Goal: Task Accomplishment & Management: Manage account settings

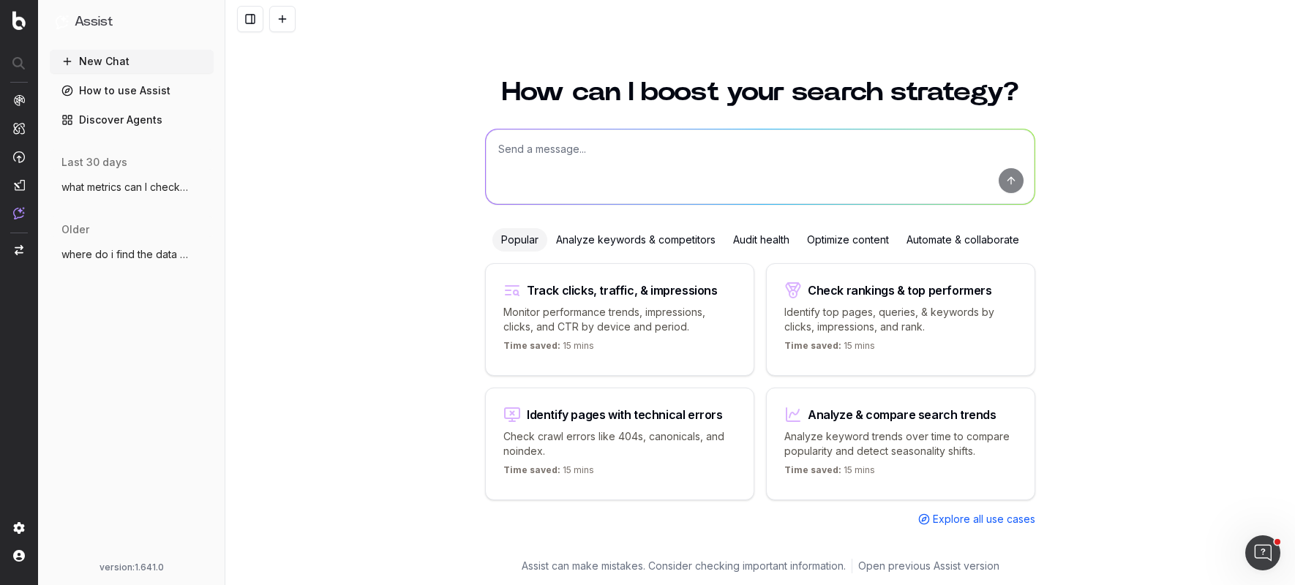
click at [559, 151] on textarea at bounding box center [760, 167] width 549 height 75
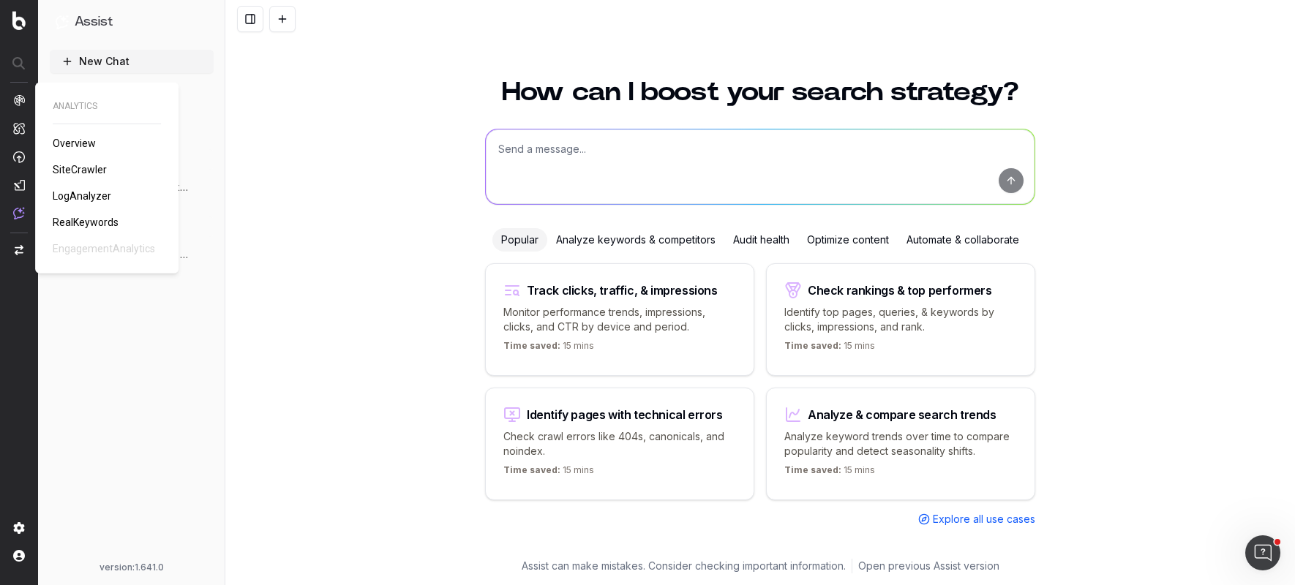
click at [75, 168] on span "SiteCrawler" at bounding box center [80, 170] width 54 height 12
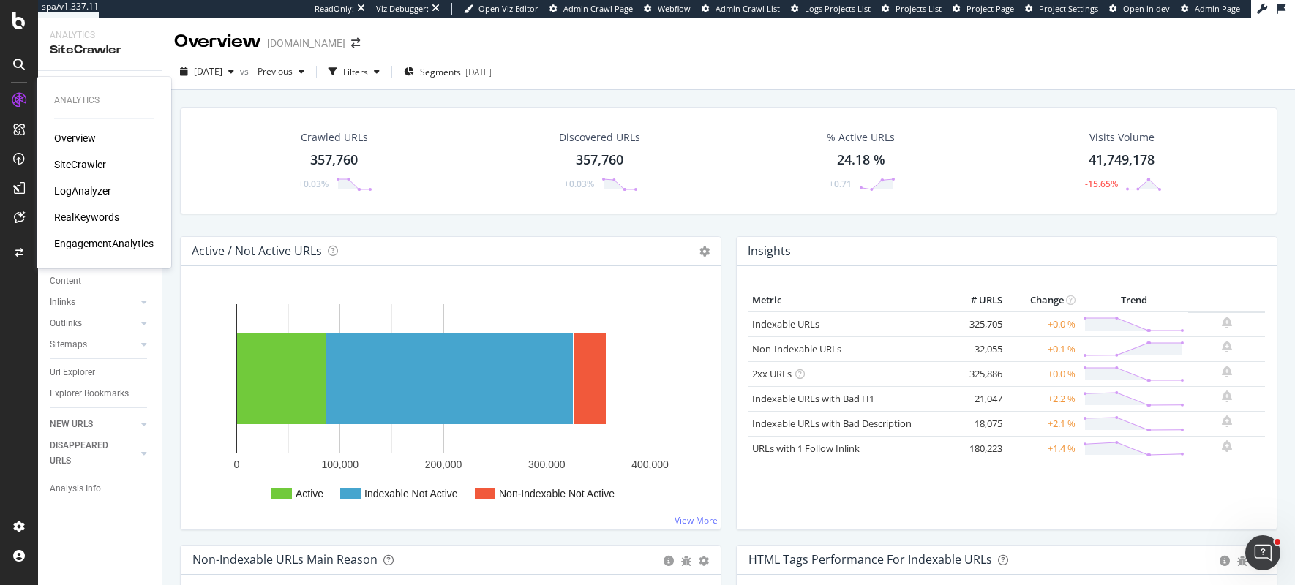
click at [86, 140] on div "Overview" at bounding box center [75, 138] width 42 height 15
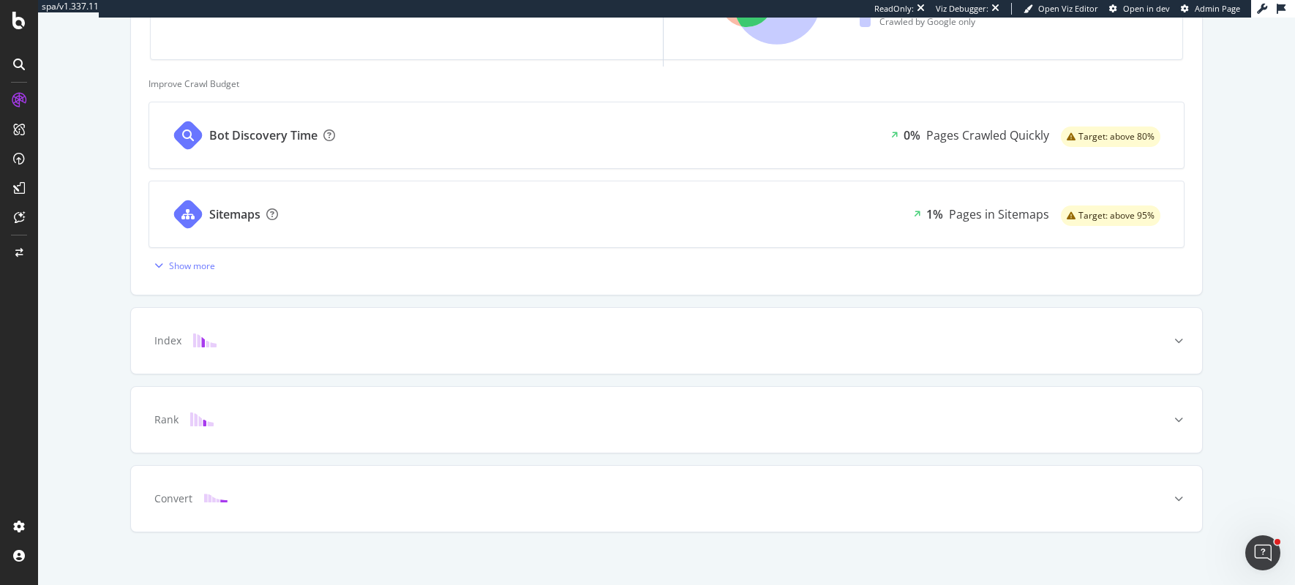
scroll to position [564, 0]
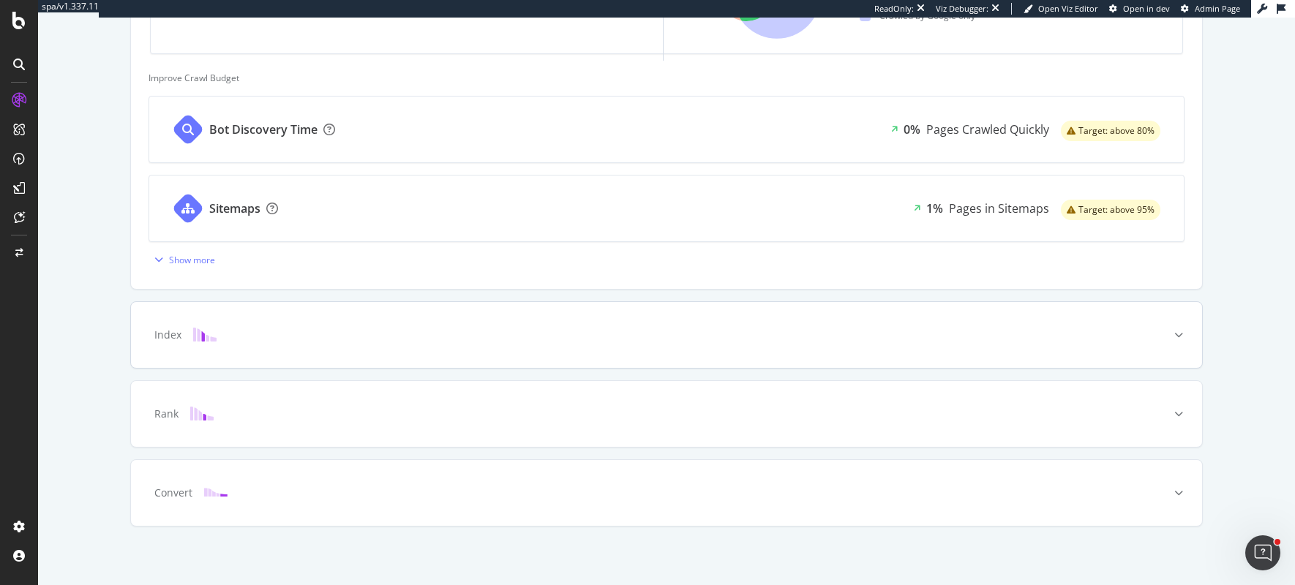
click at [1181, 331] on icon at bounding box center [1179, 335] width 9 height 9
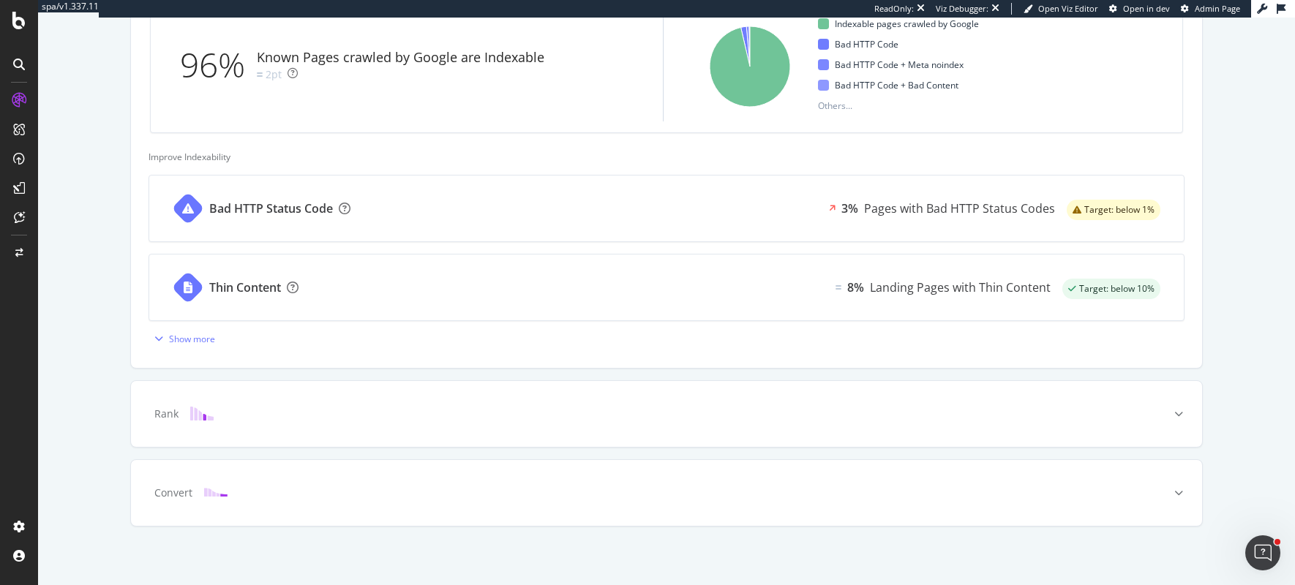
scroll to position [0, 0]
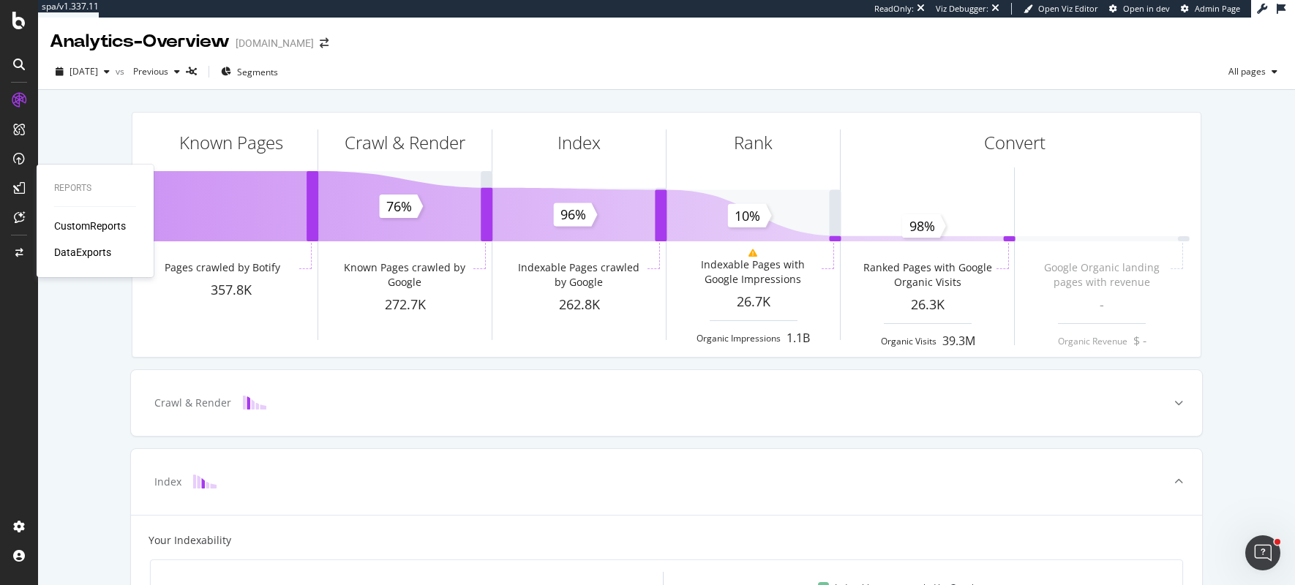
click at [70, 231] on div "CustomReports" at bounding box center [90, 226] width 72 height 15
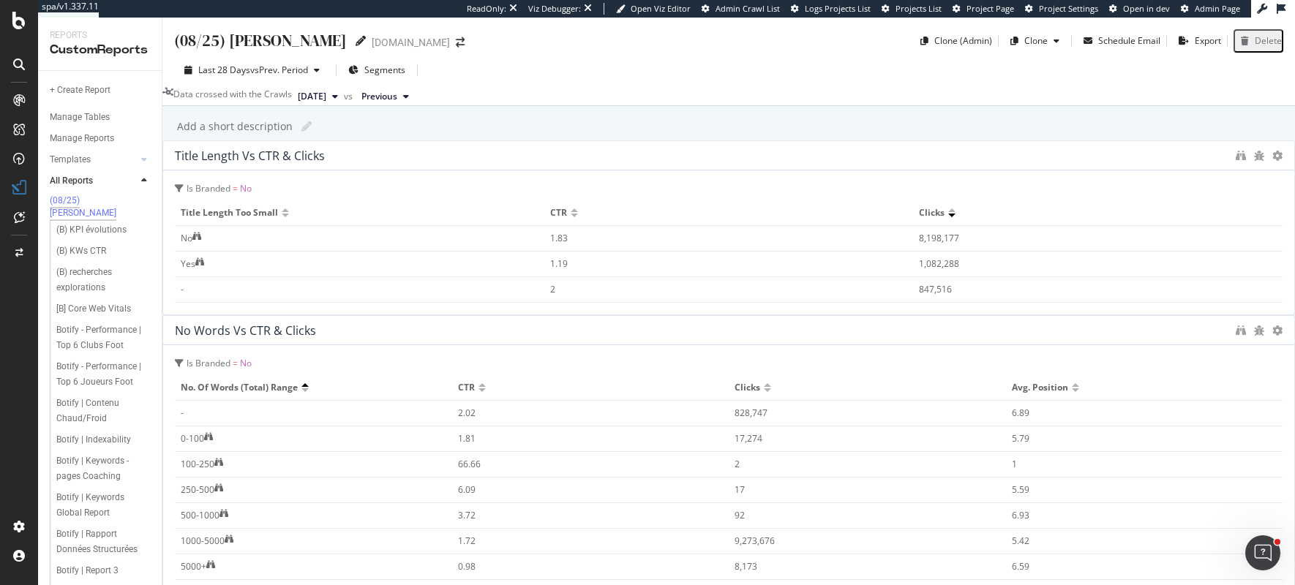
click at [356, 37] on icon at bounding box center [361, 41] width 10 height 10
click at [179, 163] on div "(08/25) HASSEN (08/25) HASSEN LEQUIPE.FR Clone (Admin) Clone Schedule Email Exp…" at bounding box center [728, 302] width 1133 height 568
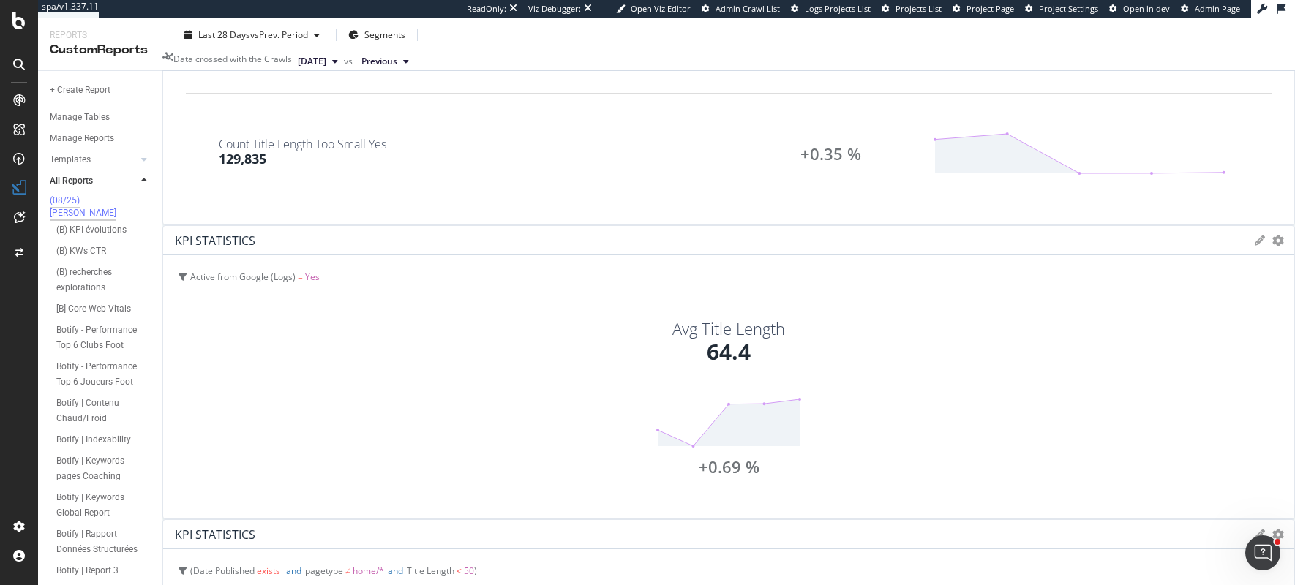
scroll to position [973, 0]
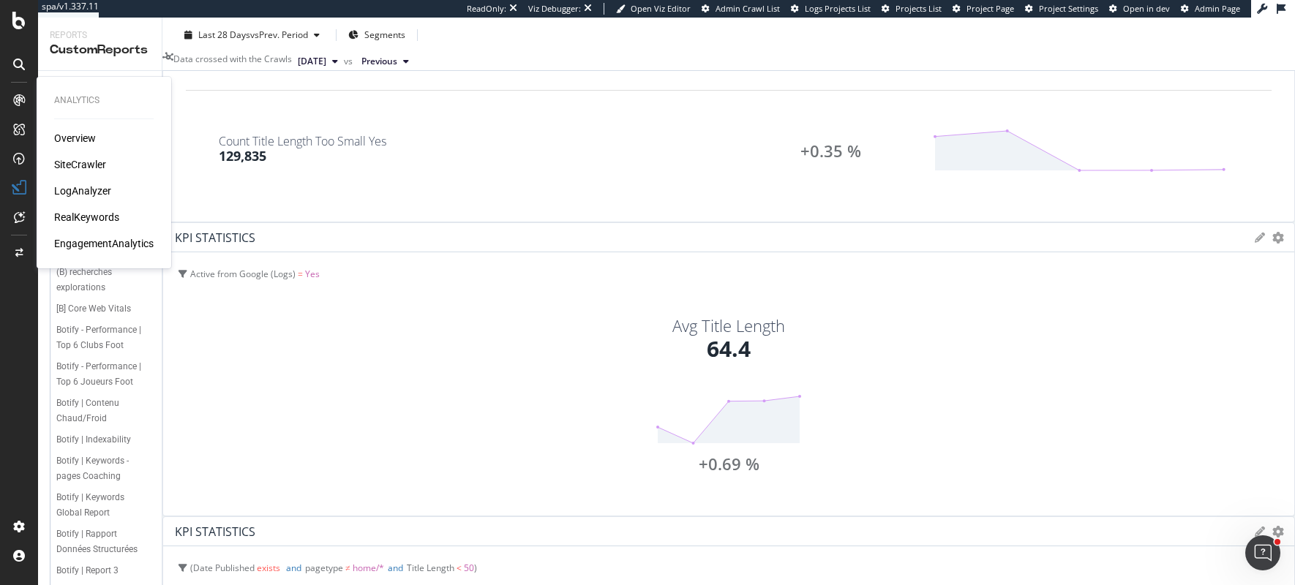
click at [82, 166] on div "SiteCrawler" at bounding box center [80, 164] width 52 height 15
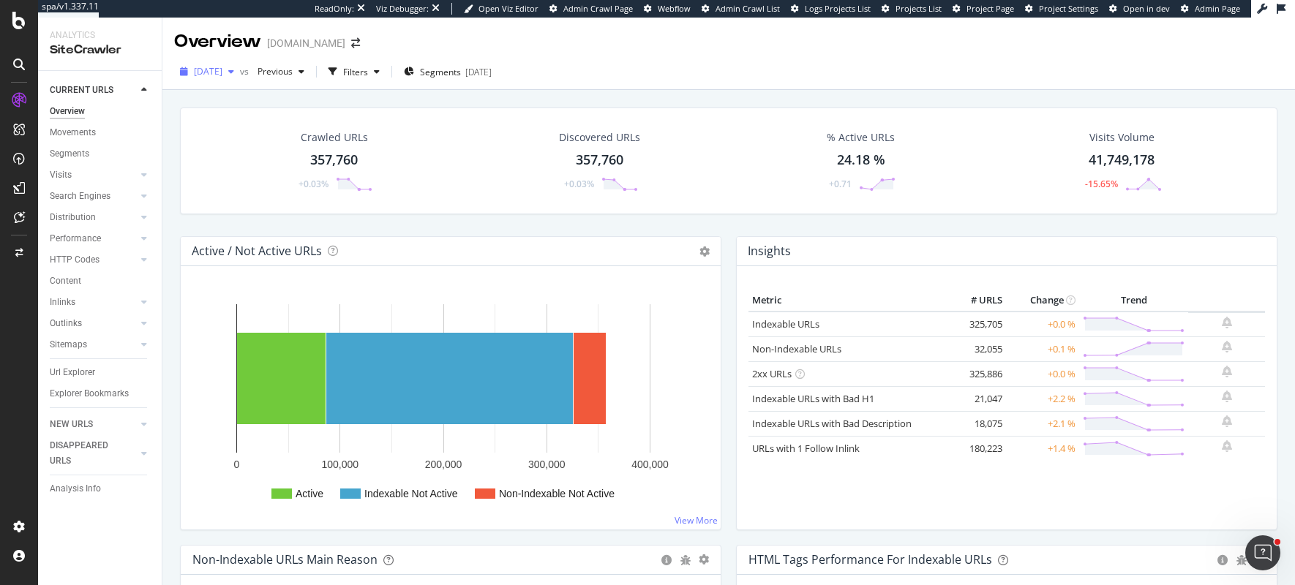
click at [222, 67] on span "[DATE]" at bounding box center [208, 71] width 29 height 12
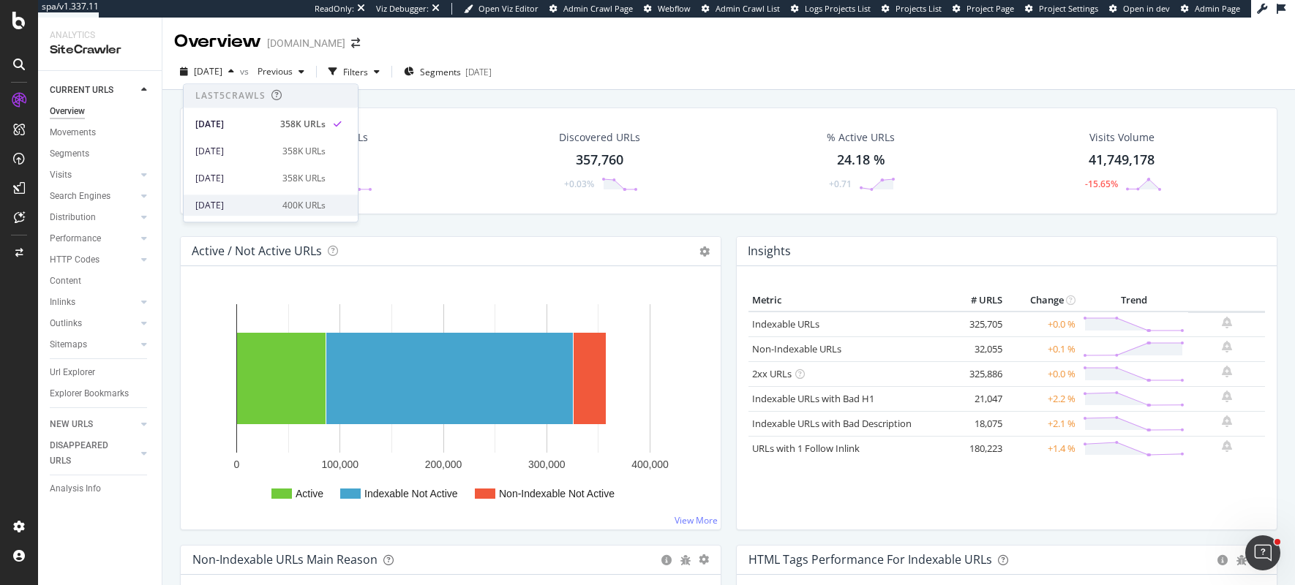
click at [233, 206] on div "2025 Jun. 30th" at bounding box center [234, 205] width 78 height 13
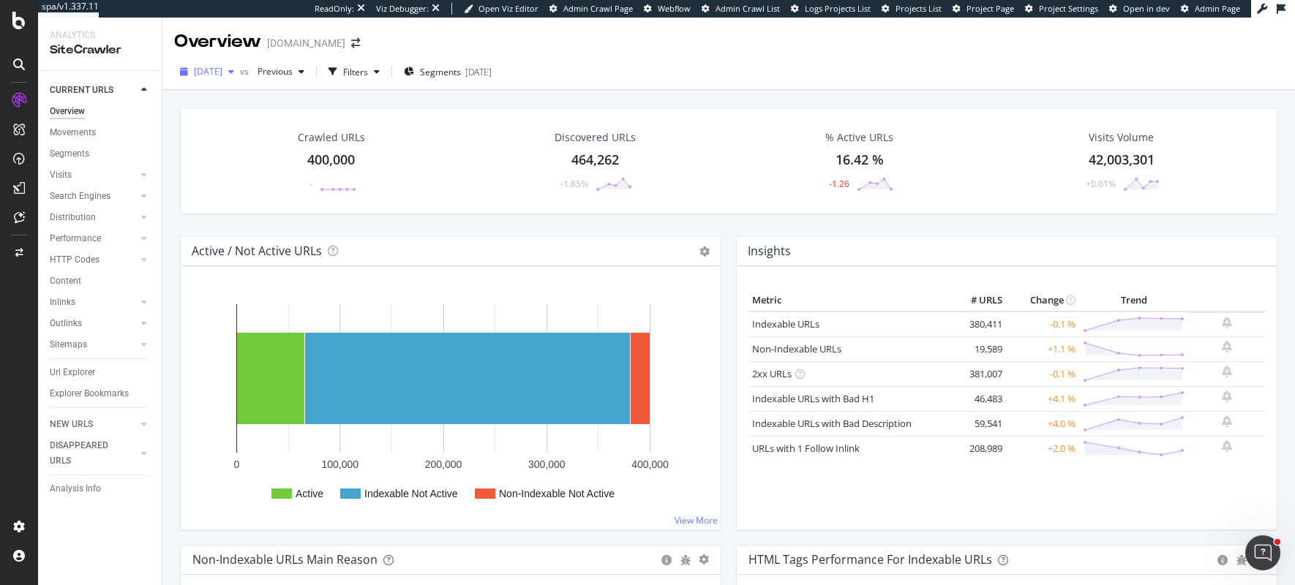
click at [220, 78] on div "2025 Jun. 30th" at bounding box center [207, 72] width 66 height 22
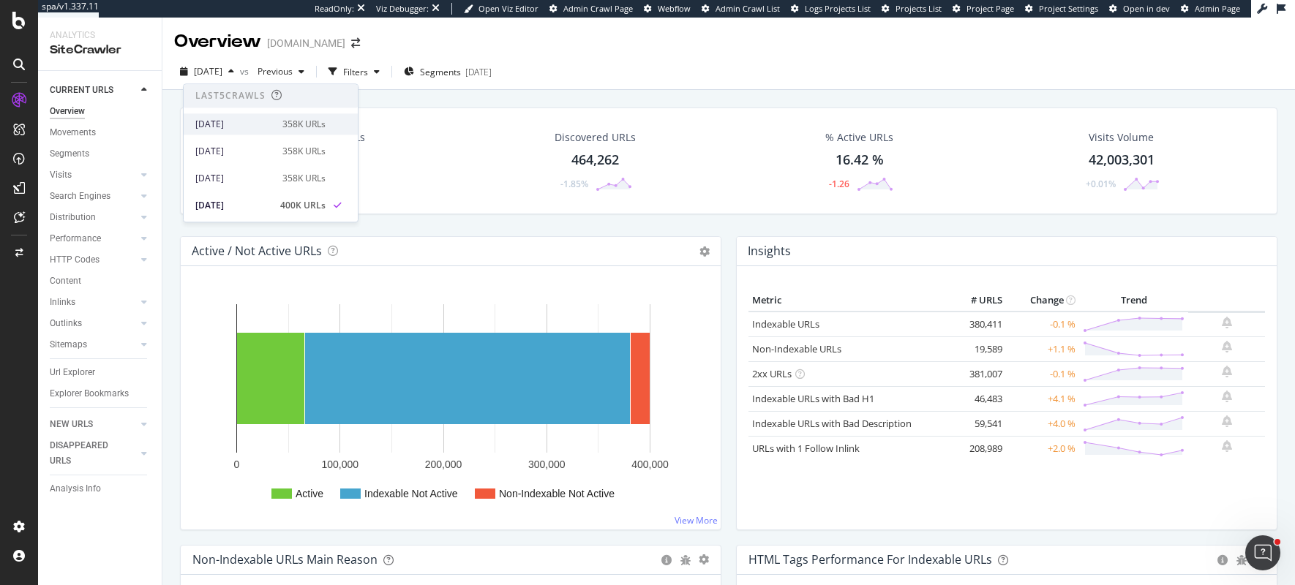
click at [221, 124] on div "2025 Aug. 31st" at bounding box center [234, 124] width 78 height 13
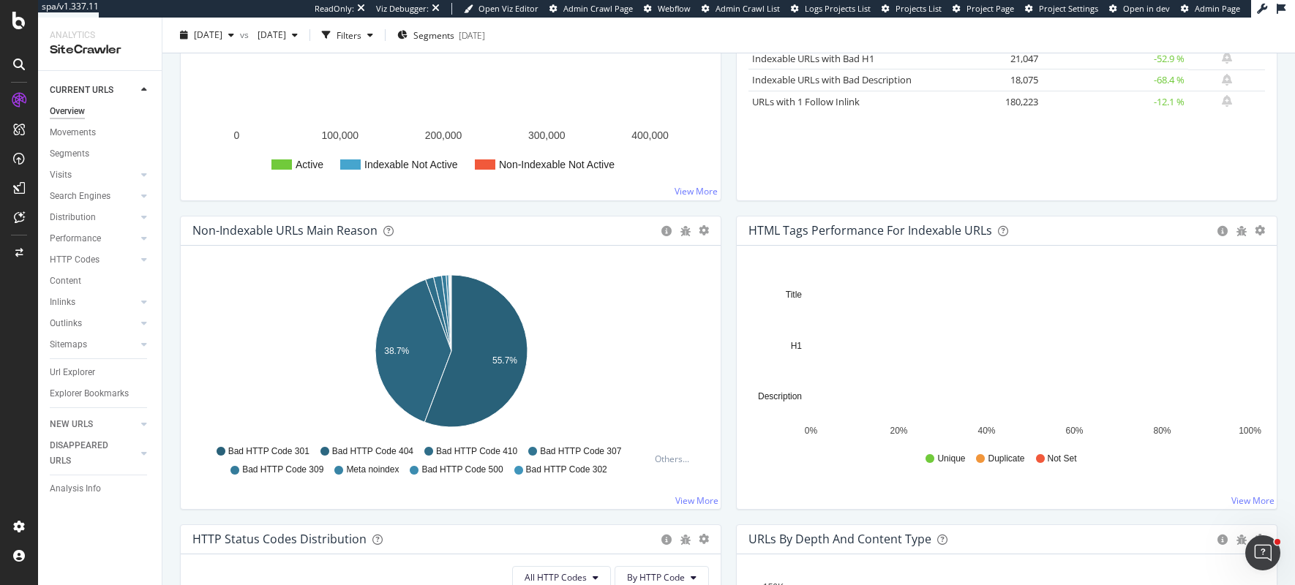
scroll to position [330, 0]
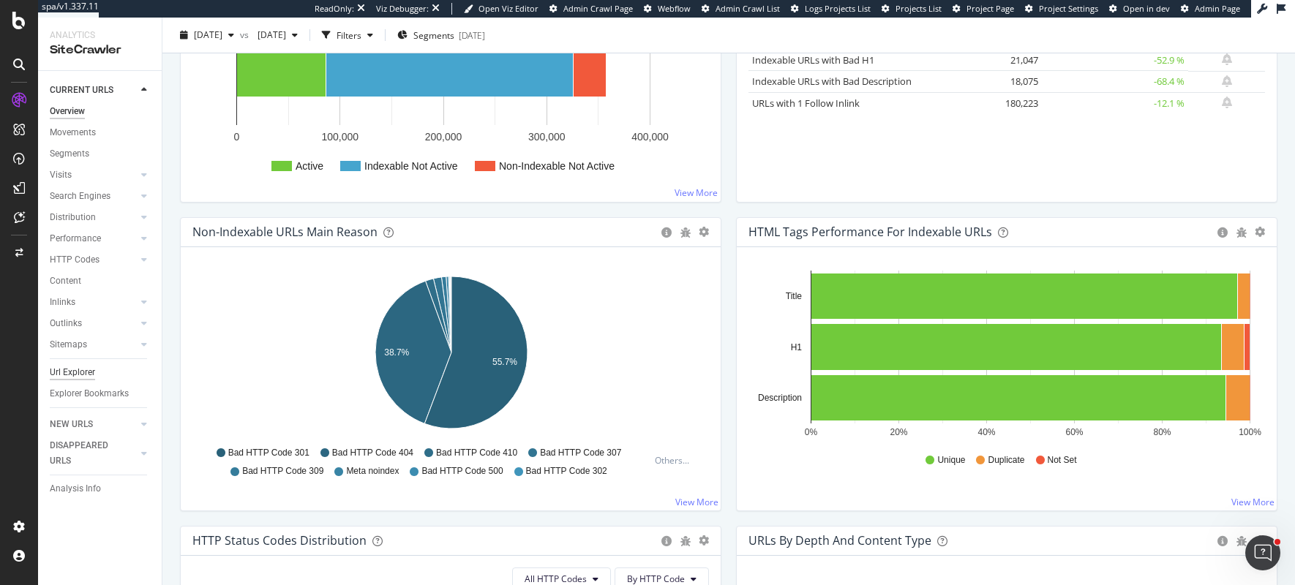
click at [70, 371] on div "Url Explorer" at bounding box center [72, 372] width 45 height 15
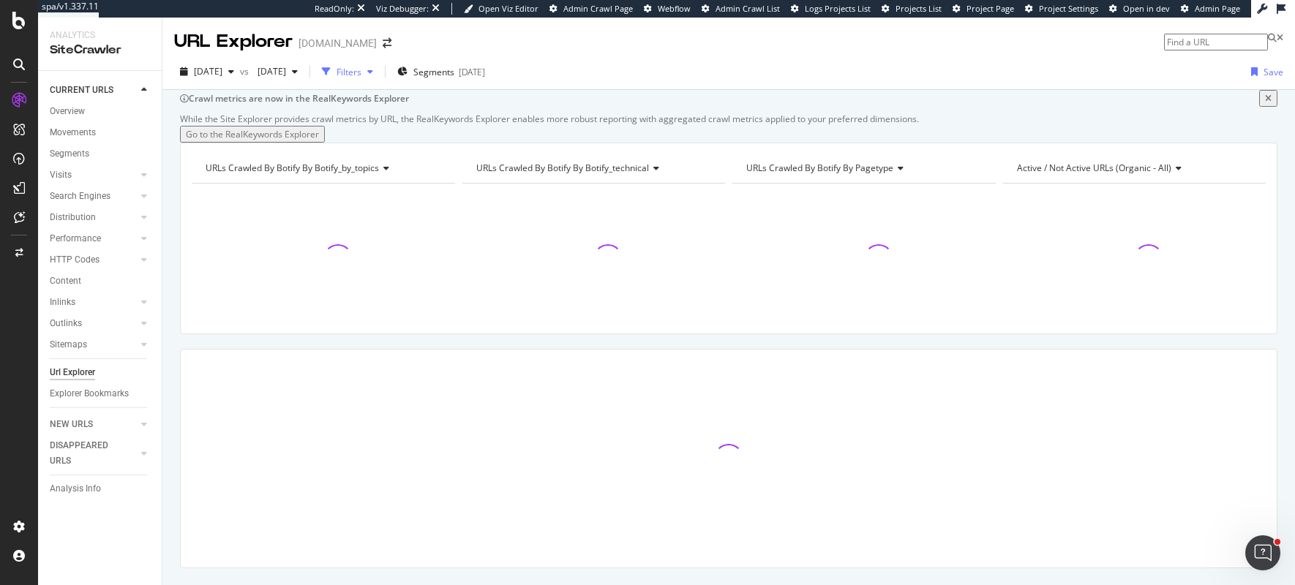
click at [362, 70] on div "Filters" at bounding box center [349, 72] width 25 height 12
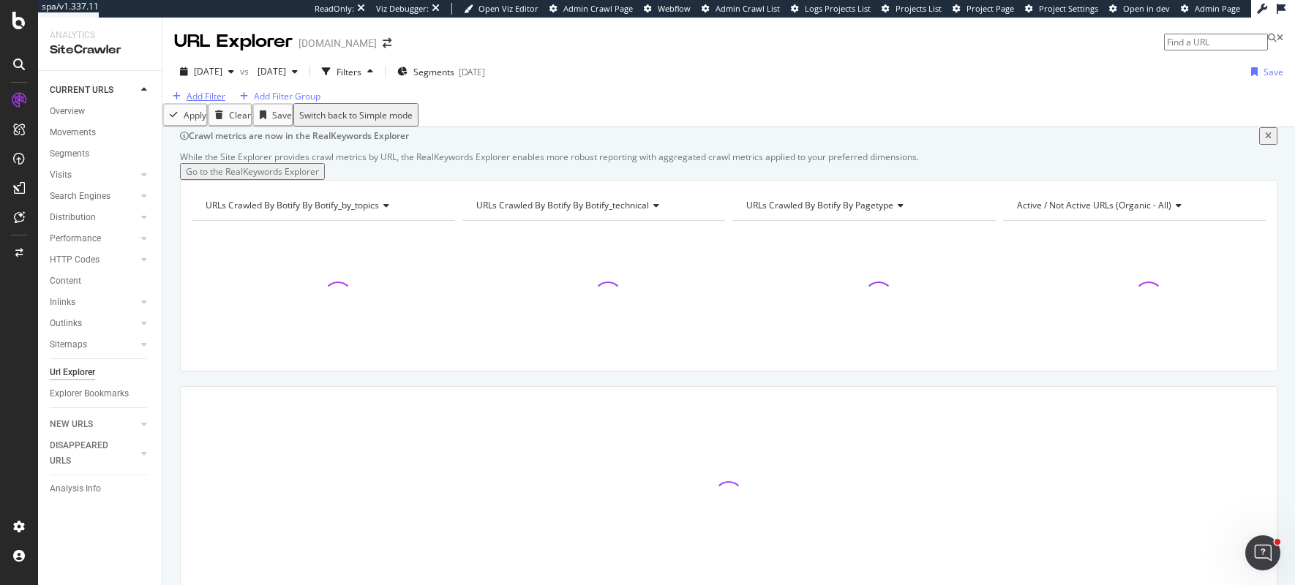
click at [200, 102] on div "Add Filter" at bounding box center [206, 96] width 39 height 12
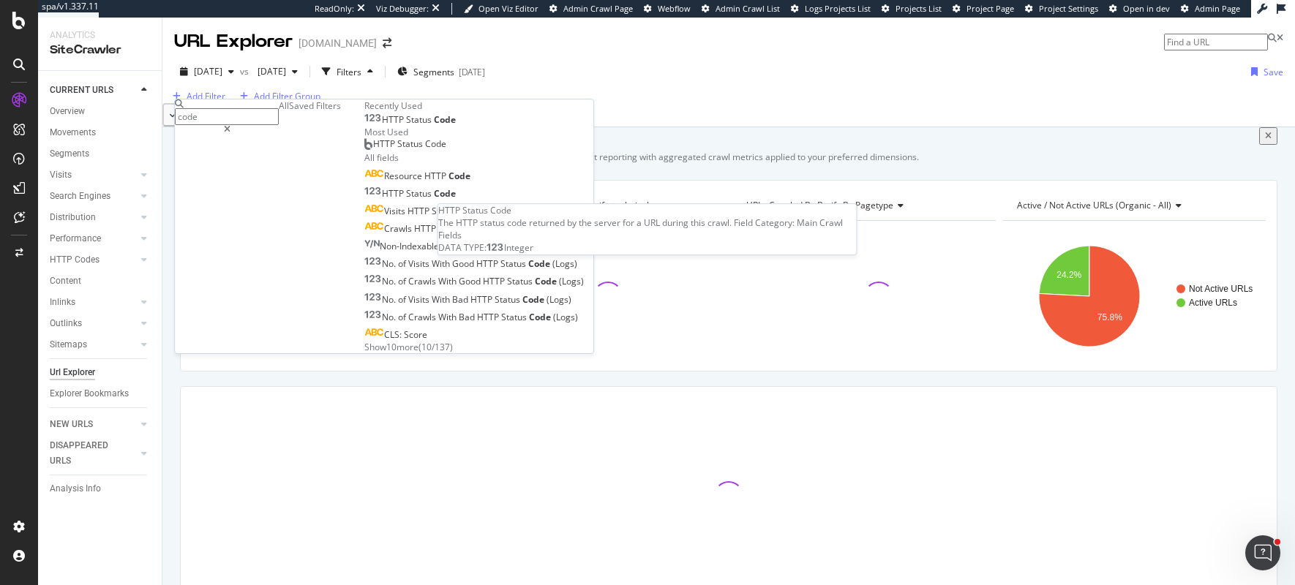
type input "code"
click at [364, 126] on div "HTTP Status Code" at bounding box center [409, 120] width 91 height 12
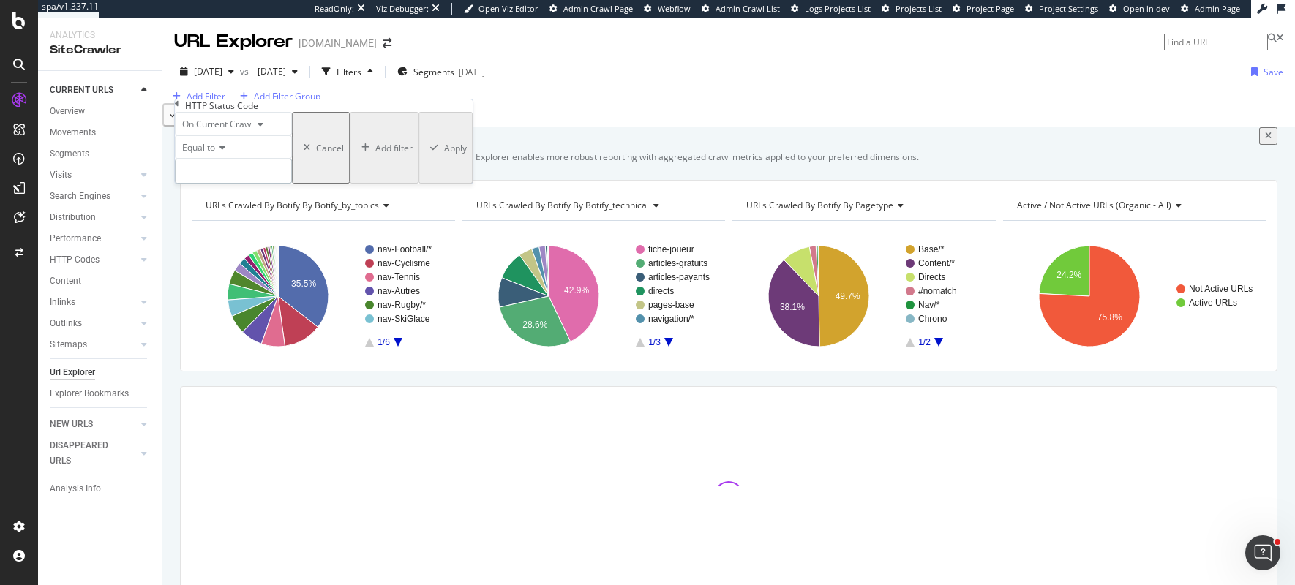
click at [224, 184] on input "number" at bounding box center [233, 171] width 117 height 25
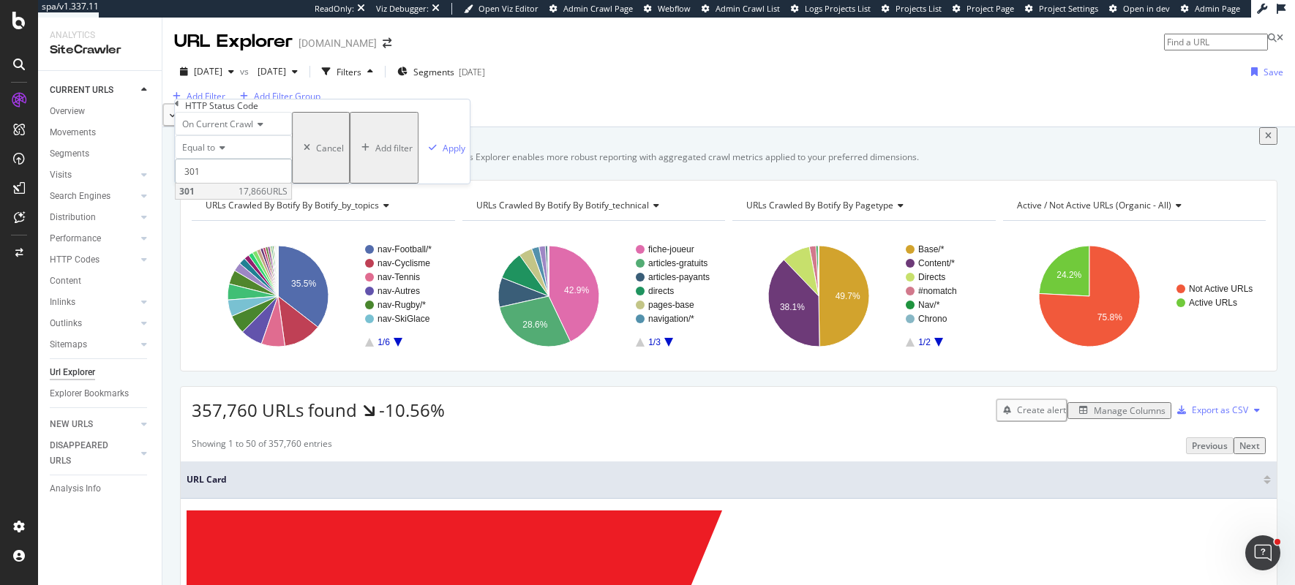
type input "301"
click at [288, 198] on span "17,866 URLS" at bounding box center [263, 191] width 49 height 12
click at [443, 154] on div "Apply" at bounding box center [454, 148] width 23 height 12
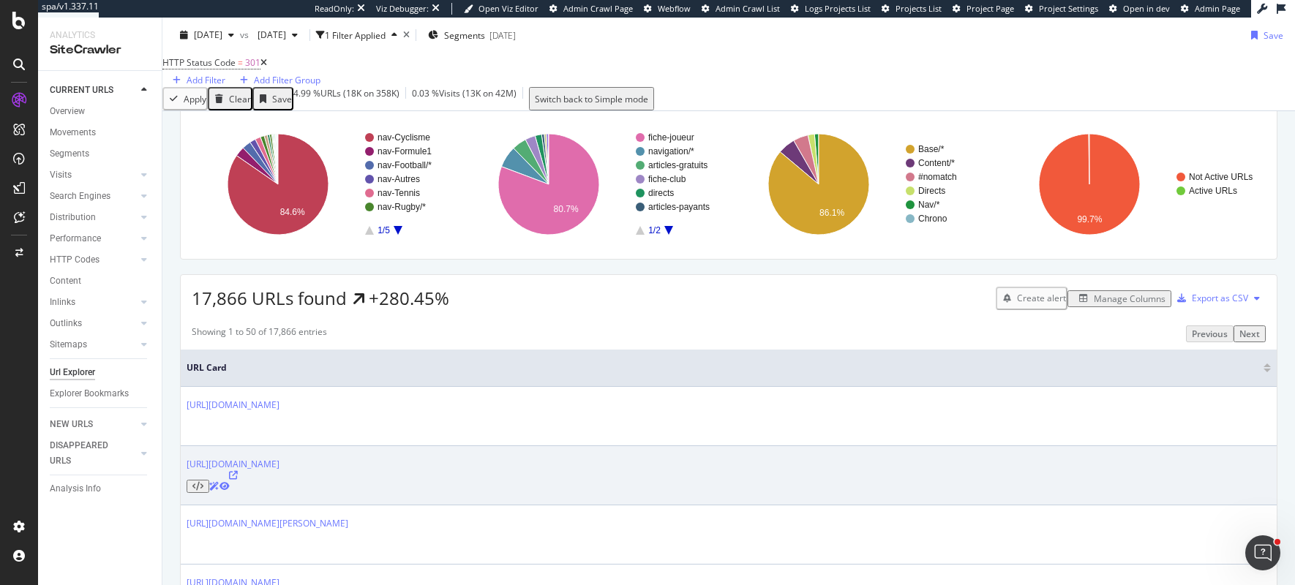
scroll to position [127, 0]
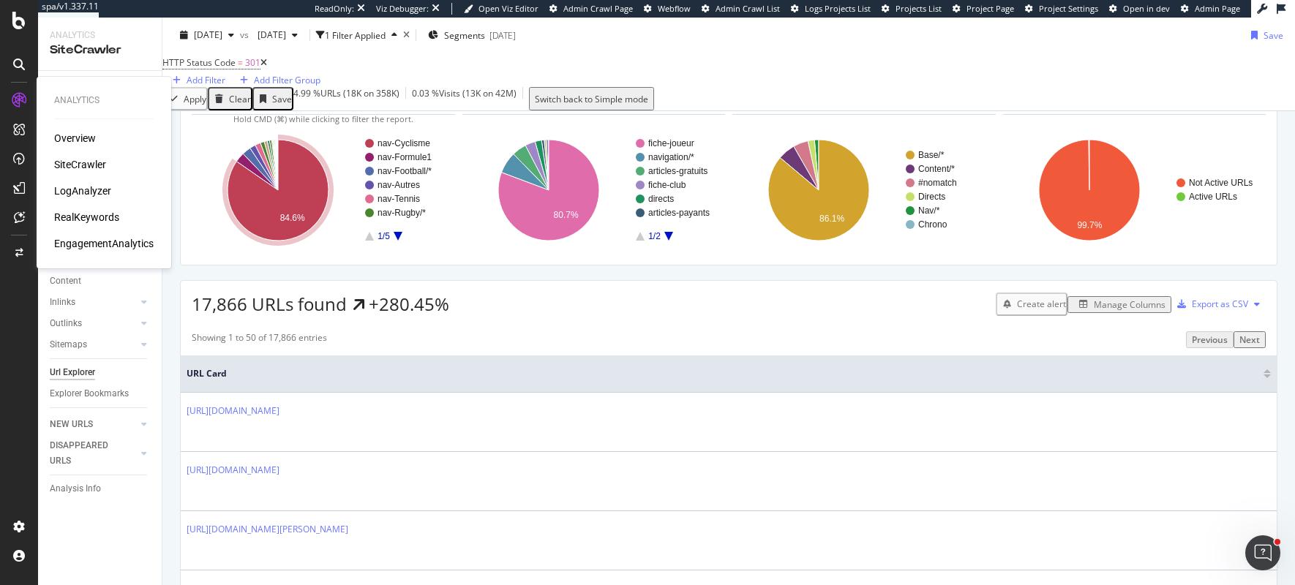
click at [75, 164] on div "SiteCrawler" at bounding box center [80, 164] width 52 height 15
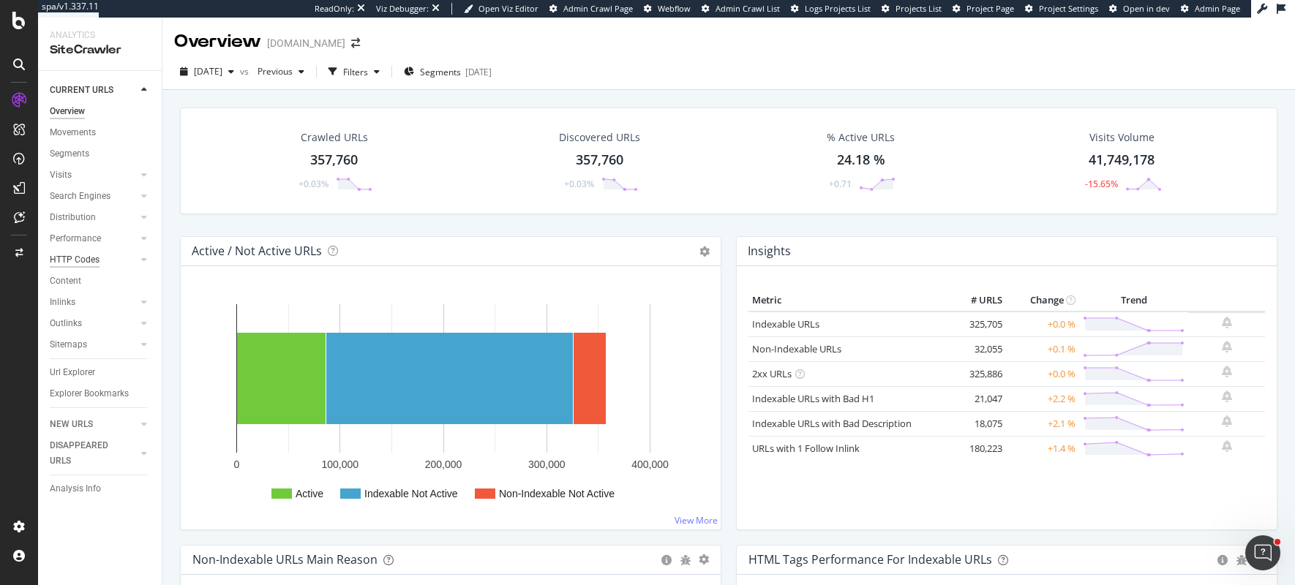
click at [58, 257] on div "HTTP Codes" at bounding box center [75, 259] width 50 height 15
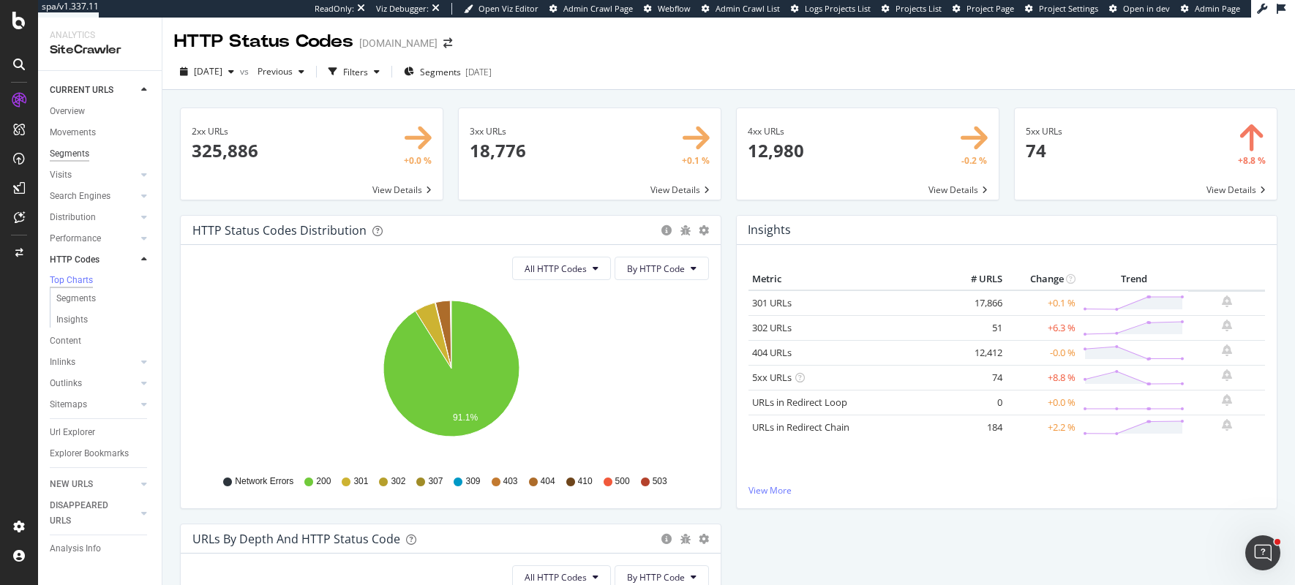
click at [69, 155] on div "Segments" at bounding box center [70, 153] width 40 height 15
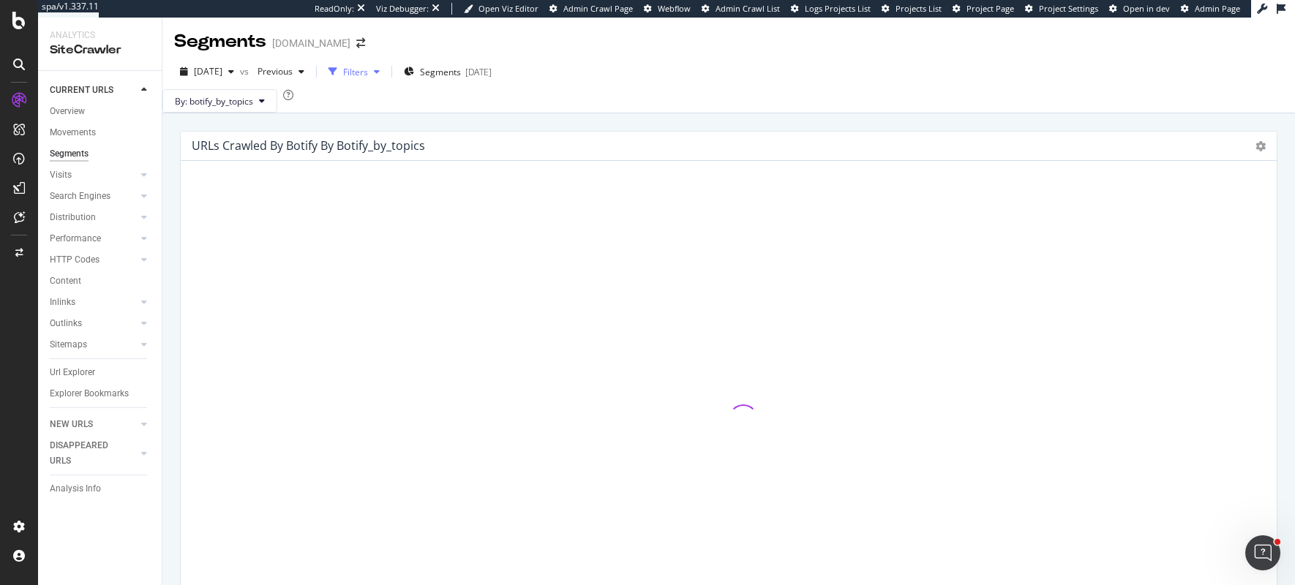
click at [386, 73] on div "button" at bounding box center [377, 71] width 18 height 9
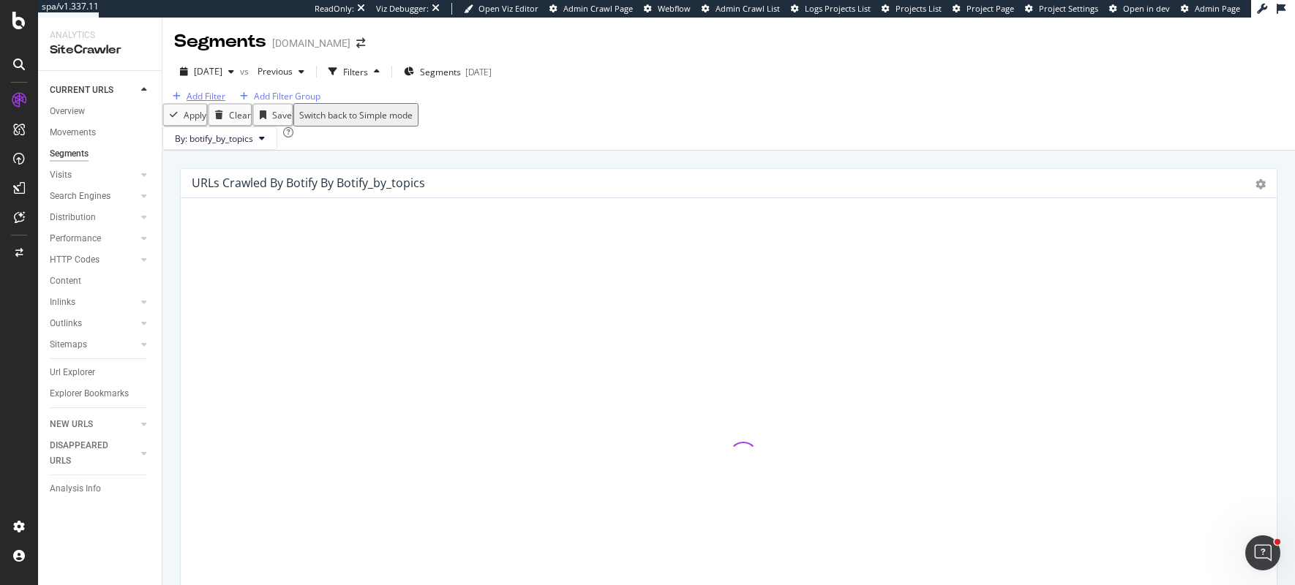
click at [217, 102] on div "Add Filter" at bounding box center [206, 96] width 39 height 12
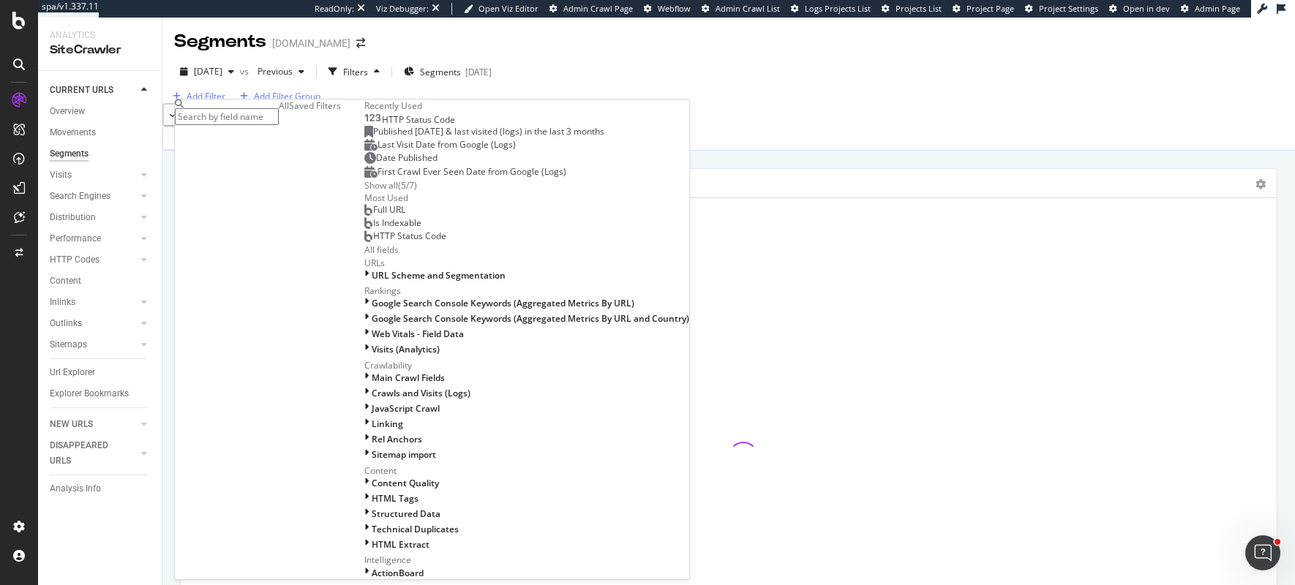
click at [382, 126] on span "HTTP Status Code" at bounding box center [418, 119] width 73 height 12
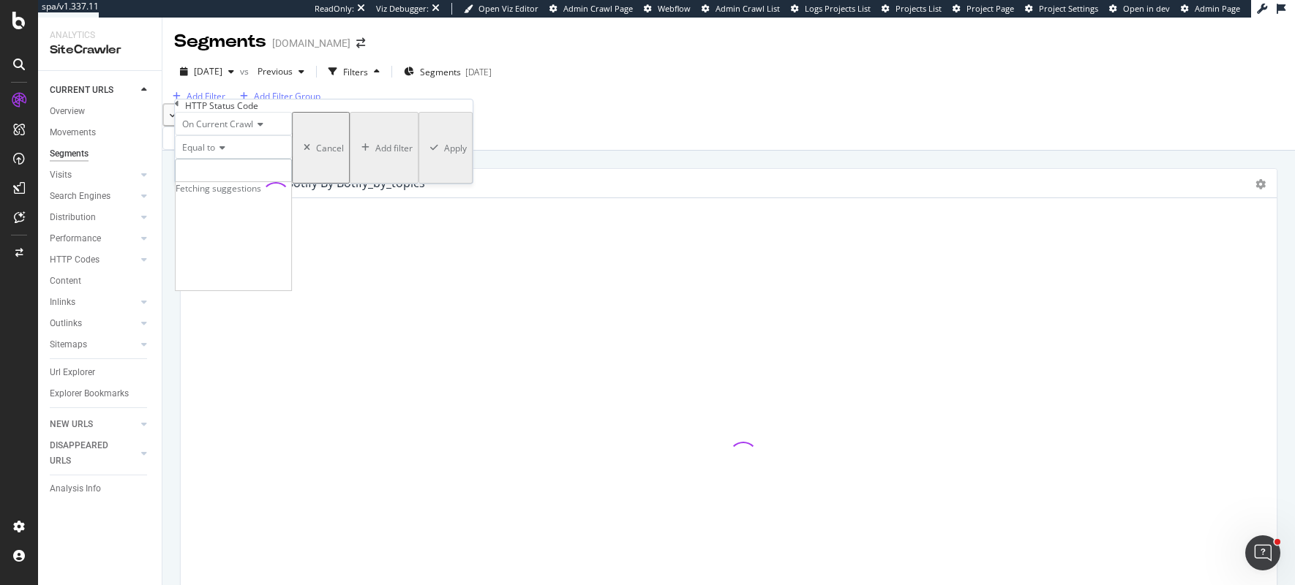
click at [226, 184] on input "number" at bounding box center [233, 171] width 117 height 25
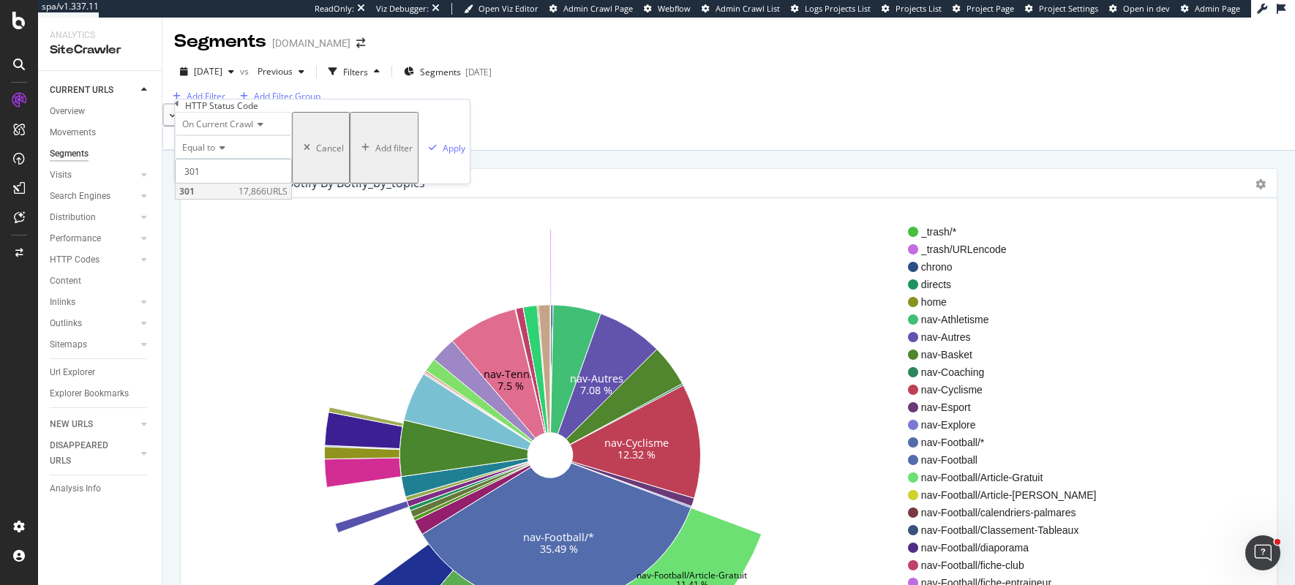
type input "301"
click at [235, 198] on span "301" at bounding box center [207, 191] width 56 height 12
click at [423, 183] on div "Apply" at bounding box center [444, 148] width 42 height 70
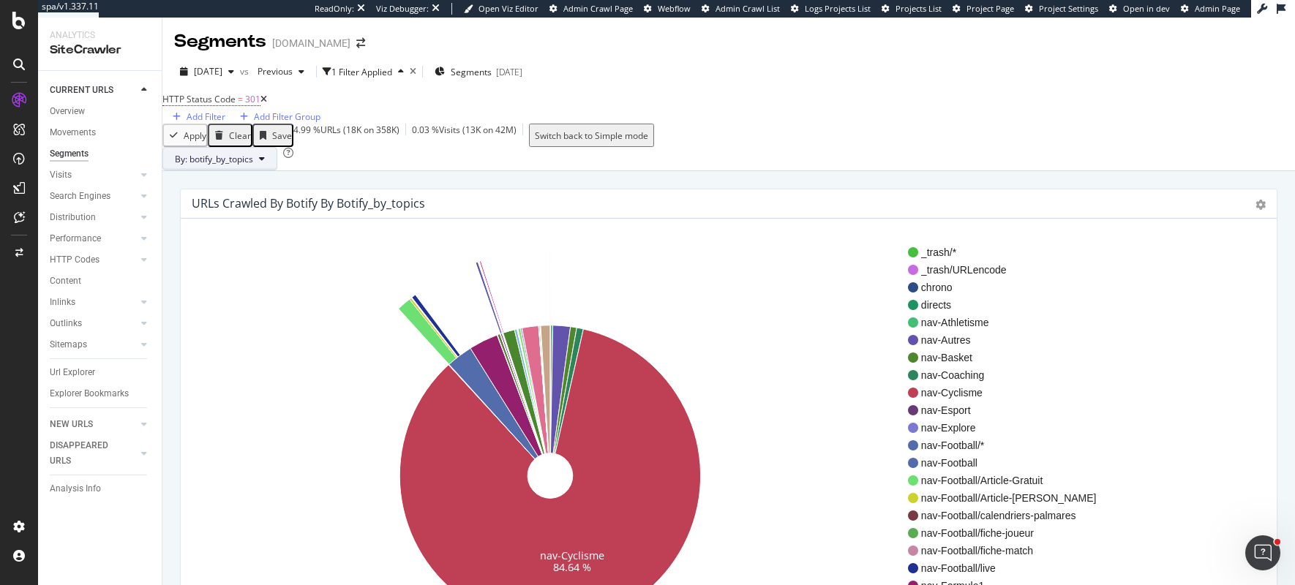
click at [243, 171] on button "By: botify_by_topics" at bounding box center [219, 158] width 115 height 23
click at [233, 265] on span "botify_technical" at bounding box center [271, 261] width 158 height 13
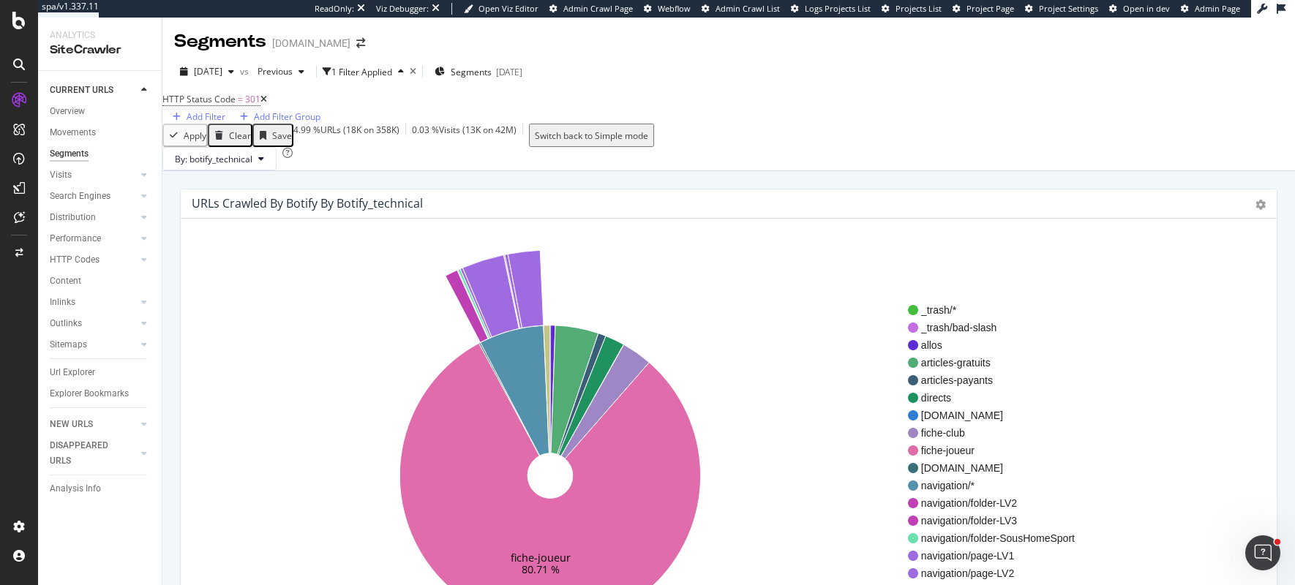
scroll to position [103, 0]
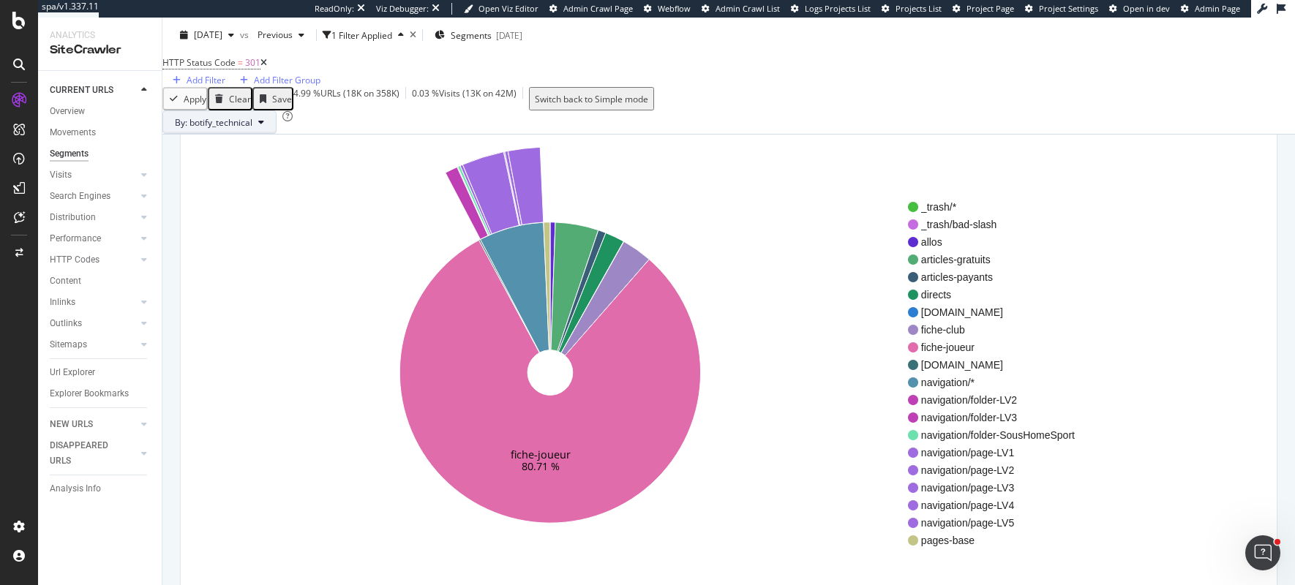
click at [216, 129] on span "By: botify_technical" at bounding box center [214, 122] width 78 height 12
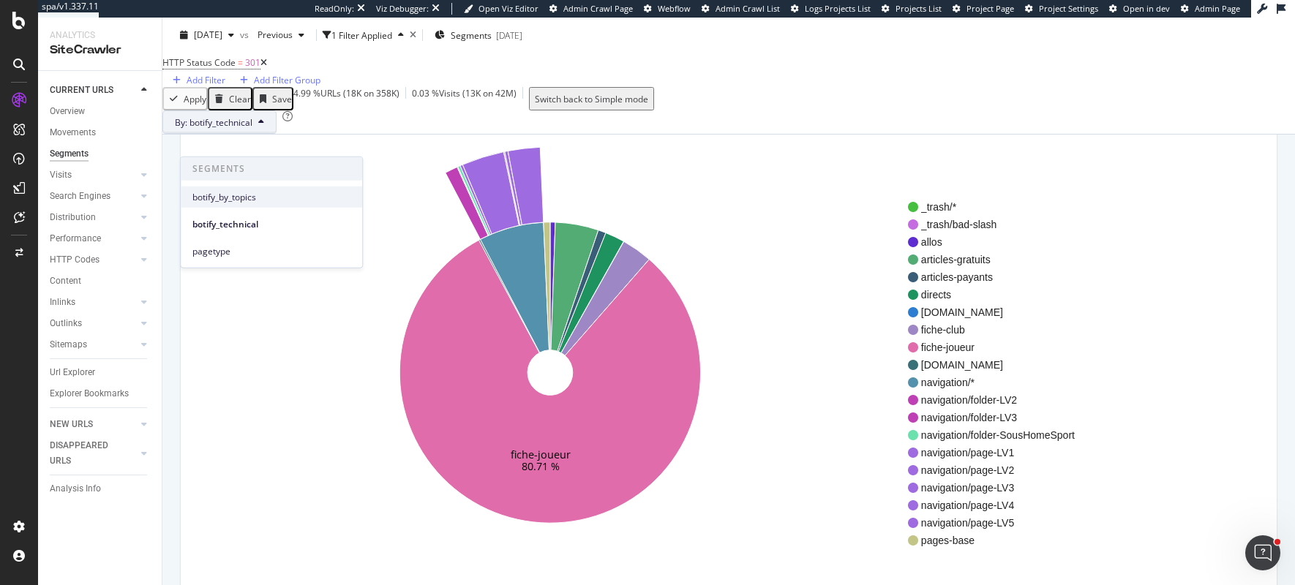
click at [222, 195] on span "botify_by_topics" at bounding box center [271, 196] width 158 height 13
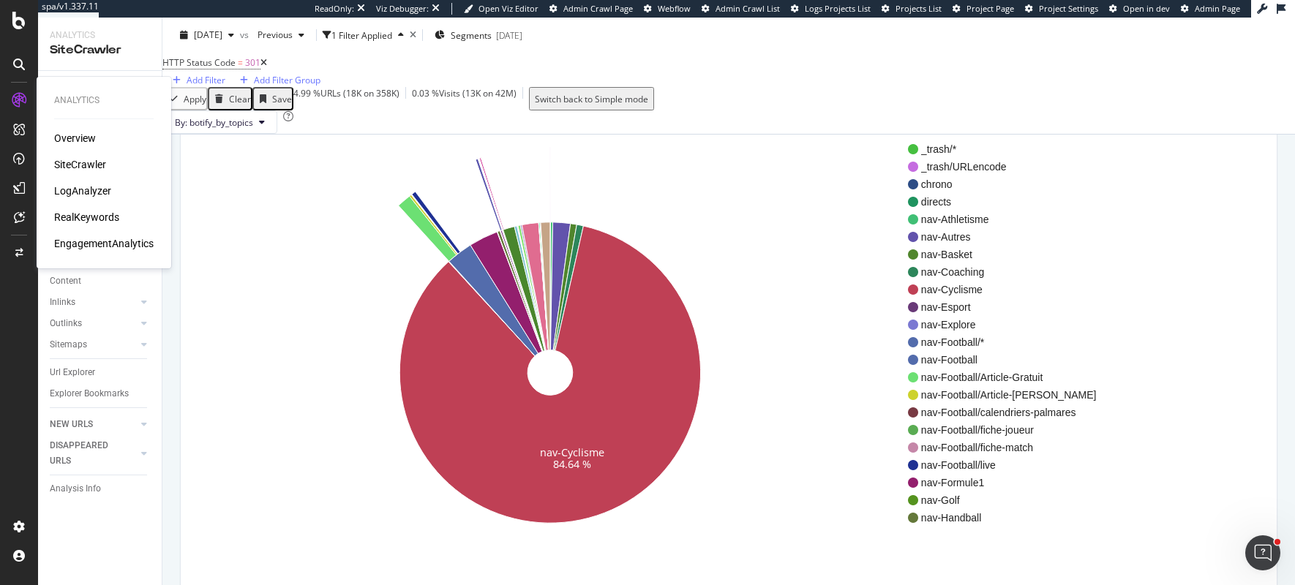
click at [83, 165] on div "SiteCrawler" at bounding box center [80, 164] width 52 height 15
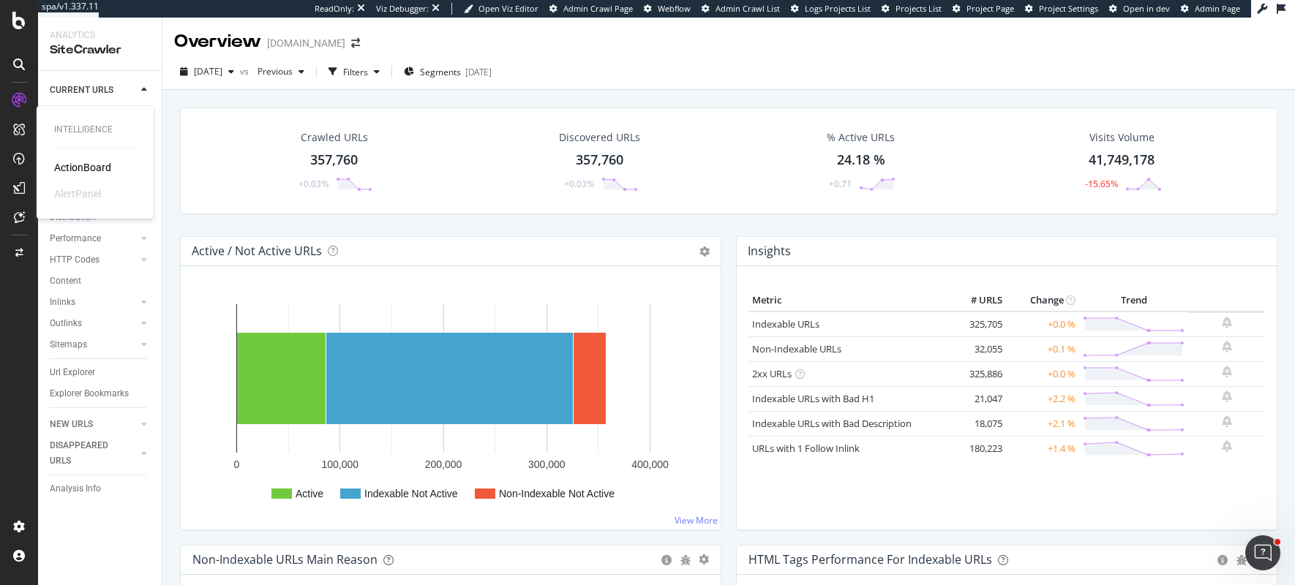
click at [79, 171] on div "ActionBoard" at bounding box center [82, 167] width 57 height 15
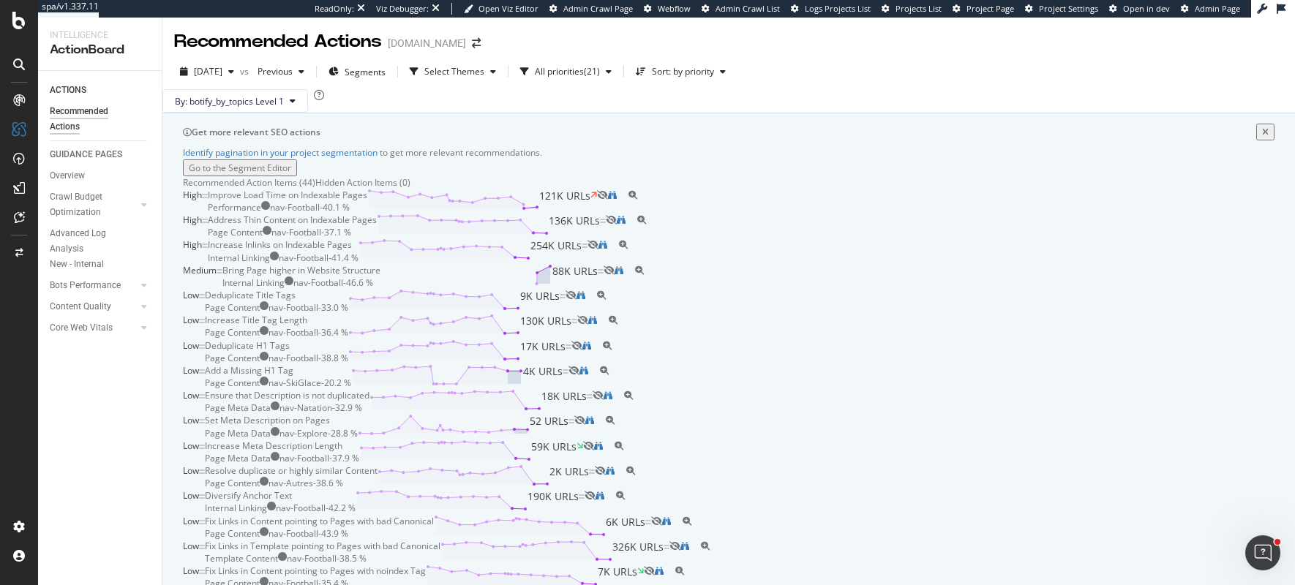
scroll to position [194, 0]
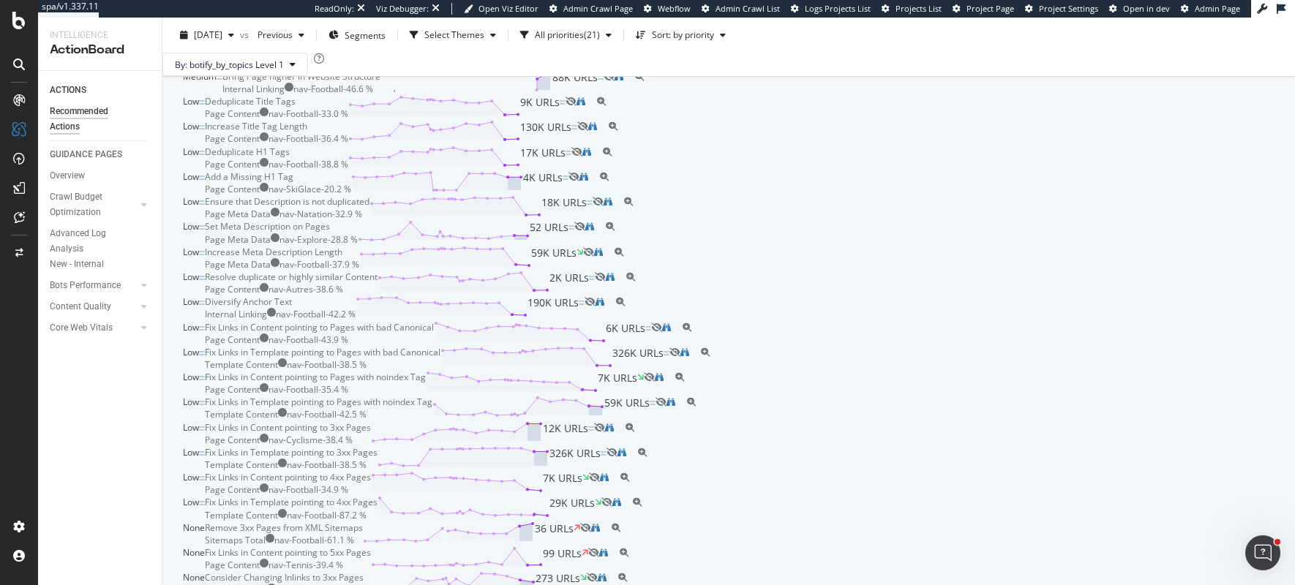
click at [553, 92] on icon at bounding box center [467, 81] width 172 height 22
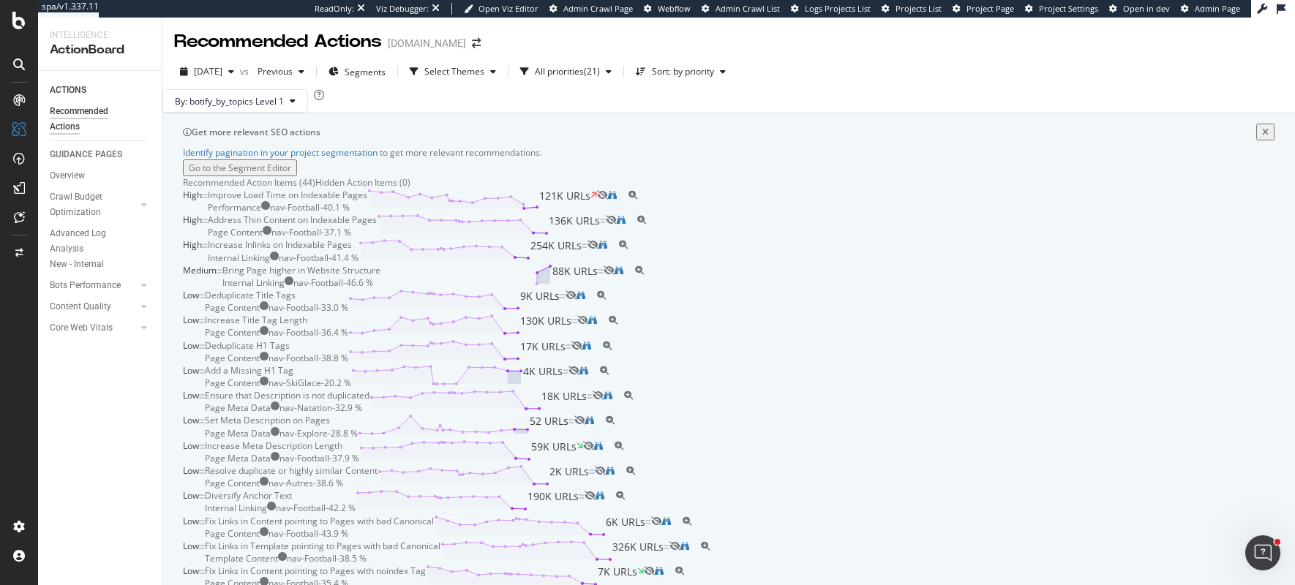
click at [536, 289] on div "Bring Page higher in Website Structure Internal Linking nav-Football - 46.6 % 8…" at bounding box center [412, 276] width 381 height 25
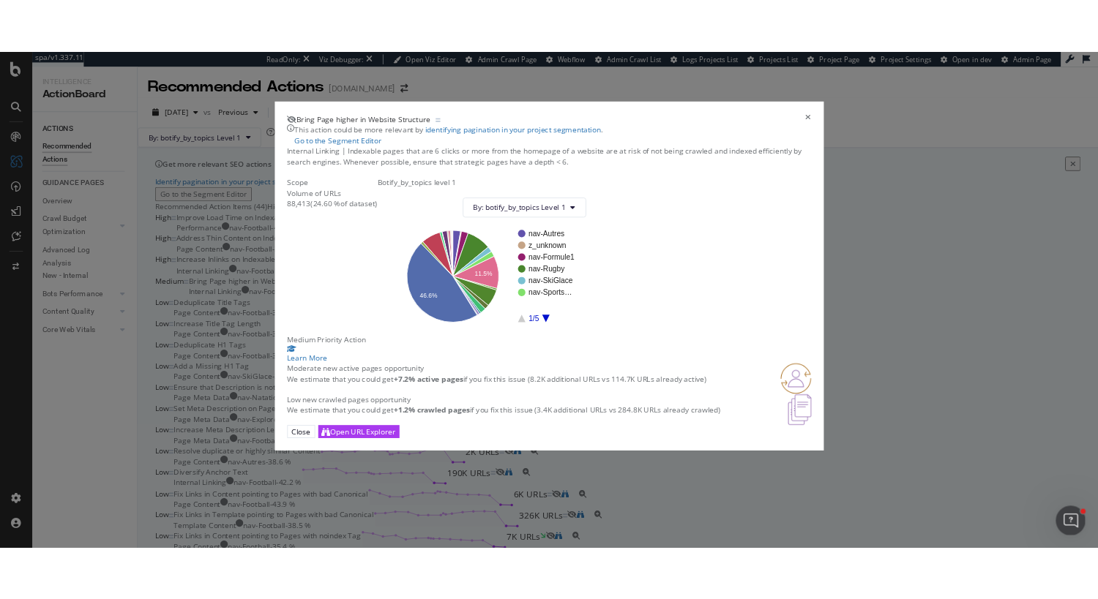
scroll to position [107, 0]
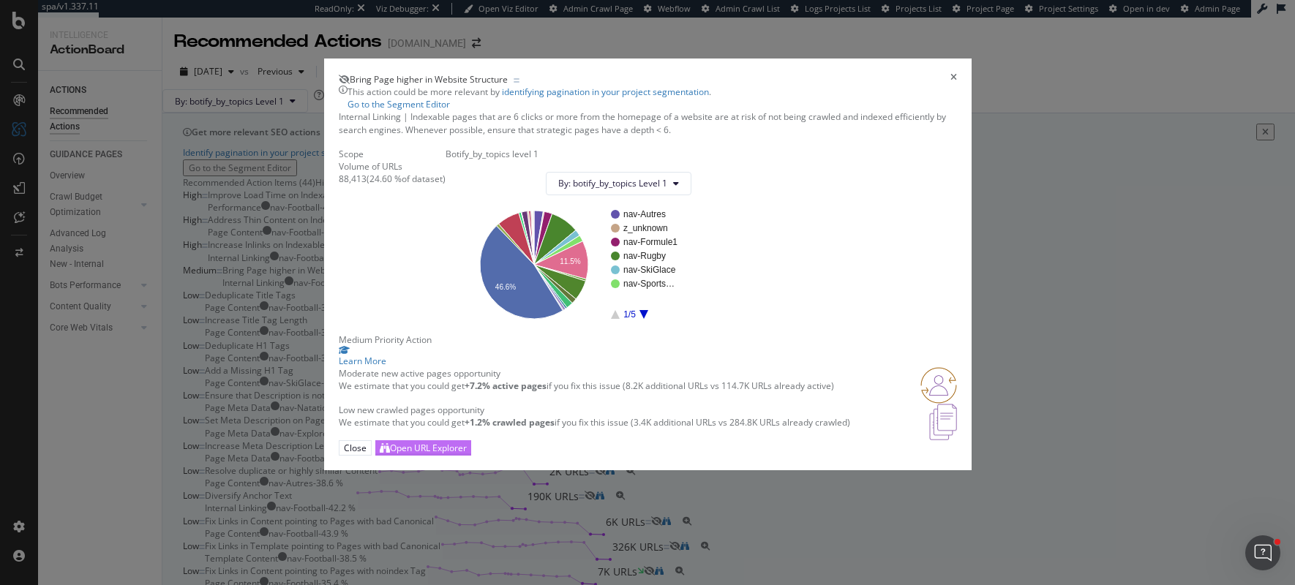
click at [467, 454] on div "Open URL Explorer" at bounding box center [428, 448] width 77 height 12
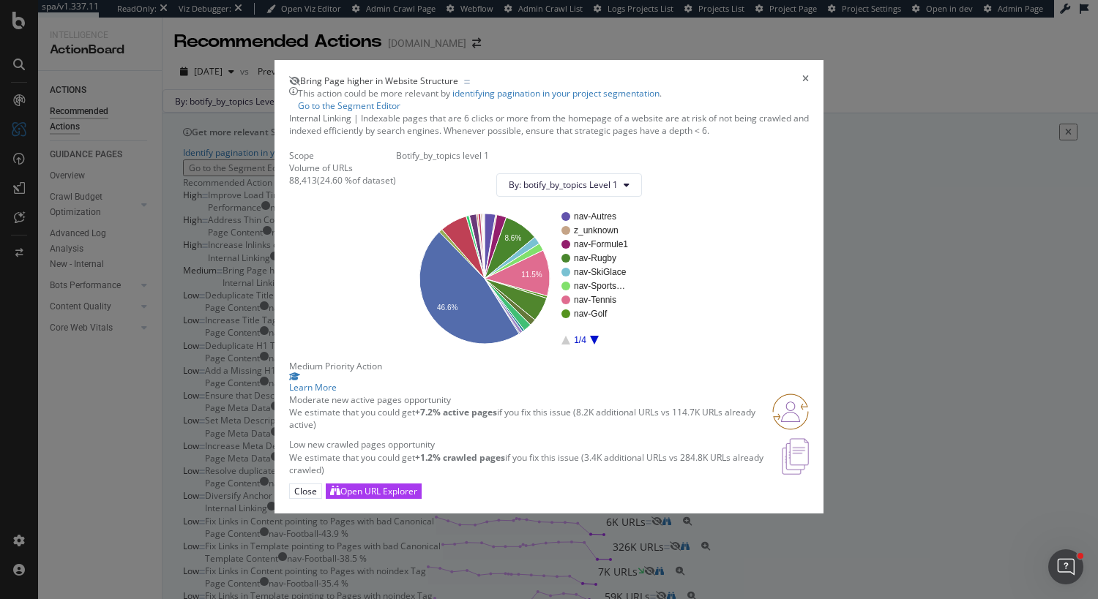
click at [809, 75] on icon "times" at bounding box center [805, 81] width 7 height 12
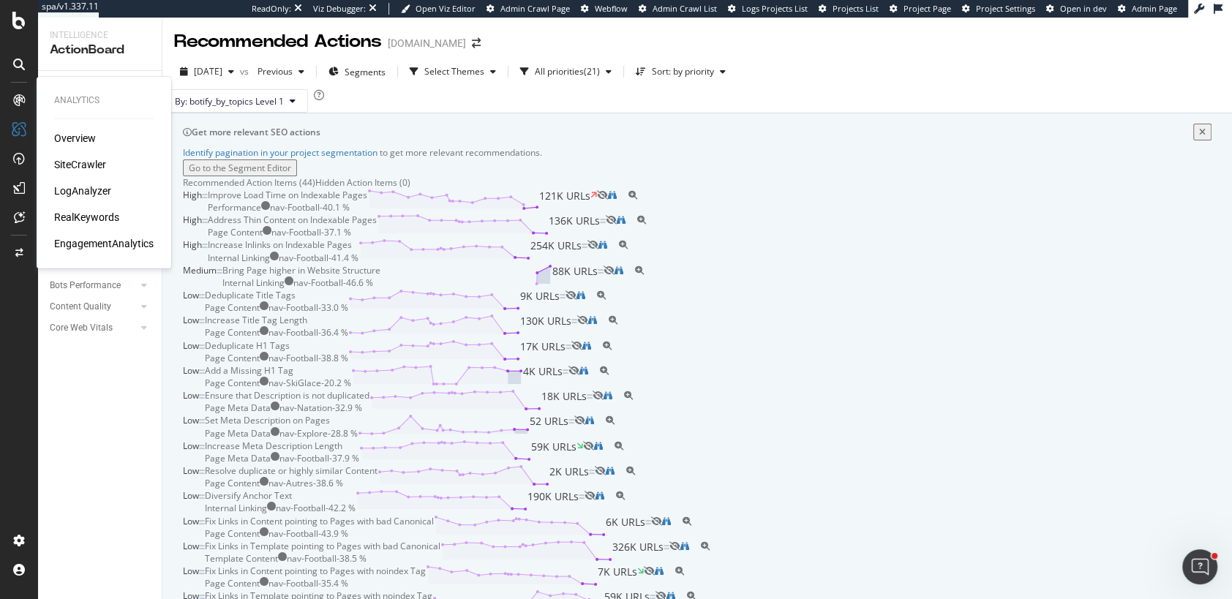
click at [83, 138] on div "Overview" at bounding box center [75, 138] width 42 height 15
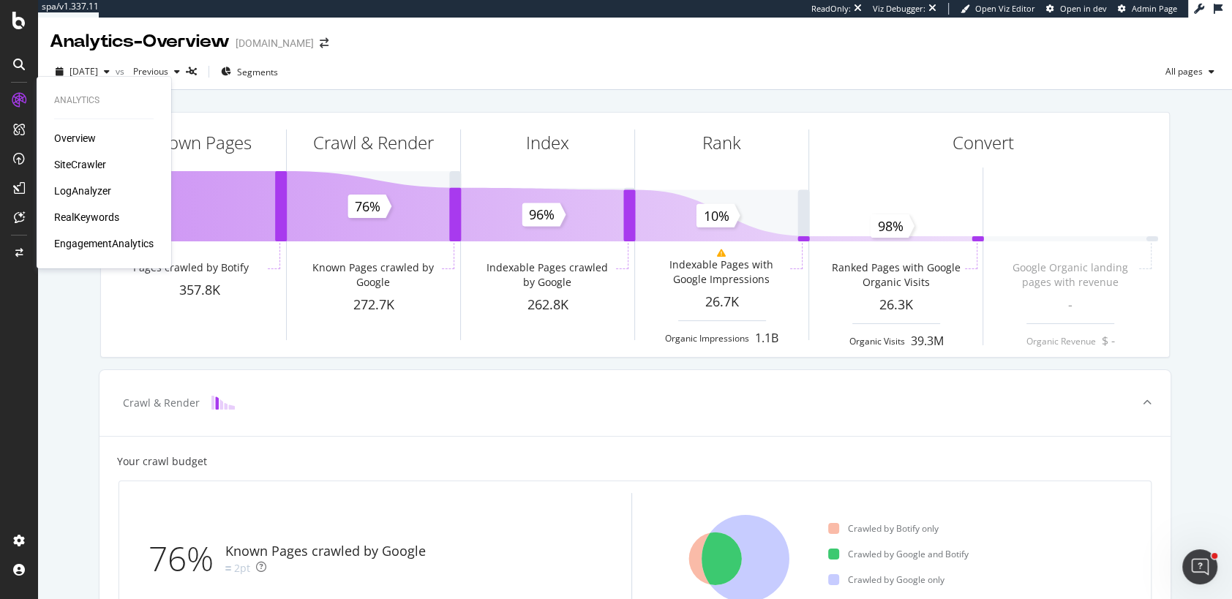
click at [83, 162] on div "SiteCrawler" at bounding box center [80, 164] width 52 height 15
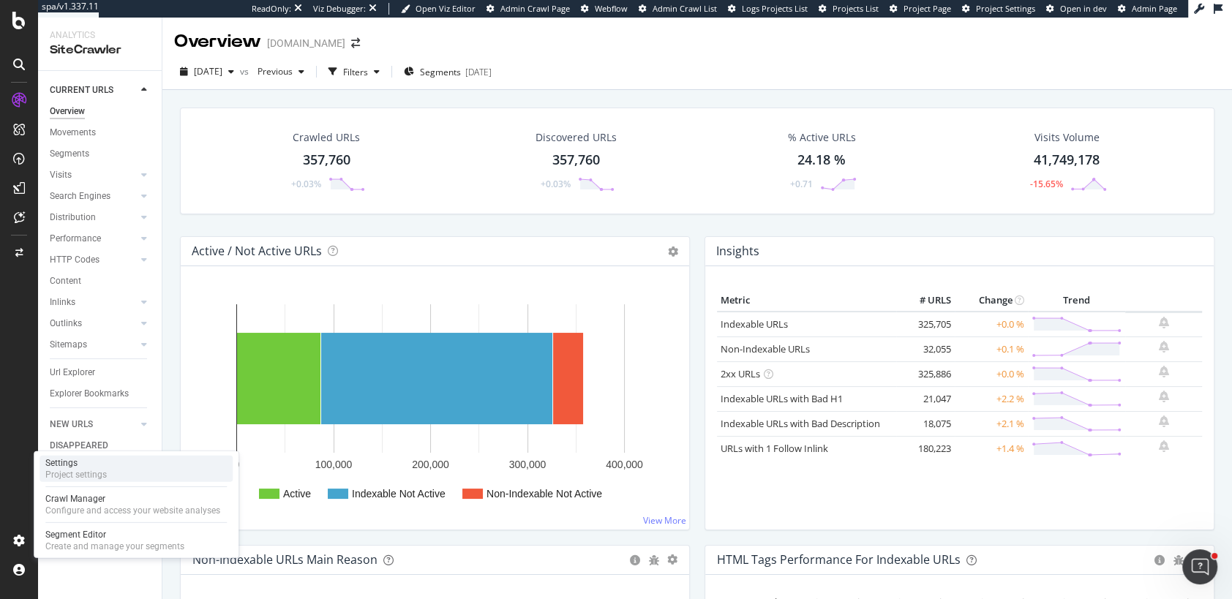
click at [76, 463] on div "Settings" at bounding box center [75, 463] width 61 height 12
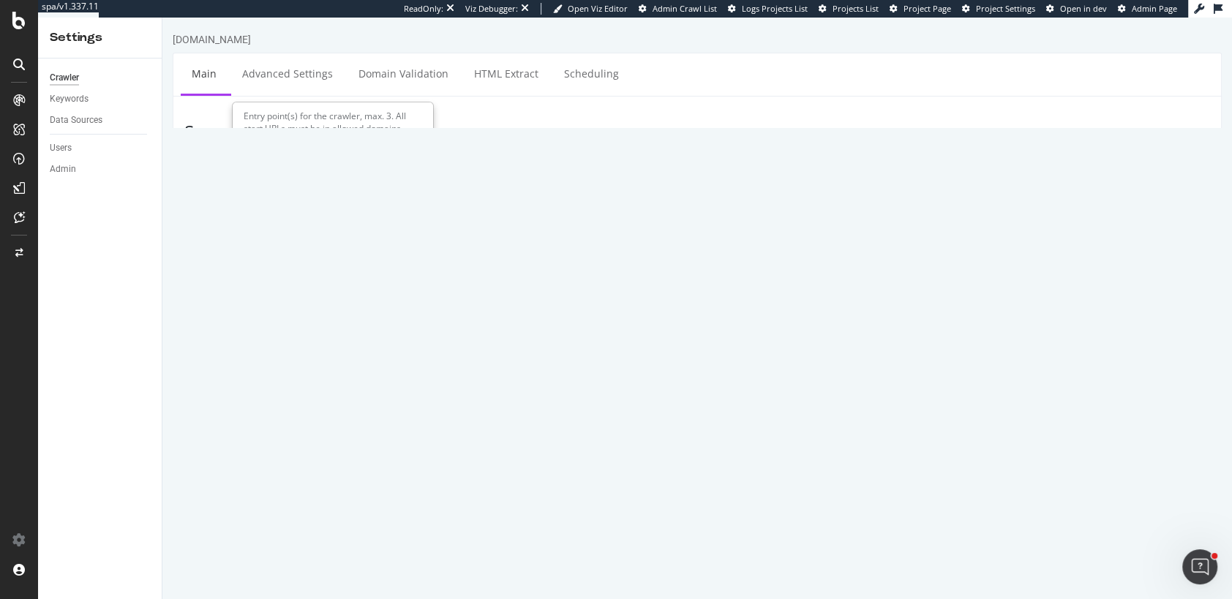
drag, startPoint x: 528, startPoint y: 207, endPoint x: 323, endPoint y: 206, distance: 204.9
click at [323, 206] on div "Start URLs https://www.lequipe.fr/" at bounding box center [697, 219] width 1048 height 48
click at [477, 207] on textarea "https://www.lequipe.fr/" at bounding box center [784, 219] width 851 height 48
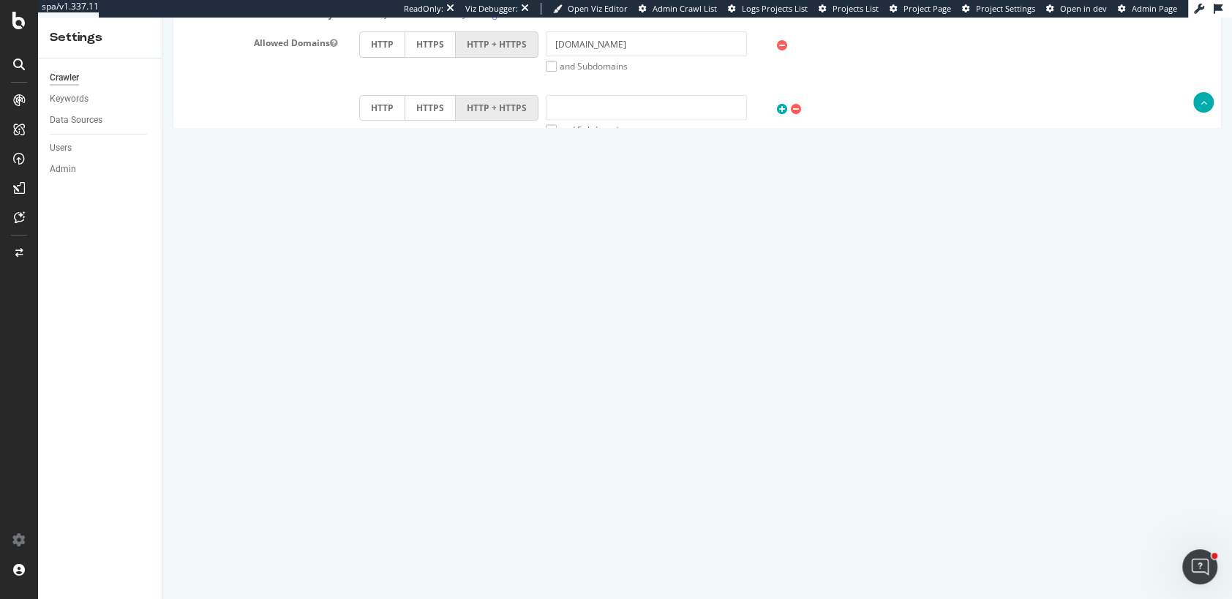
scroll to position [523, 0]
drag, startPoint x: 428, startPoint y: 343, endPoint x: 343, endPoint y: 338, distance: 85.0
click at [343, 338] on div "Max # of Analysed URLs 2500000" at bounding box center [697, 346] width 1048 height 25
drag, startPoint x: 390, startPoint y: 381, endPoint x: 345, endPoint y: 381, distance: 45.4
click at [345, 381] on div "Max Speed (URLs / s) 10 Estimated crawl duration: 2 days 21 hours 26 minutes" at bounding box center [697, 382] width 1048 height 25
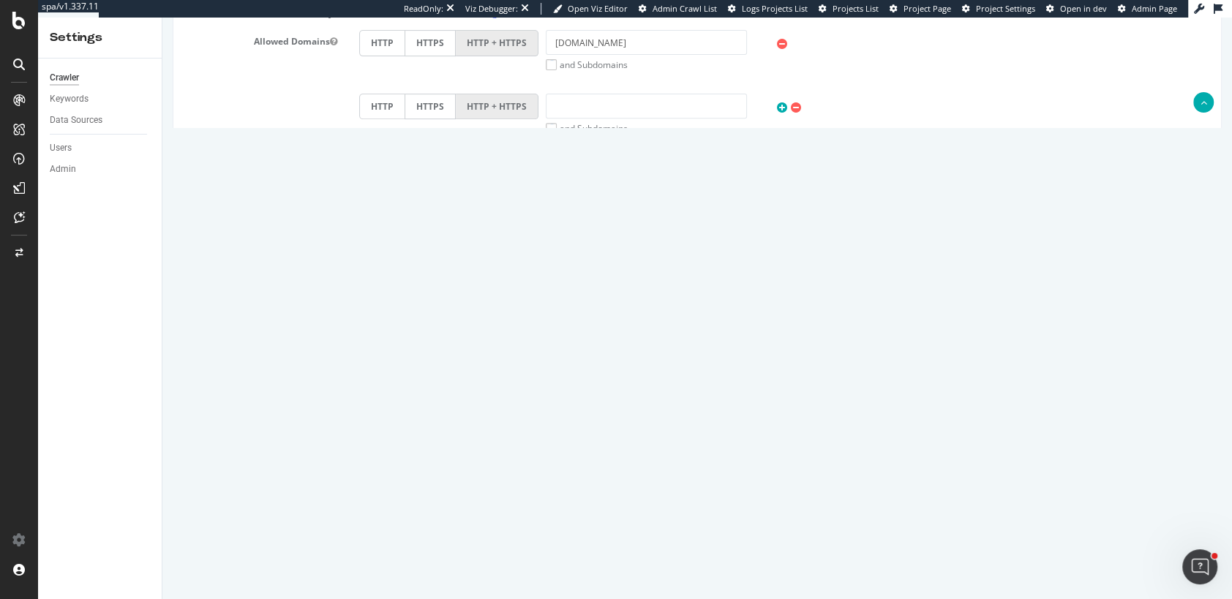
click at [564, 448] on div "Scope Project Name LEQUIPE.FR Start URLs https://www.lequipe.fr/ Or upload a fi…" at bounding box center [697, 126] width 1026 height 1055
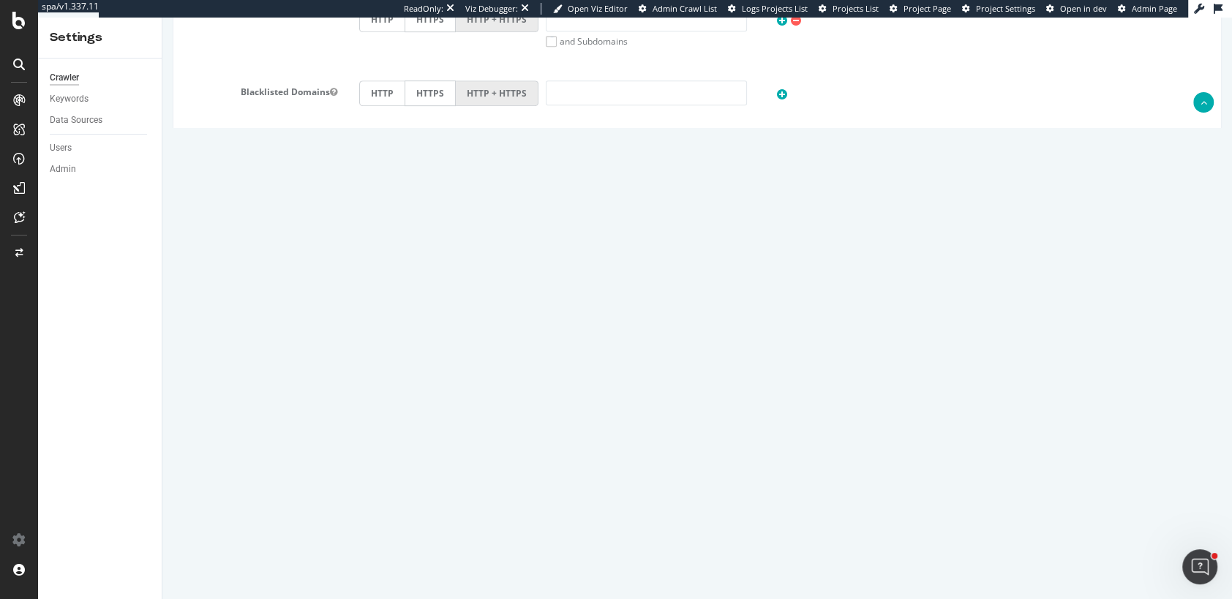
scroll to position [0, 0]
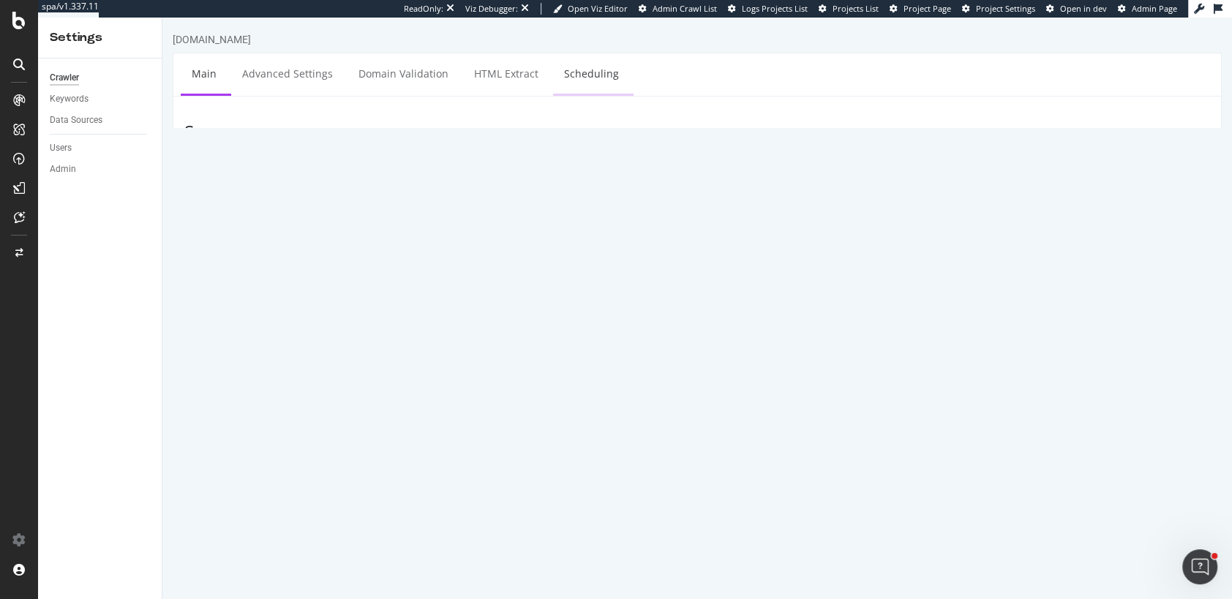
click at [594, 73] on link "Scheduling" at bounding box center [591, 73] width 77 height 40
click at [906, 296] on select "00 01 02 03 04 05 06 07 08 09 10 11 12 13 14 15 16 17 18 19 20 21 22 23" at bounding box center [886, 297] width 59 height 25
click at [205, 80] on link "Main" at bounding box center [204, 73] width 47 height 40
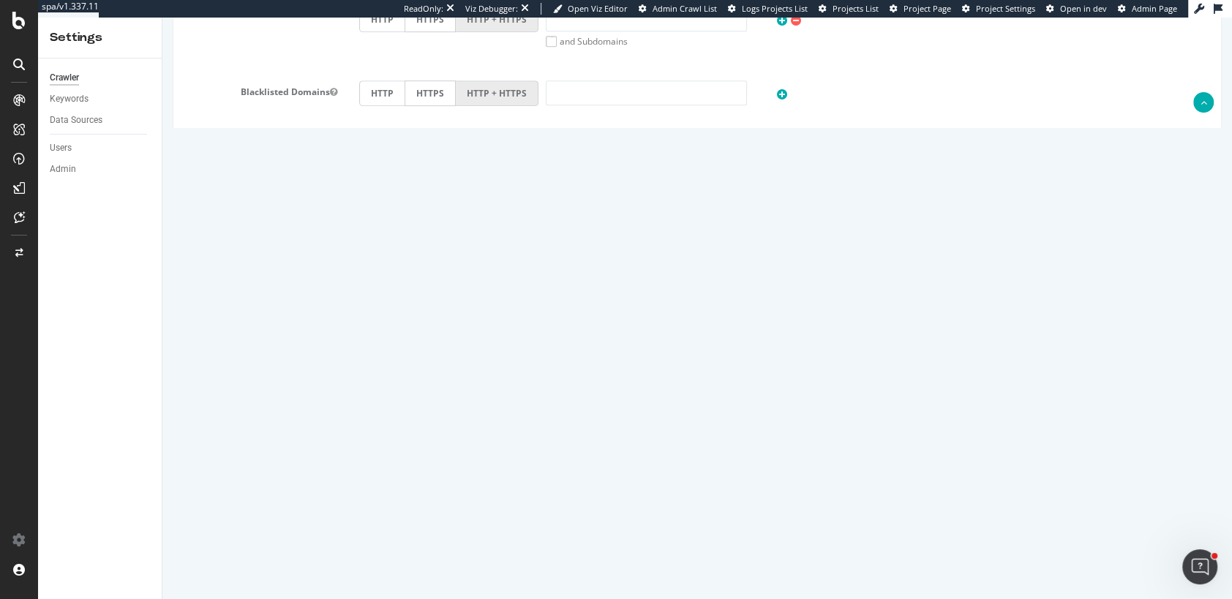
scroll to position [225, 0]
drag, startPoint x: 372, startPoint y: 419, endPoint x: 434, endPoint y: 520, distance: 118.0
click at [434, 520] on div "Scope Project Name LEQUIPE.FR Start URLs https://www.lequipe.fr/ Or upload a fi…" at bounding box center [697, 39] width 1026 height 1055
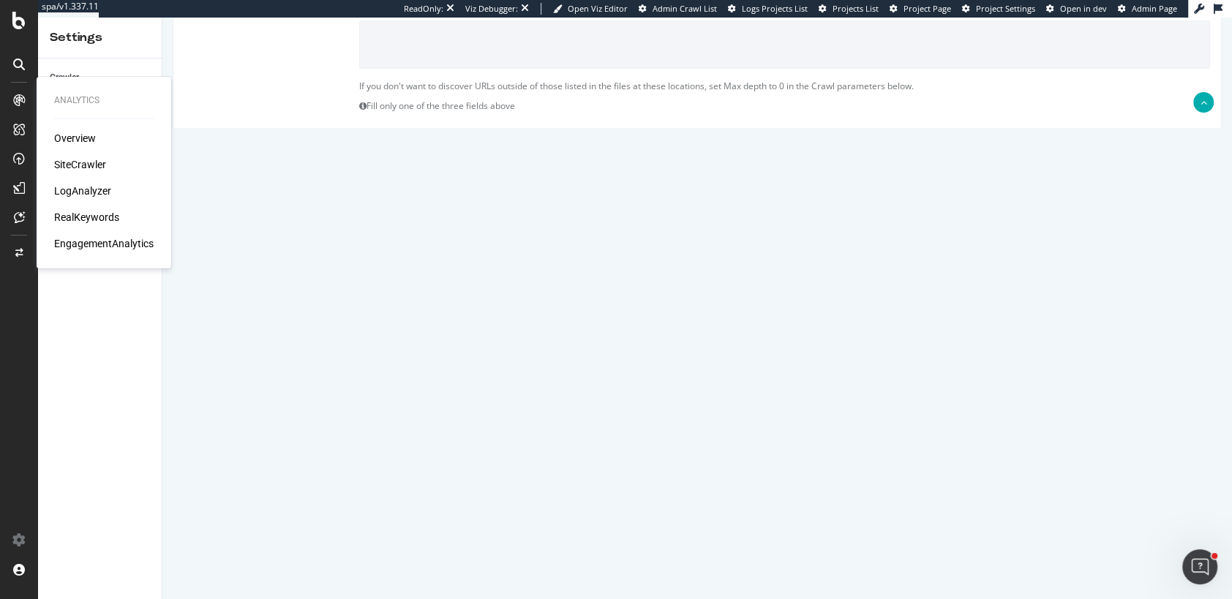
scroll to position [610, 0]
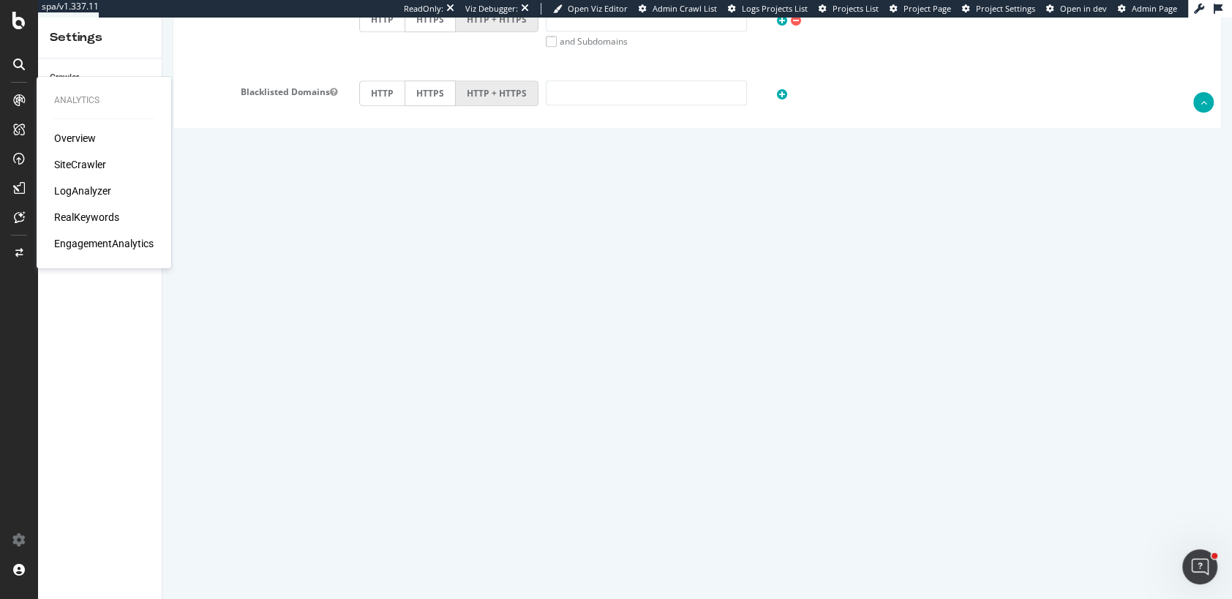
click at [515, 447] on textarea at bounding box center [784, 447] width 851 height 73
drag, startPoint x: 607, startPoint y: 431, endPoint x: 317, endPoint y: 430, distance: 290.6
click at [316, 430] on div "Compare with Sitemaps" at bounding box center [697, 447] width 1048 height 73
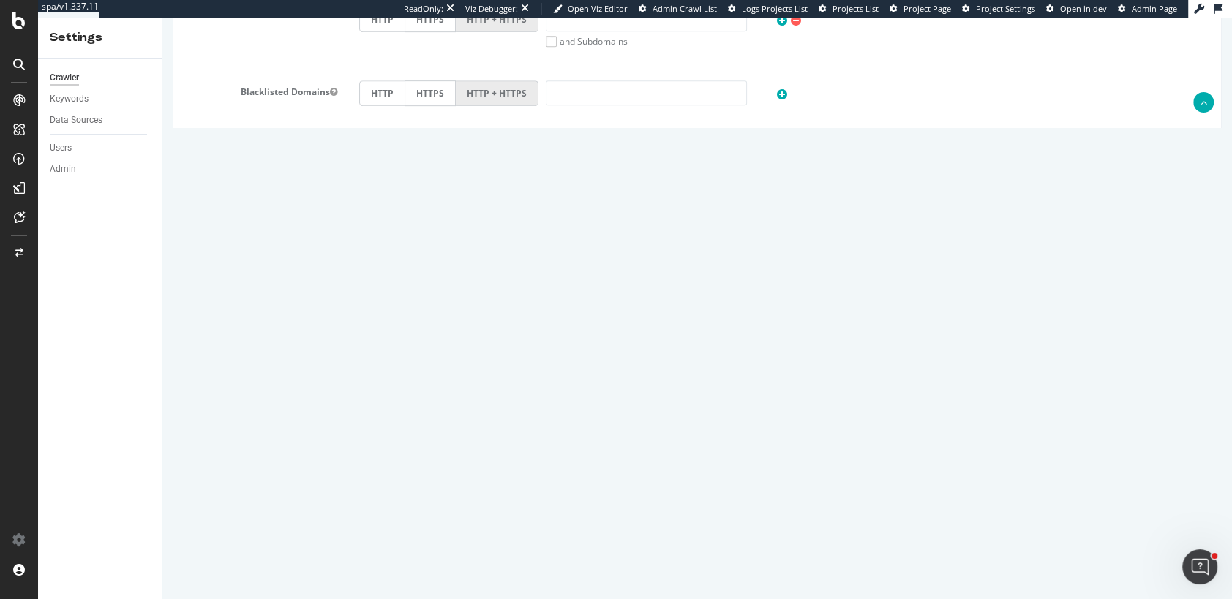
drag, startPoint x: 562, startPoint y: 445, endPoint x: 363, endPoint y: 444, distance: 199.1
click at [363, 444] on textarea at bounding box center [784, 447] width 851 height 73
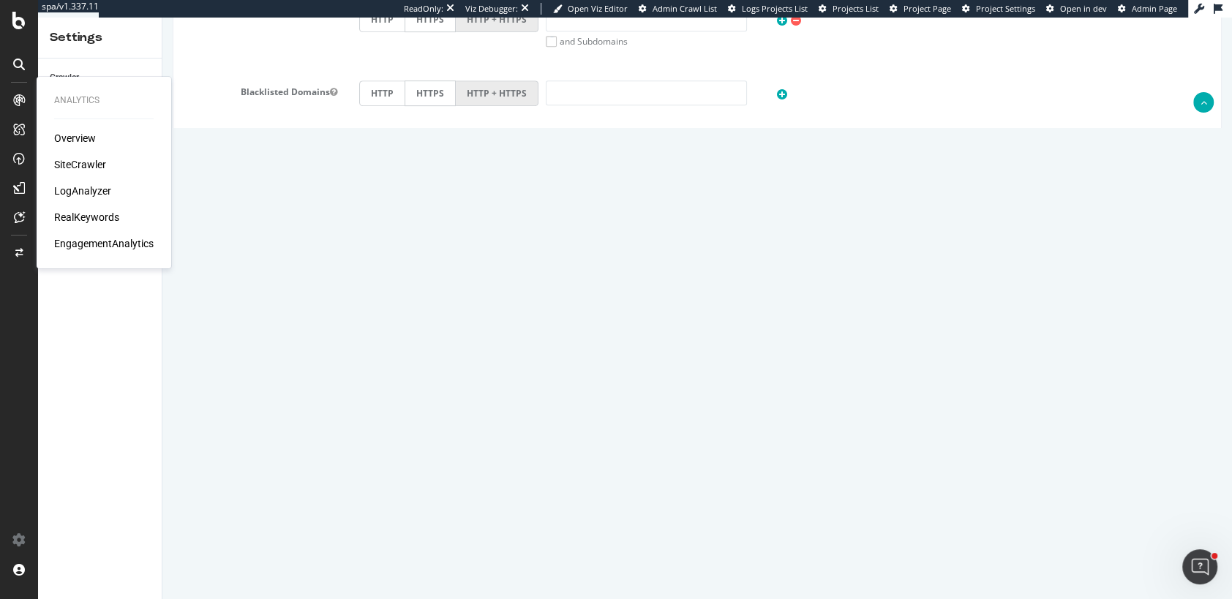
click at [68, 173] on div "Overview SiteCrawler LogAnalyzer RealKeywords EngagementAnalytics" at bounding box center [104, 191] width 100 height 120
click at [67, 162] on div "SiteCrawler" at bounding box center [80, 164] width 52 height 15
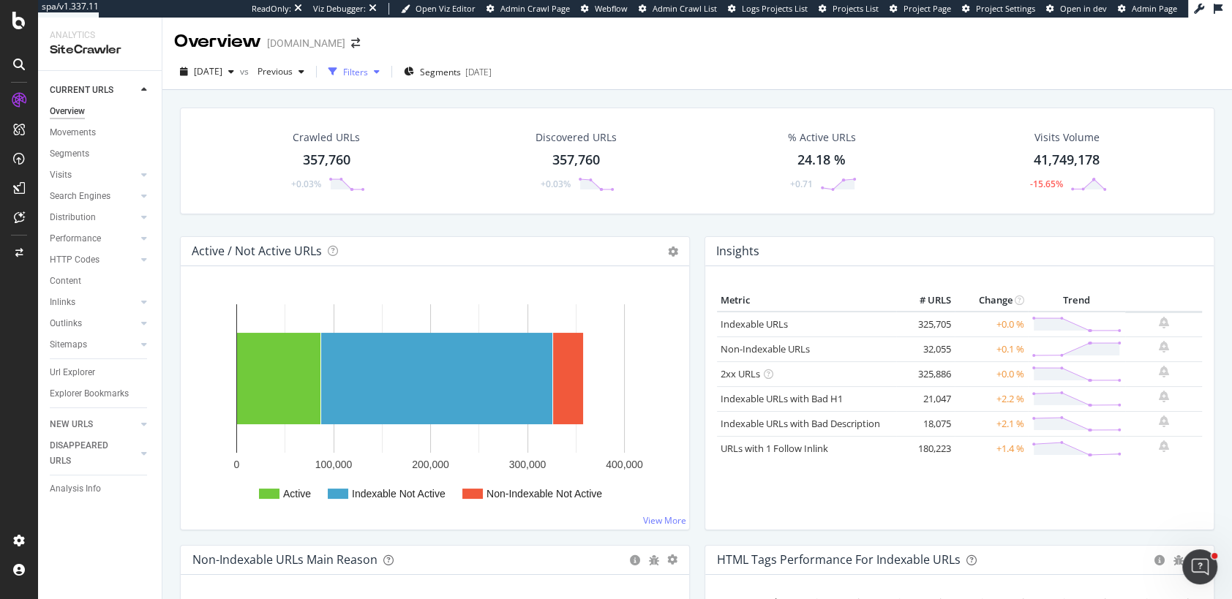
click at [386, 72] on div "button" at bounding box center [377, 71] width 18 height 9
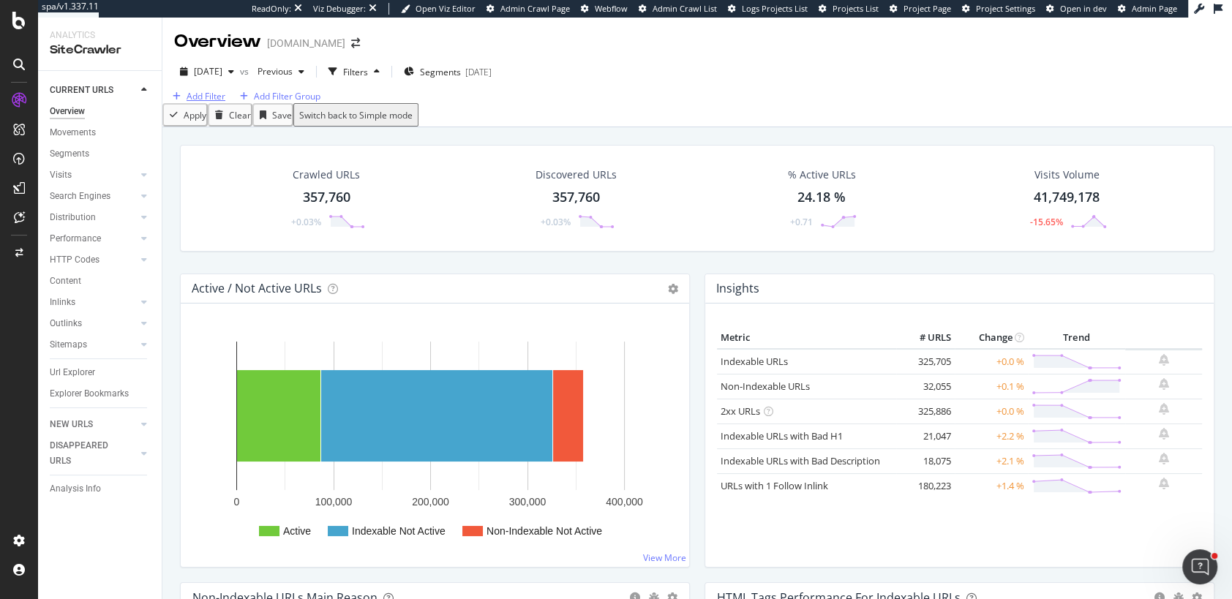
click at [209, 102] on div "Add Filter" at bounding box center [206, 96] width 39 height 12
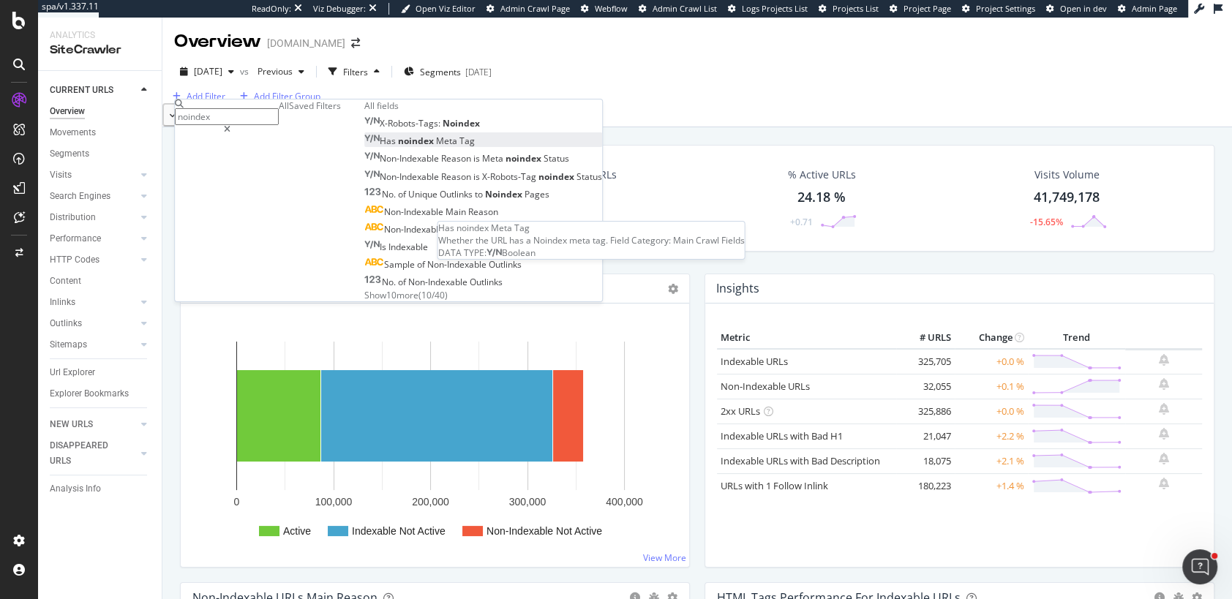
type input "noindex"
click at [380, 147] on span "Has" at bounding box center [389, 141] width 18 height 12
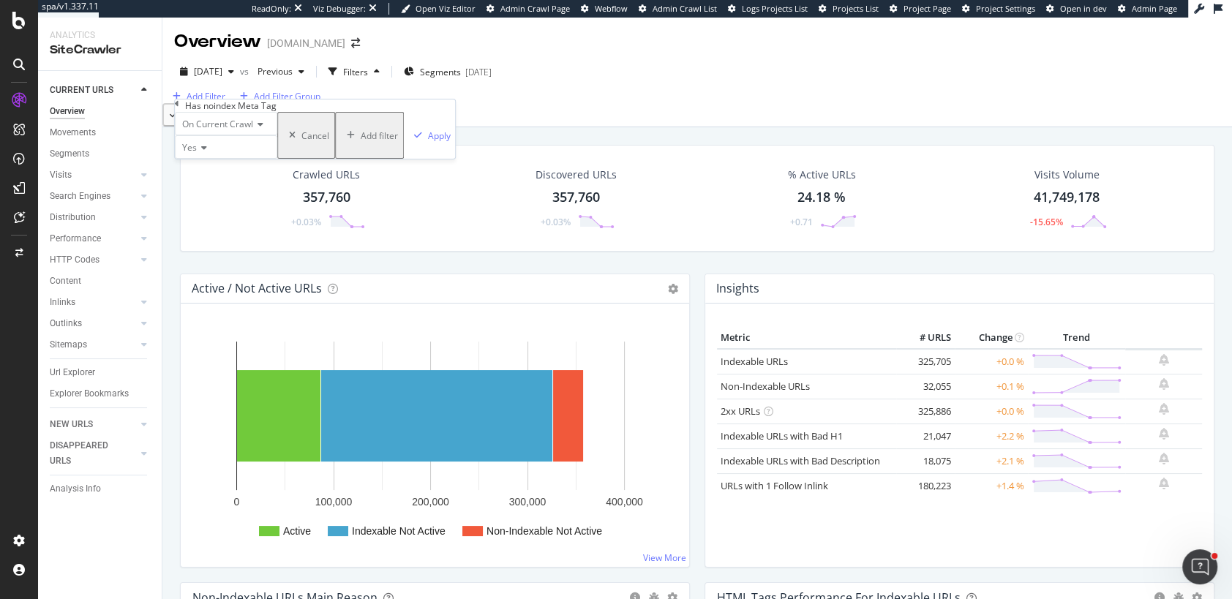
click at [203, 152] on icon at bounding box center [202, 147] width 10 height 9
click at [277, 135] on div "On Current Crawl" at bounding box center [226, 123] width 102 height 23
click at [322, 112] on div "Has noindex Meta Tag" at bounding box center [315, 106] width 280 height 12
click at [428, 142] on div "Apply" at bounding box center [439, 136] width 23 height 12
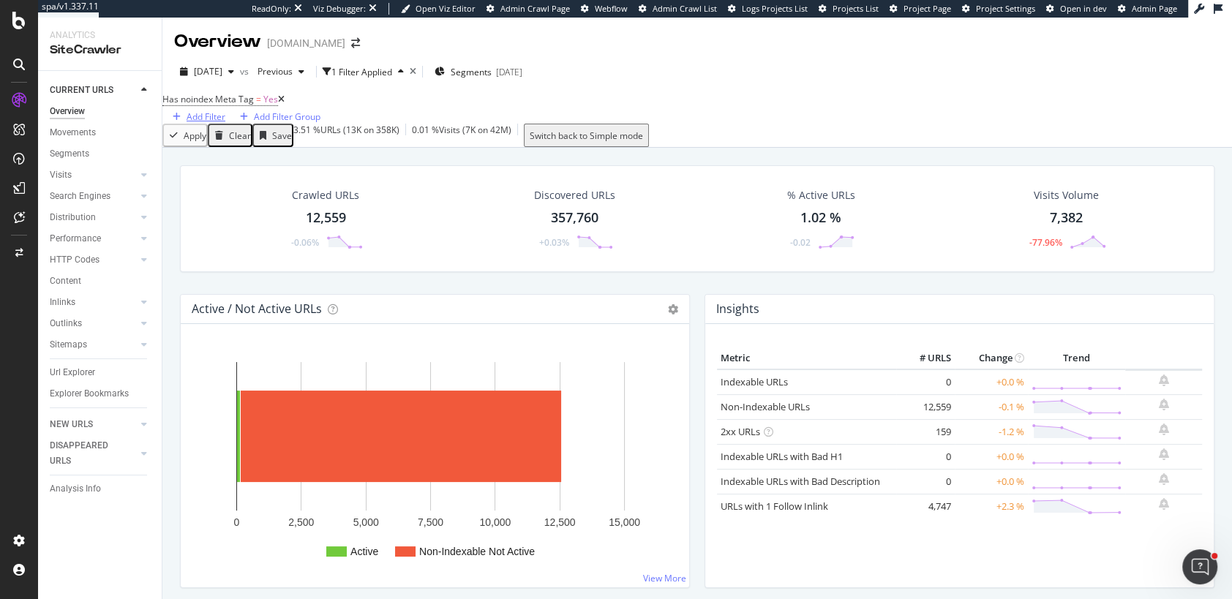
click at [225, 111] on div "Add Filter" at bounding box center [206, 117] width 39 height 12
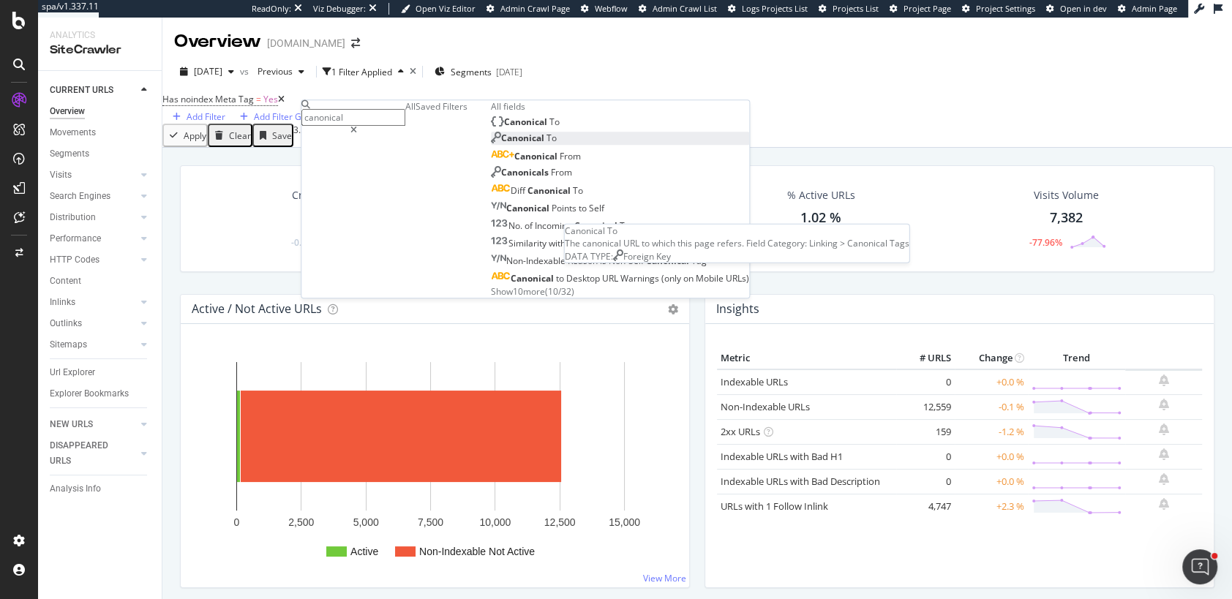
type input "canonical"
click at [501, 145] on span "Canonical" at bounding box center [523, 138] width 45 height 12
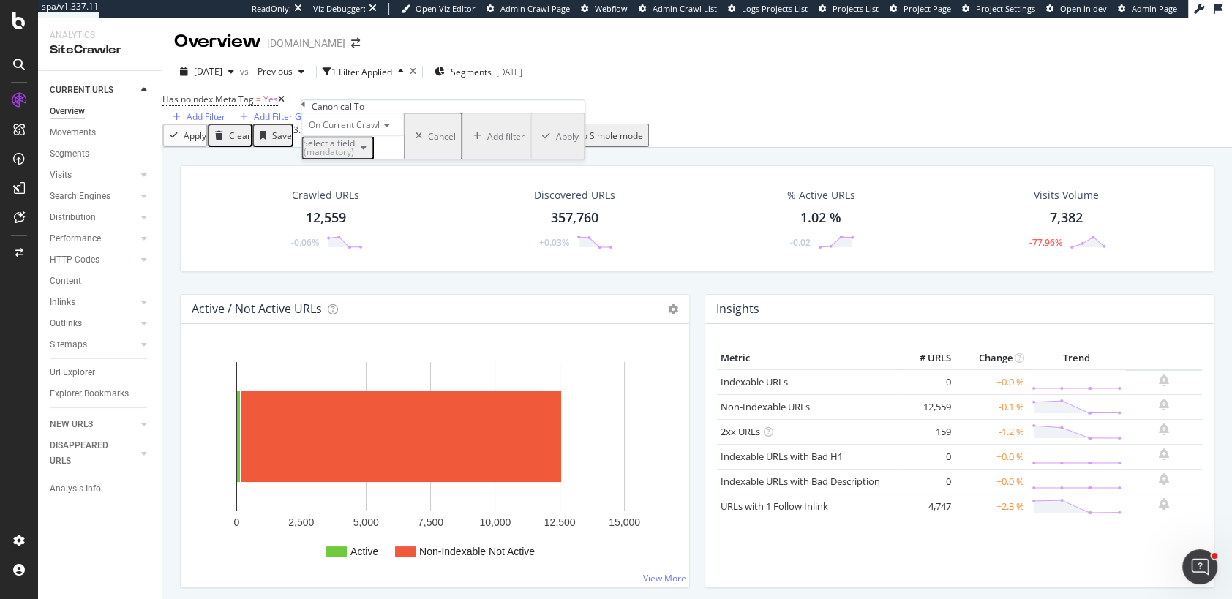
click at [355, 157] on div "(mandatory)" at bounding box center [329, 152] width 52 height 9
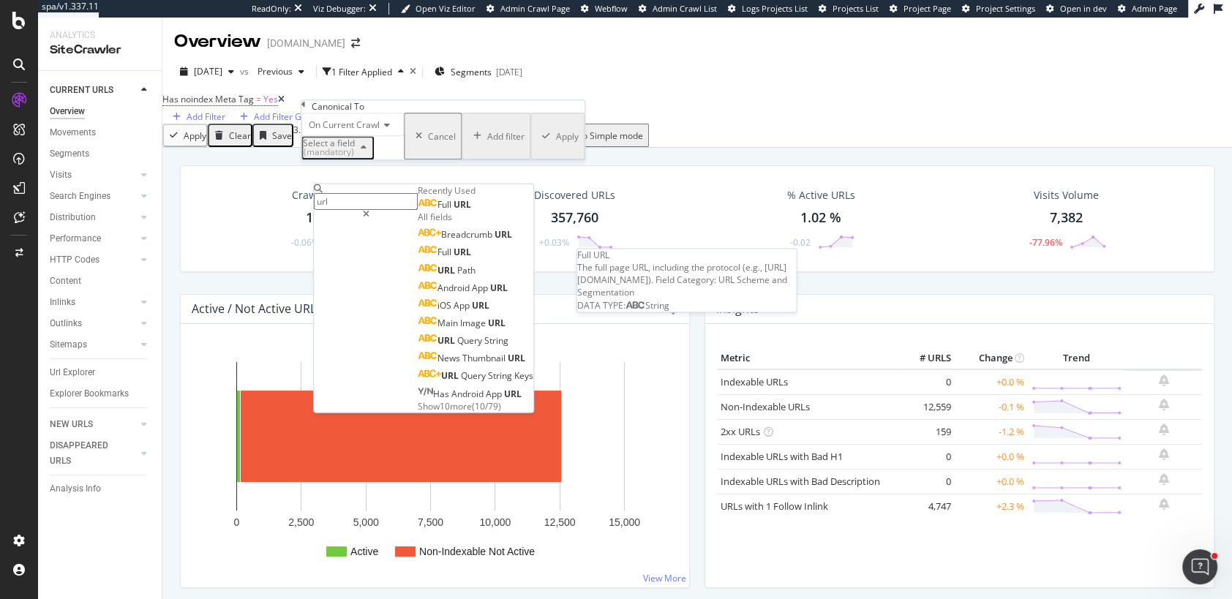
type input "url"
click at [418, 211] on div "Full URL" at bounding box center [444, 205] width 53 height 12
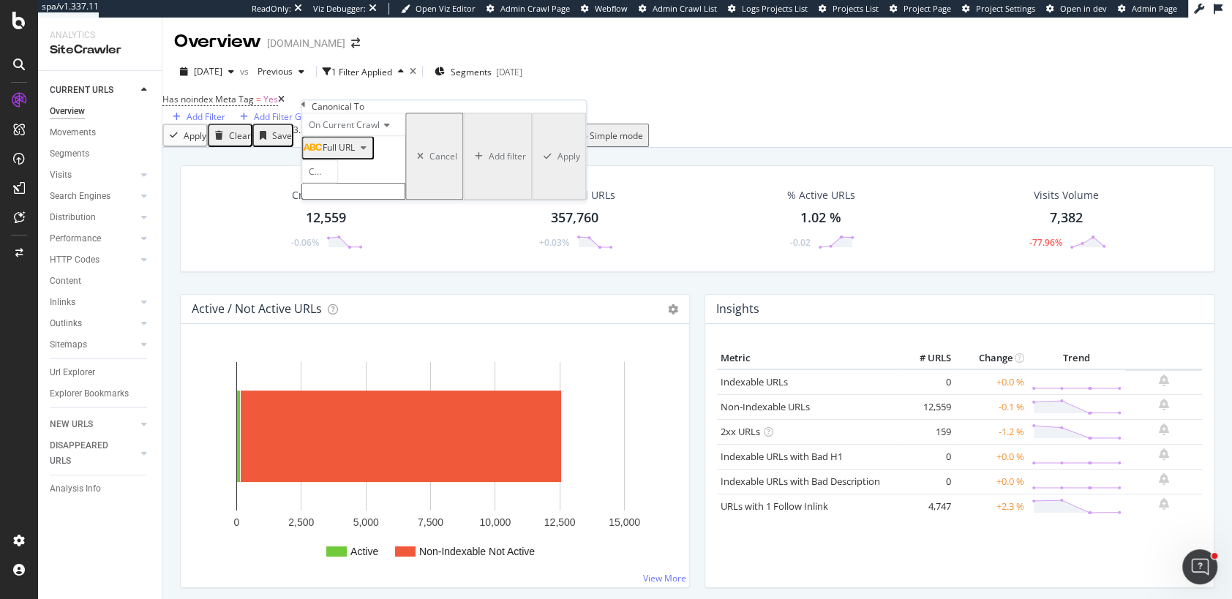
click at [306, 109] on icon at bounding box center [304, 104] width 4 height 9
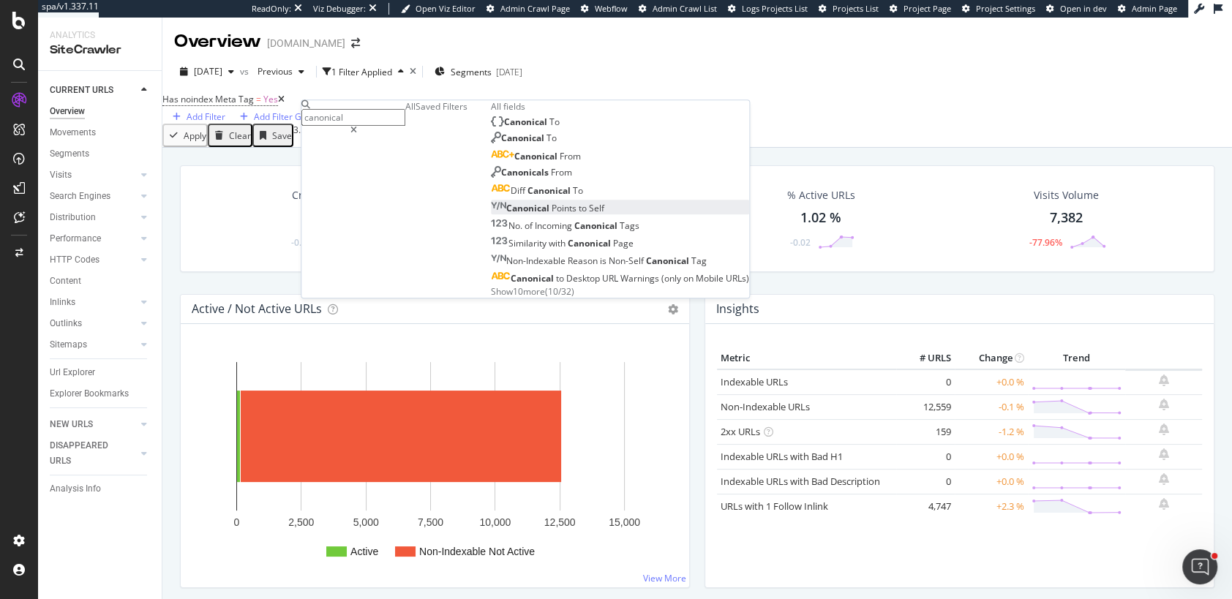
click at [506, 214] on span "Canonical" at bounding box center [528, 208] width 45 height 12
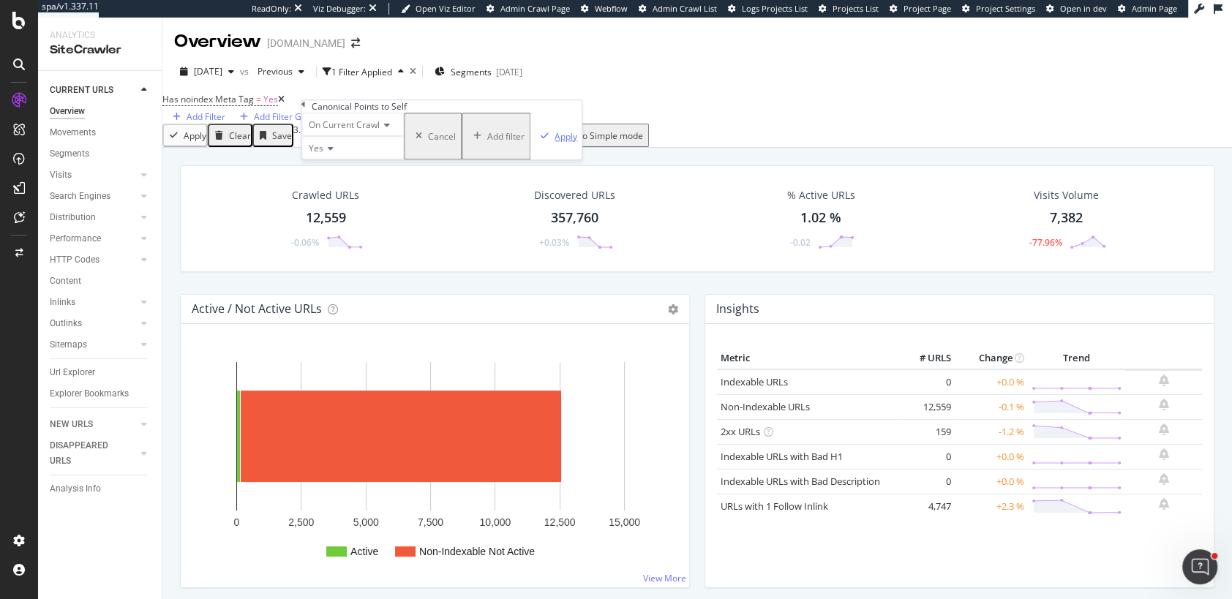
click at [555, 143] on div "Apply" at bounding box center [566, 136] width 23 height 12
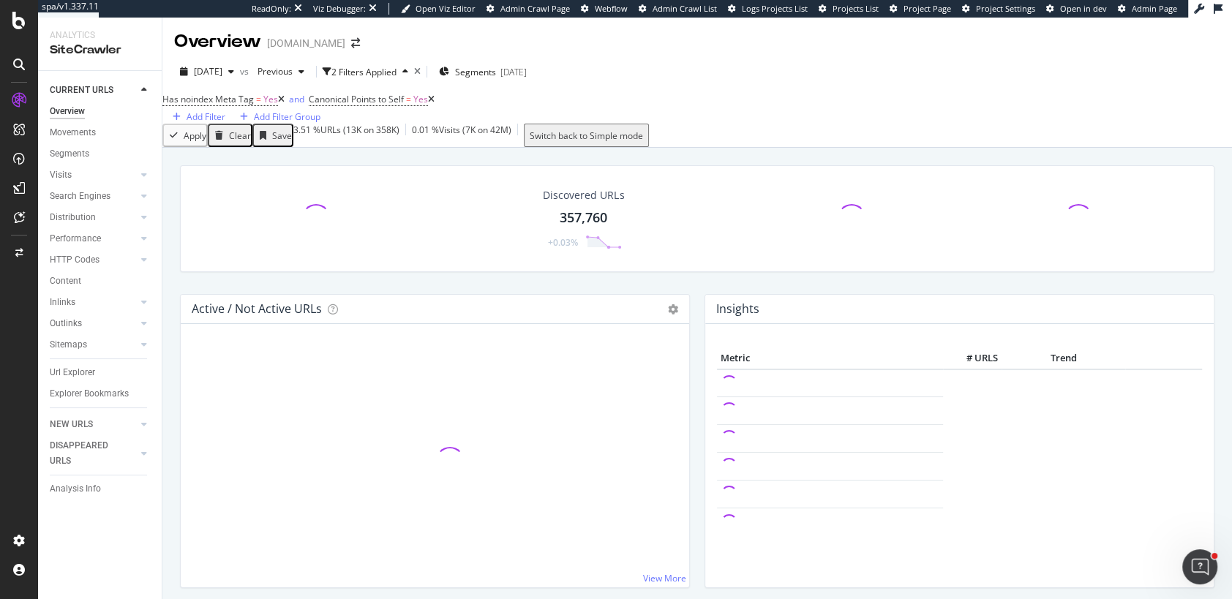
click at [285, 104] on icon at bounding box center [281, 99] width 7 height 9
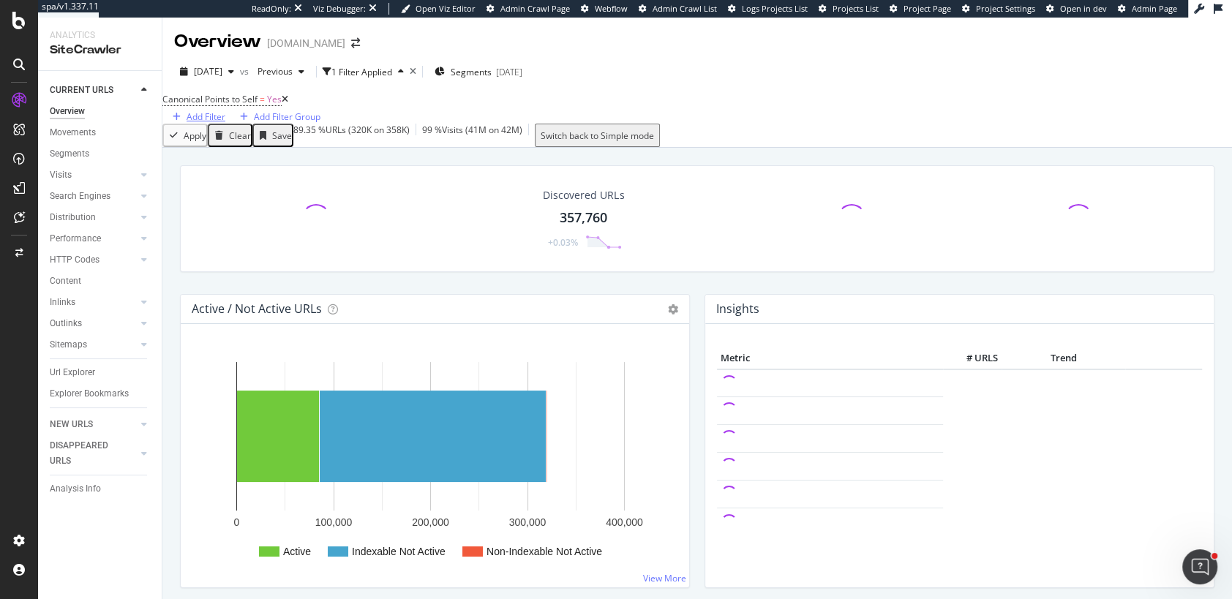
click at [225, 113] on div "Add Filter" at bounding box center [206, 117] width 39 height 12
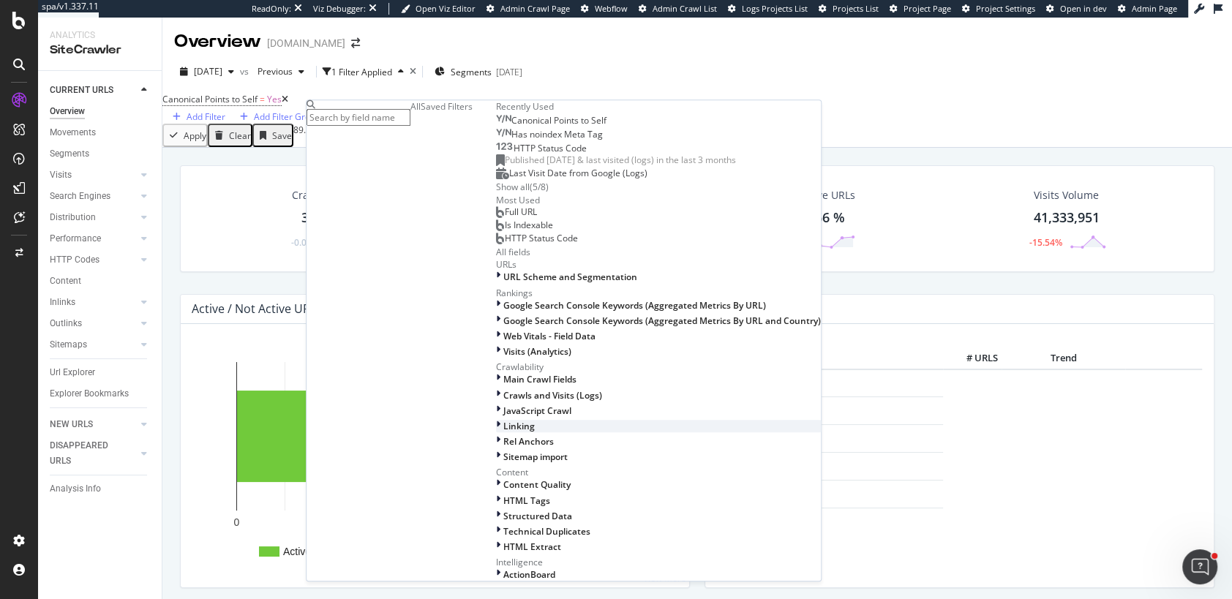
scroll to position [507, 0]
click at [496, 420] on div at bounding box center [499, 426] width 7 height 12
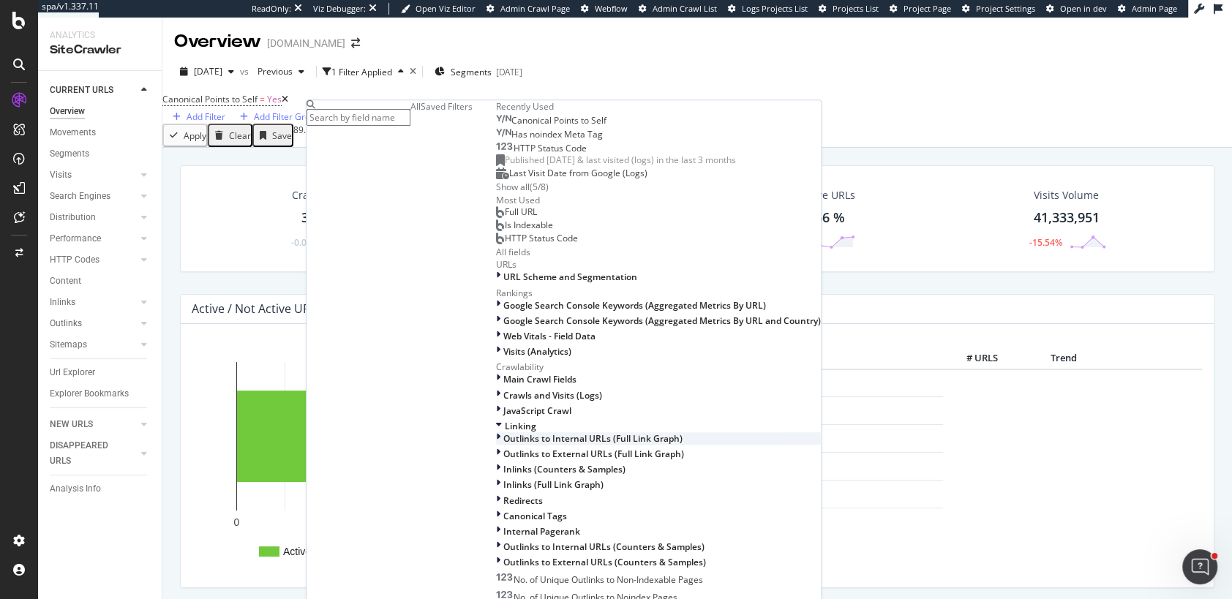
scroll to position [405, 0]
click at [496, 345] on div at bounding box center [499, 351] width 7 height 12
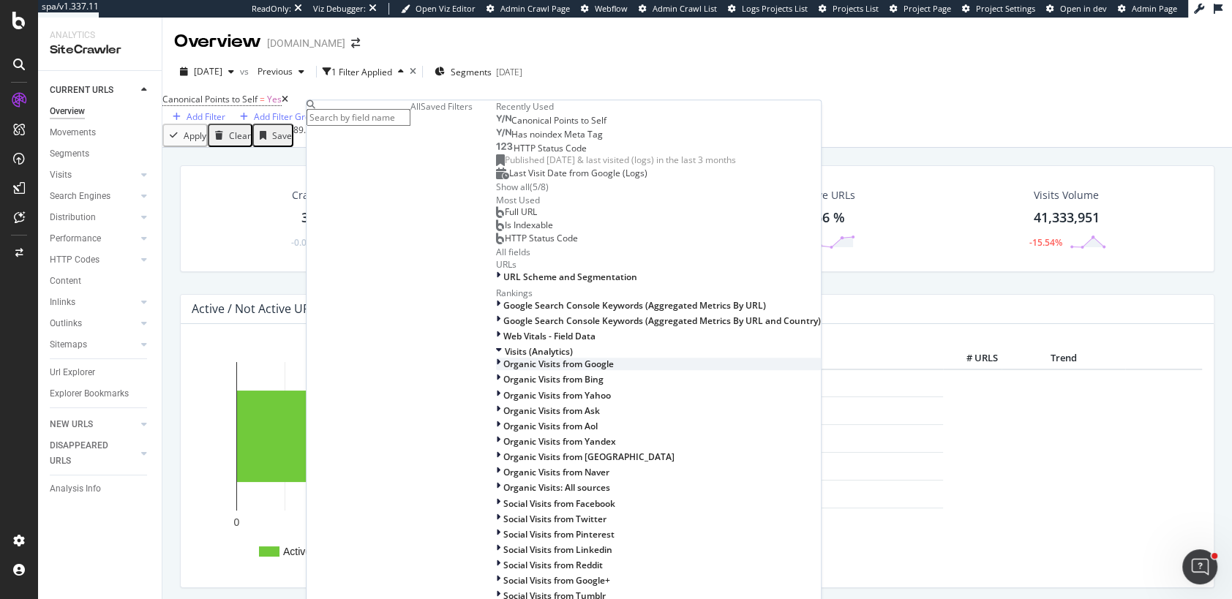
click at [496, 359] on icon at bounding box center [498, 365] width 4 height 12
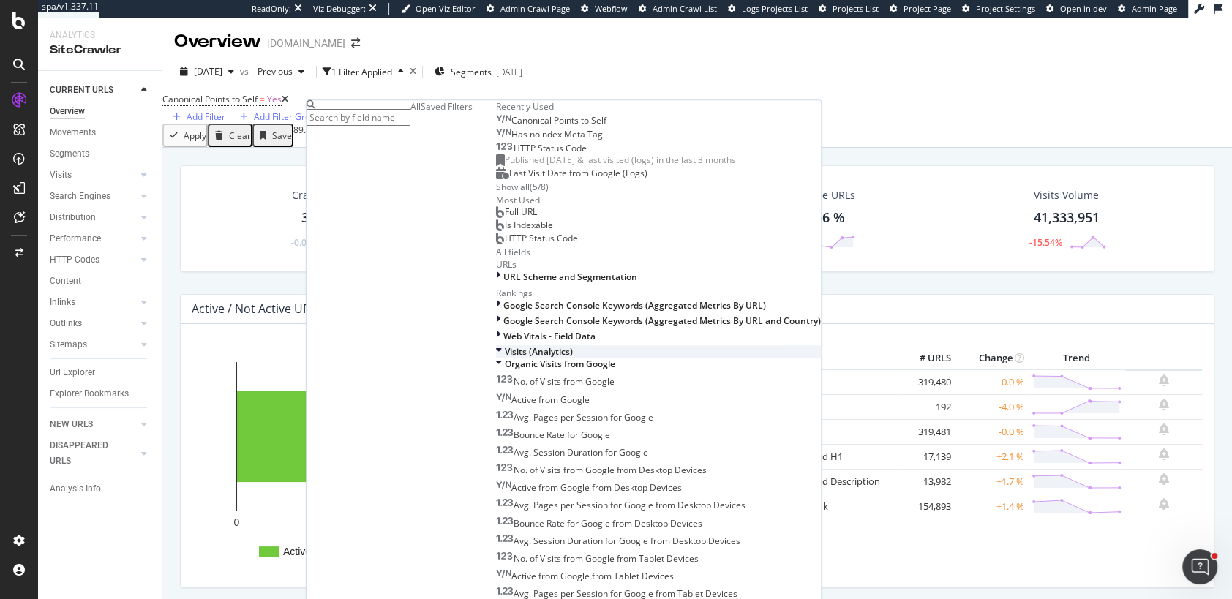
click at [496, 345] on icon at bounding box center [499, 351] width 6 height 12
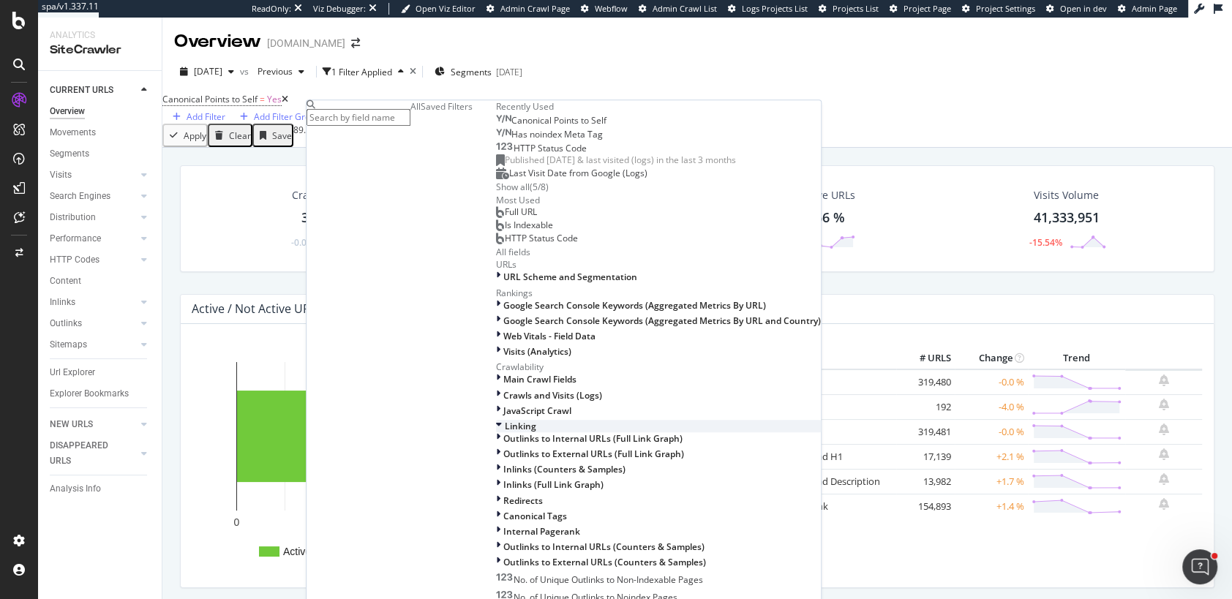
scroll to position [496, 0]
click at [496, 420] on icon at bounding box center [499, 426] width 6 height 12
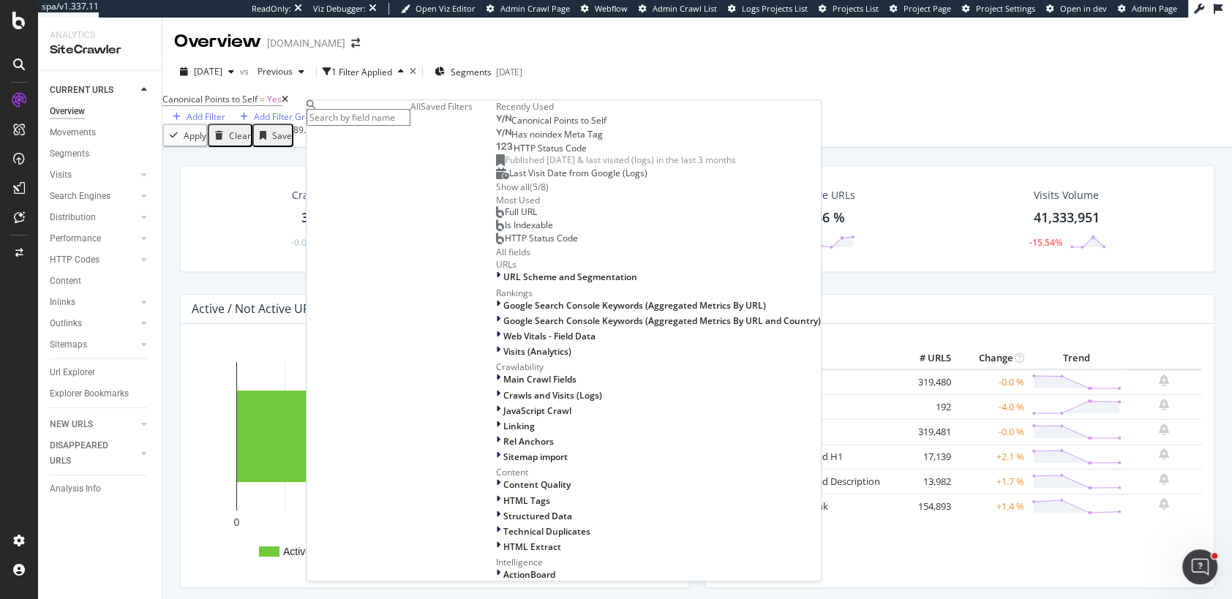
scroll to position [537, 0]
click at [496, 495] on icon at bounding box center [498, 501] width 4 height 12
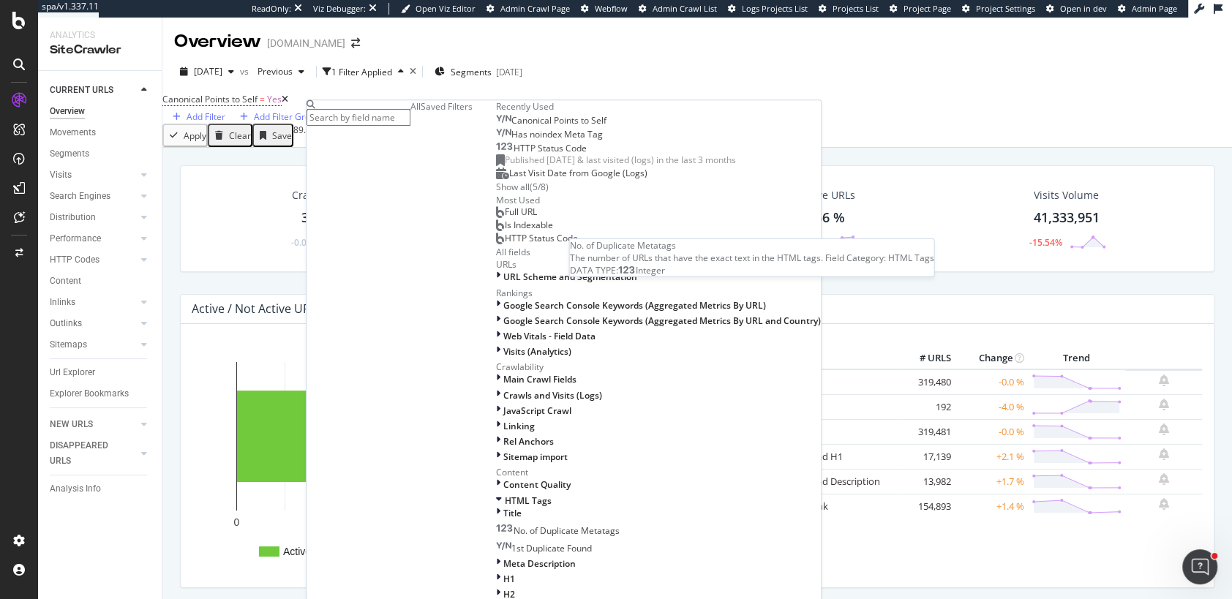
scroll to position [665, 0]
click at [496, 573] on div at bounding box center [499, 579] width 7 height 12
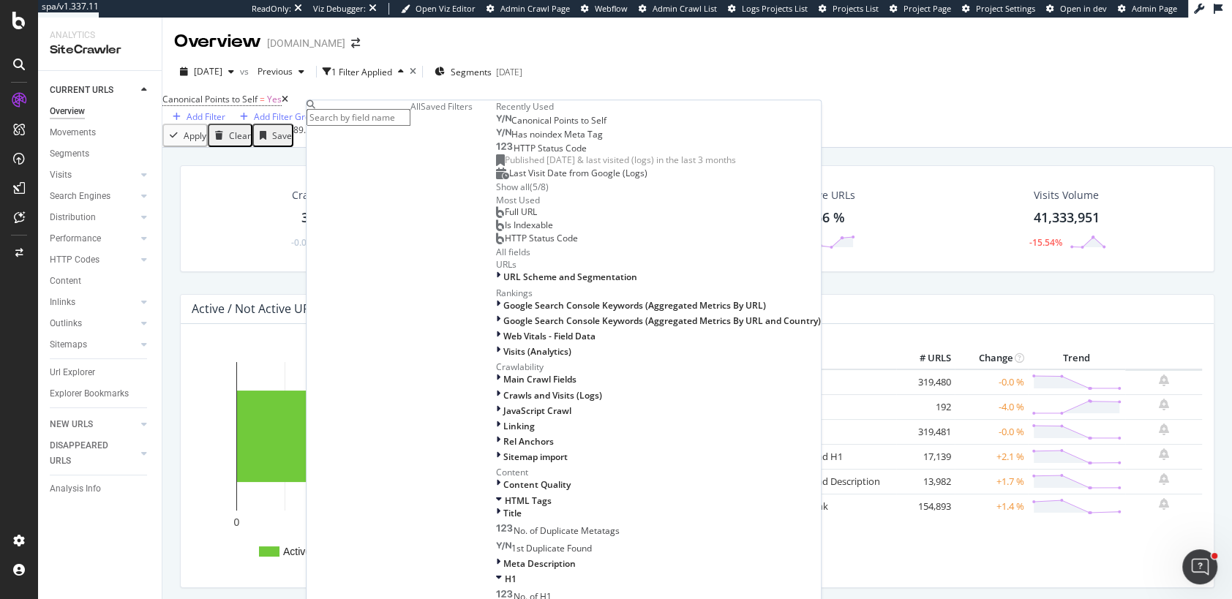
click at [634, 118] on div "Canonical Points to Self = Yes Add Filter Add Filter Group" at bounding box center [697, 106] width 1070 height 34
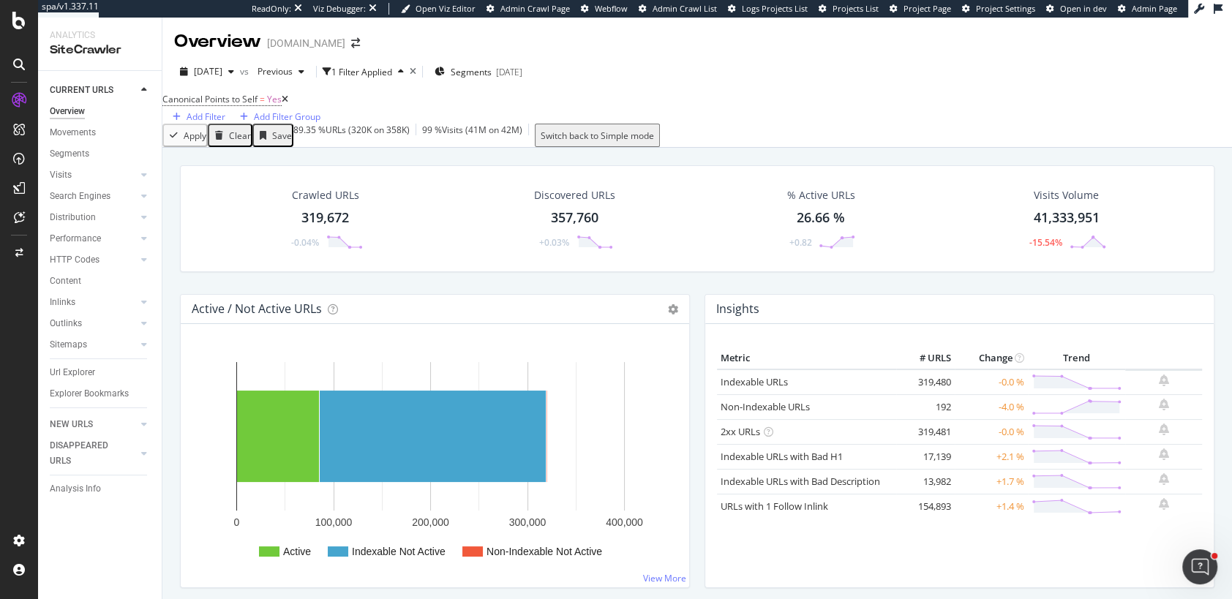
click at [288, 104] on icon at bounding box center [285, 99] width 7 height 9
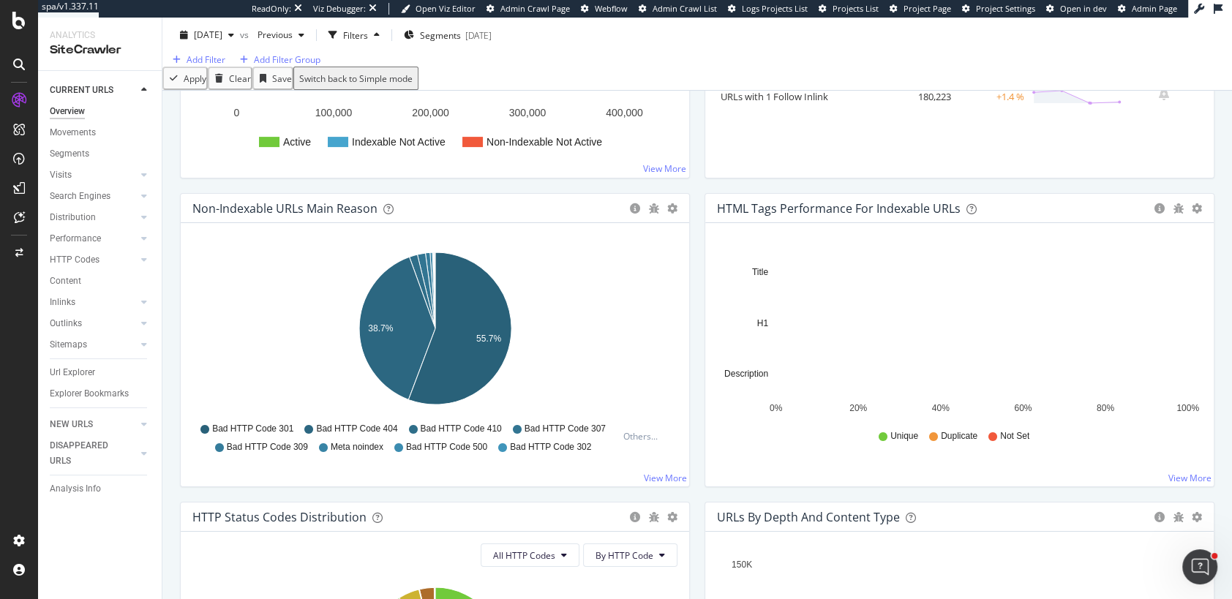
scroll to position [389, 0]
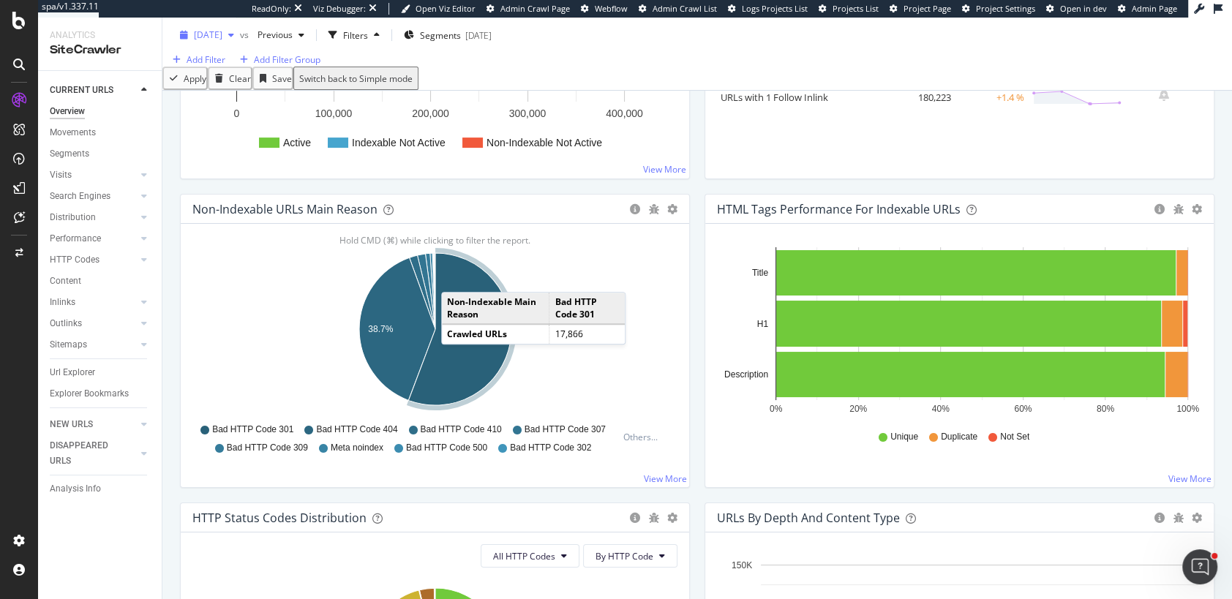
click at [222, 34] on span "2025 Aug. 31st" at bounding box center [208, 35] width 29 height 12
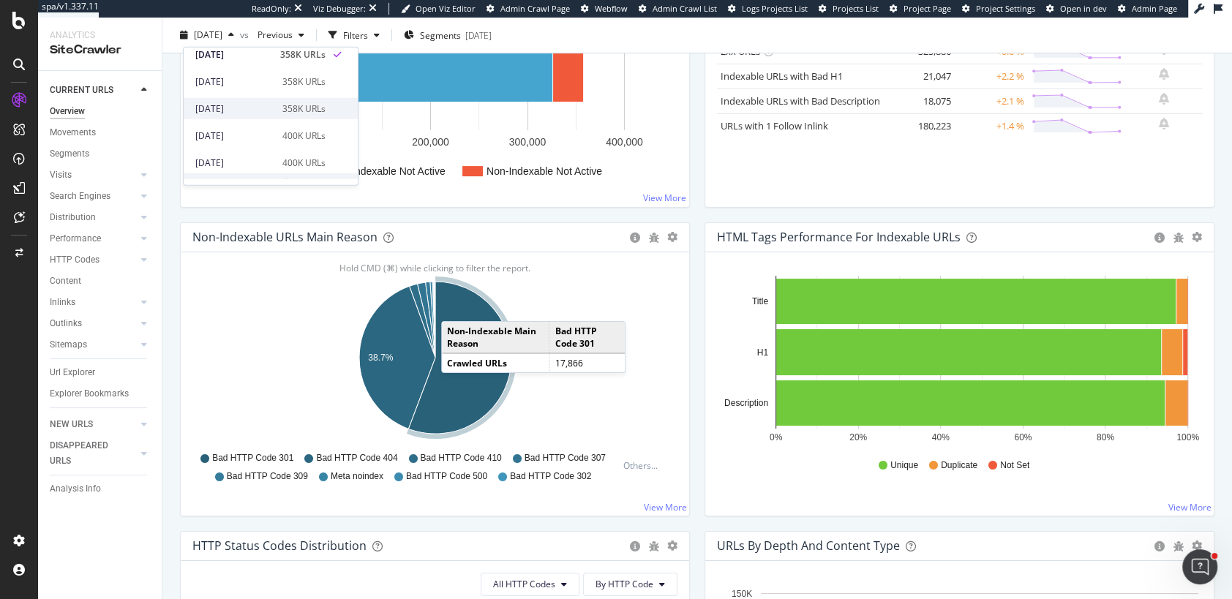
scroll to position [0, 0]
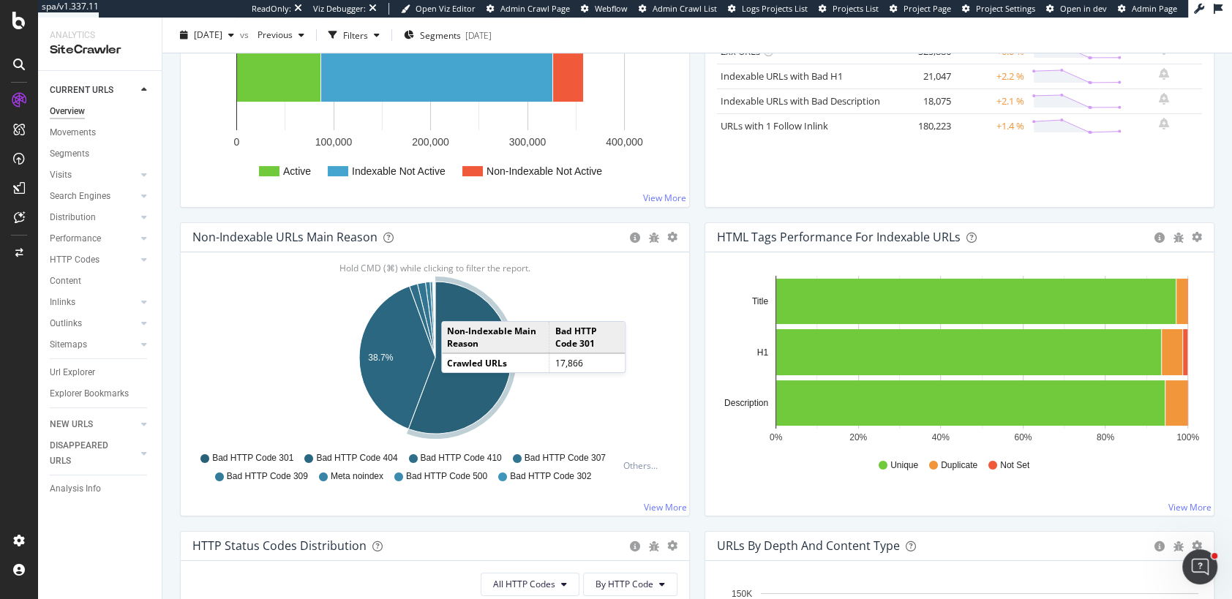
click at [174, 91] on div "Active / Not Active URLs Chart (by Value) Chart (by Percentage) Table Expand Ex…" at bounding box center [435, 68] width 525 height 309
click at [310, 39] on div "Previous" at bounding box center [281, 35] width 59 height 22
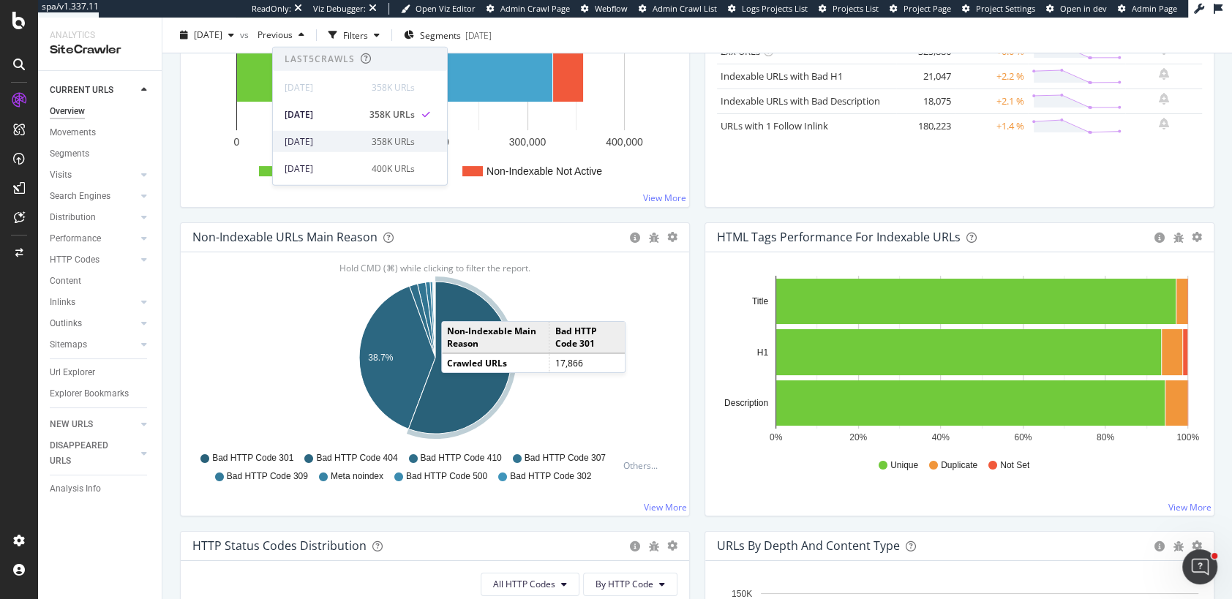
scroll to position [60, 0]
click at [177, 216] on div "Active / Not Active URLs Chart (by Value) Chart (by Percentage) Table Expand Ex…" at bounding box center [435, 68] width 525 height 309
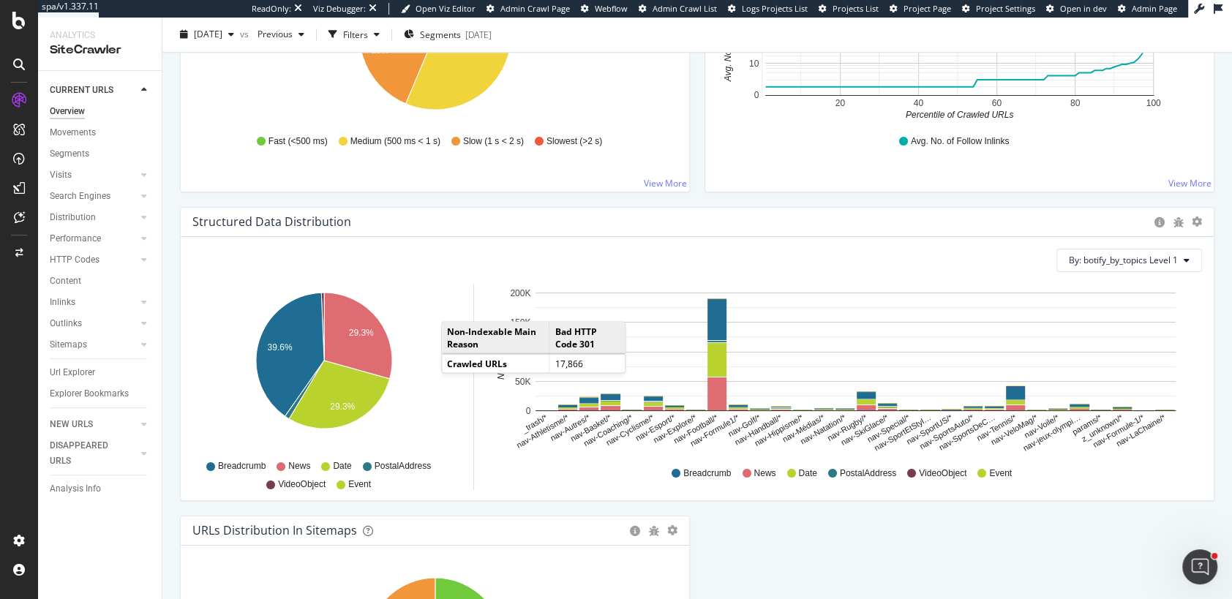
scroll to position [1263, 0]
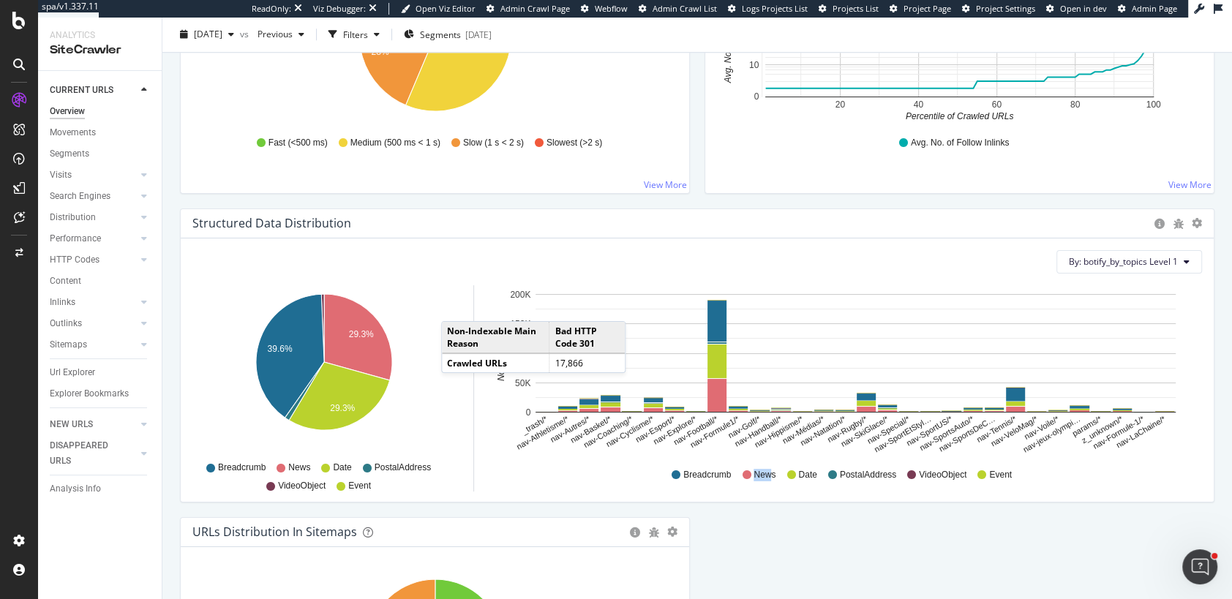
drag, startPoint x: 771, startPoint y: 471, endPoint x: 752, endPoint y: 471, distance: 19.0
click at [752, 471] on div "News" at bounding box center [759, 475] width 34 height 12
drag, startPoint x: 816, startPoint y: 473, endPoint x: 797, endPoint y: 473, distance: 19.0
click at [797, 473] on div "Date" at bounding box center [802, 475] width 30 height 12
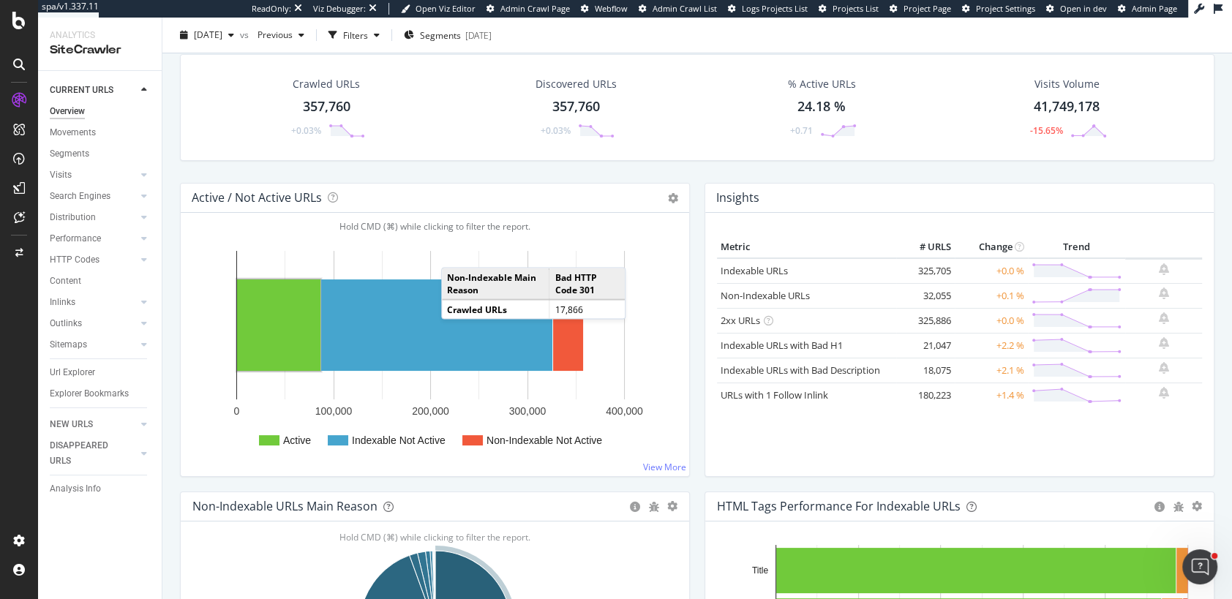
scroll to position [0, 0]
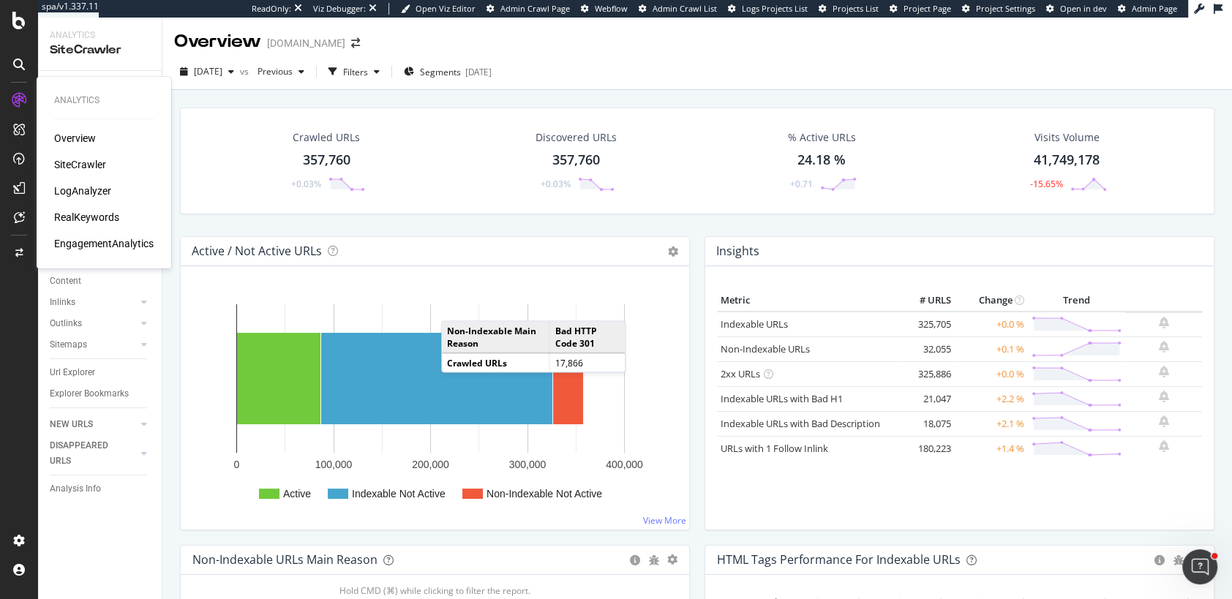
click at [78, 191] on div "LogAnalyzer" at bounding box center [82, 191] width 57 height 15
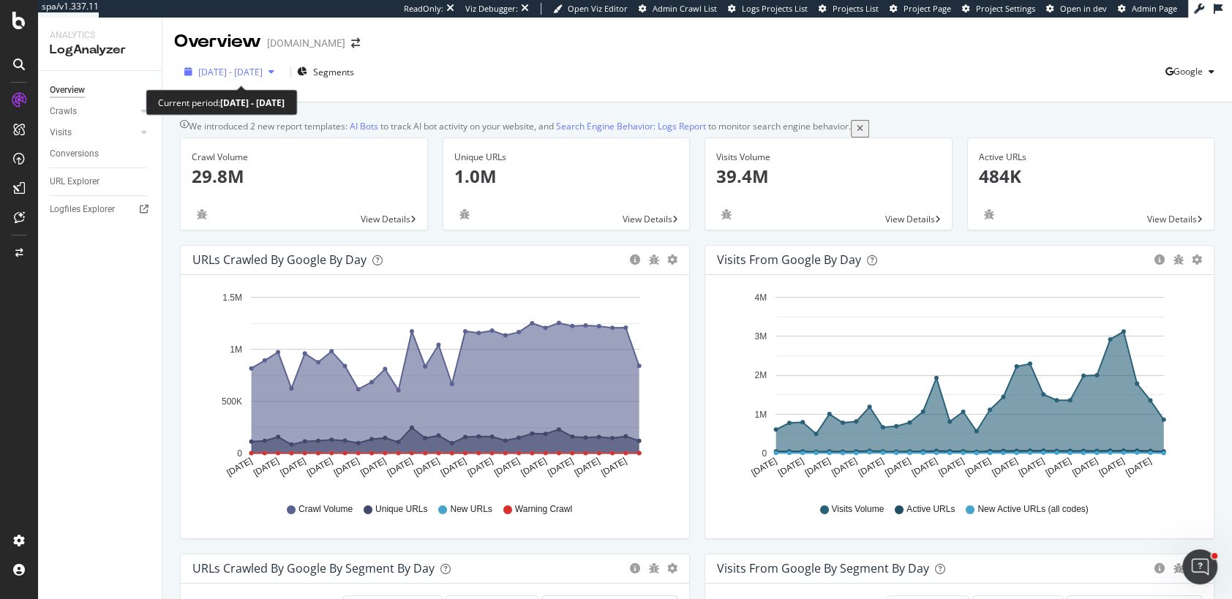
click at [209, 67] on span "2025 Aug. 5th - Sep. 3rd" at bounding box center [230, 72] width 64 height 12
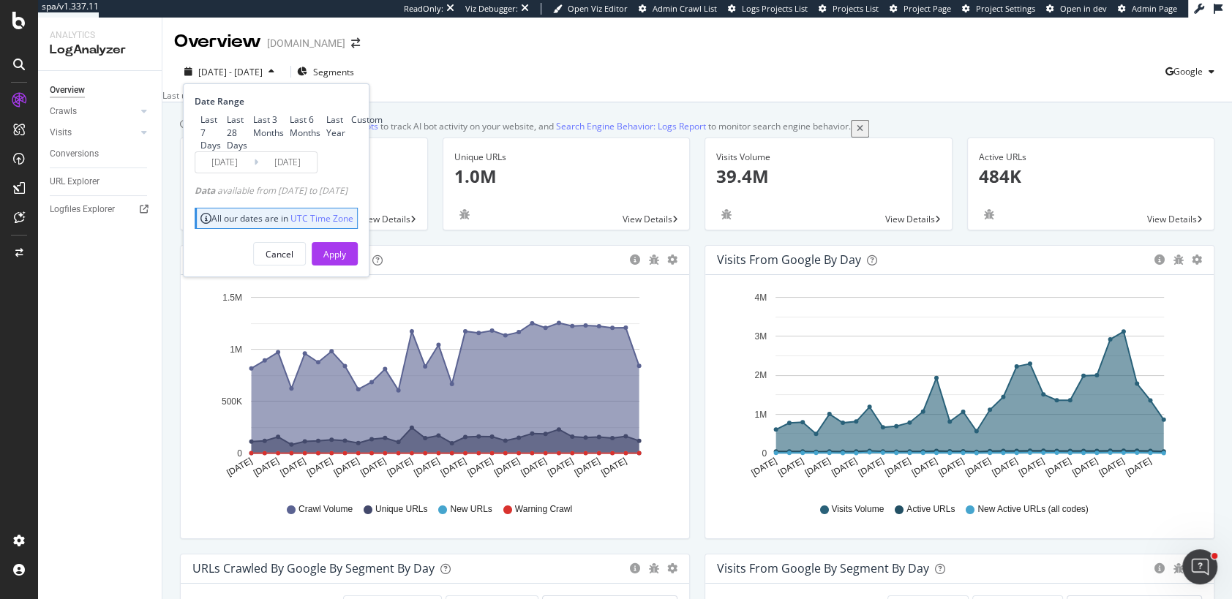
click at [247, 127] on div "Last 3 Months" at bounding box center [247, 127] width 0 height 0
type input "2025/06/04"
click at [346, 265] on div "Apply" at bounding box center [334, 254] width 23 height 22
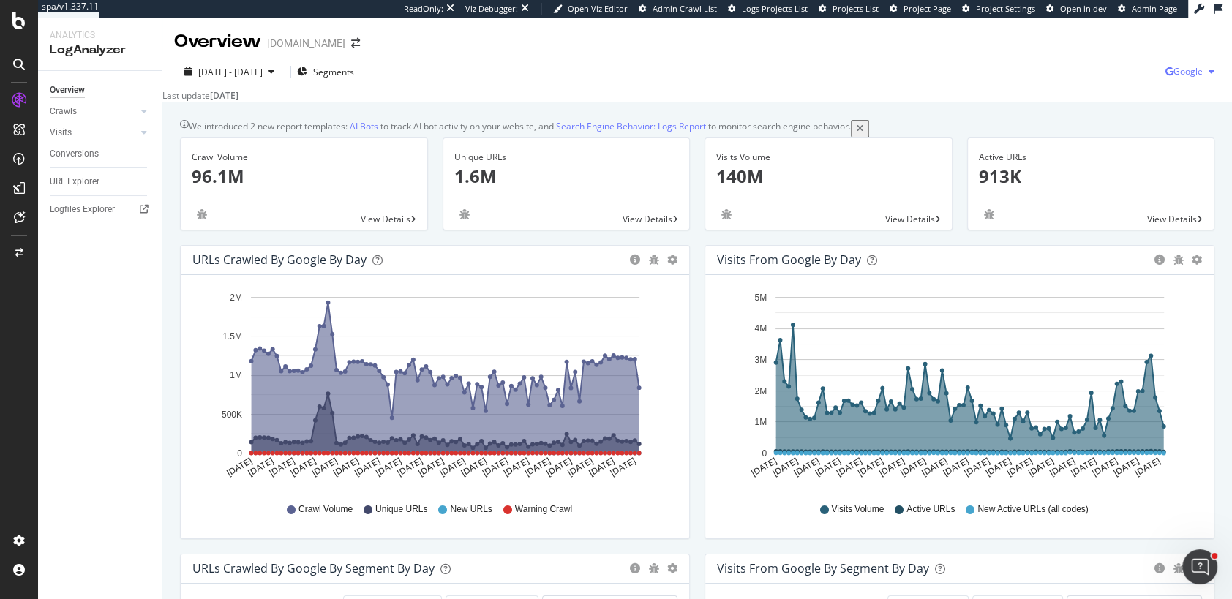
click at [1186, 70] on span "Google" at bounding box center [1188, 71] width 29 height 12
click at [1094, 58] on span "Bing" at bounding box center [1115, 58] width 54 height 13
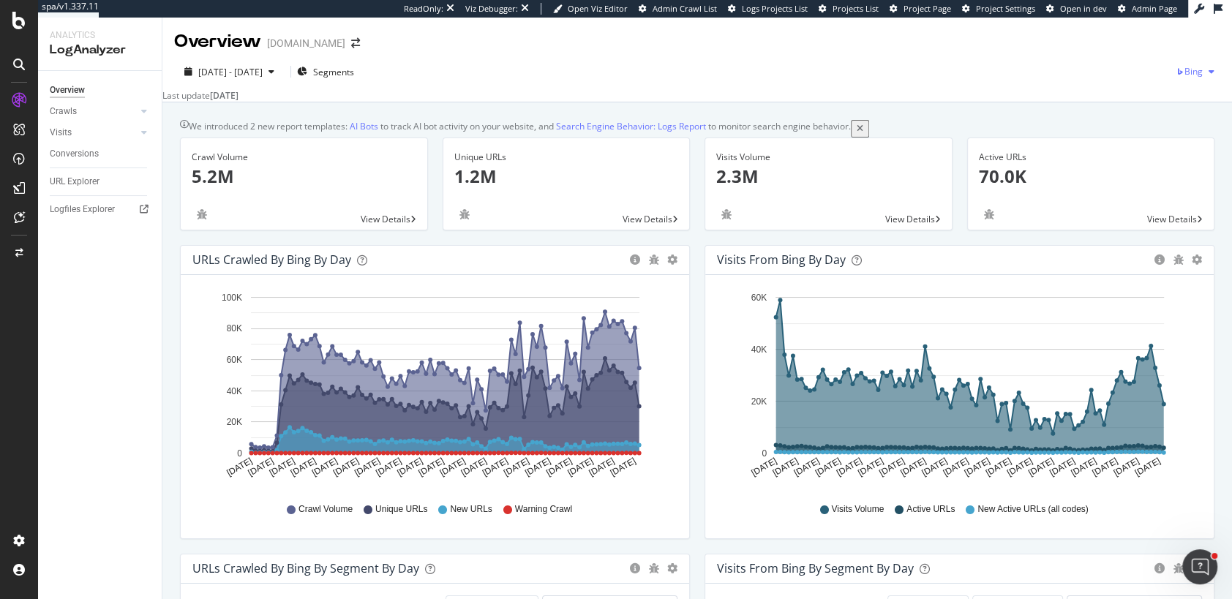
click at [1196, 73] on span "Bing" at bounding box center [1194, 71] width 18 height 12
click at [1121, 83] on span "OpenAI" at bounding box center [1126, 85] width 54 height 13
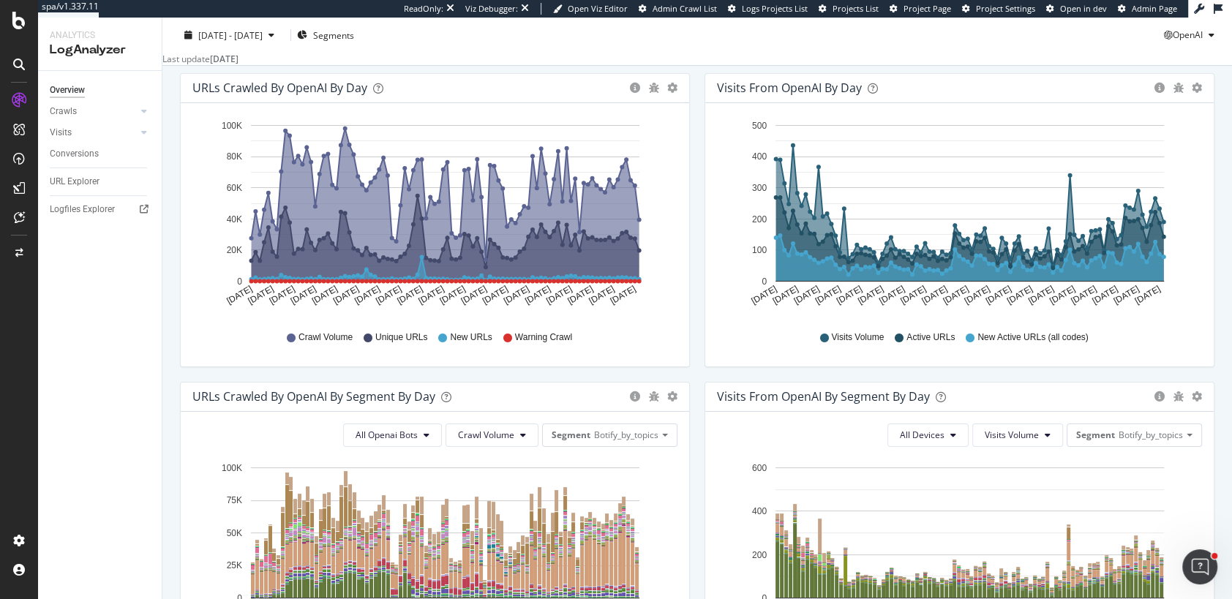
scroll to position [636, 0]
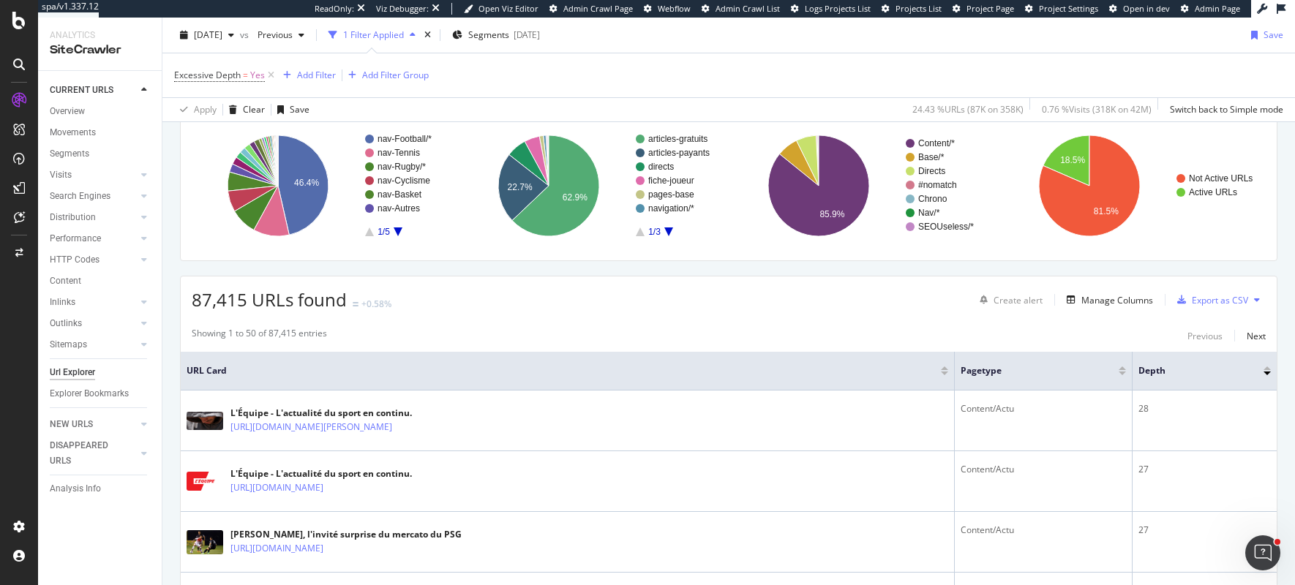
scroll to position [138, 0]
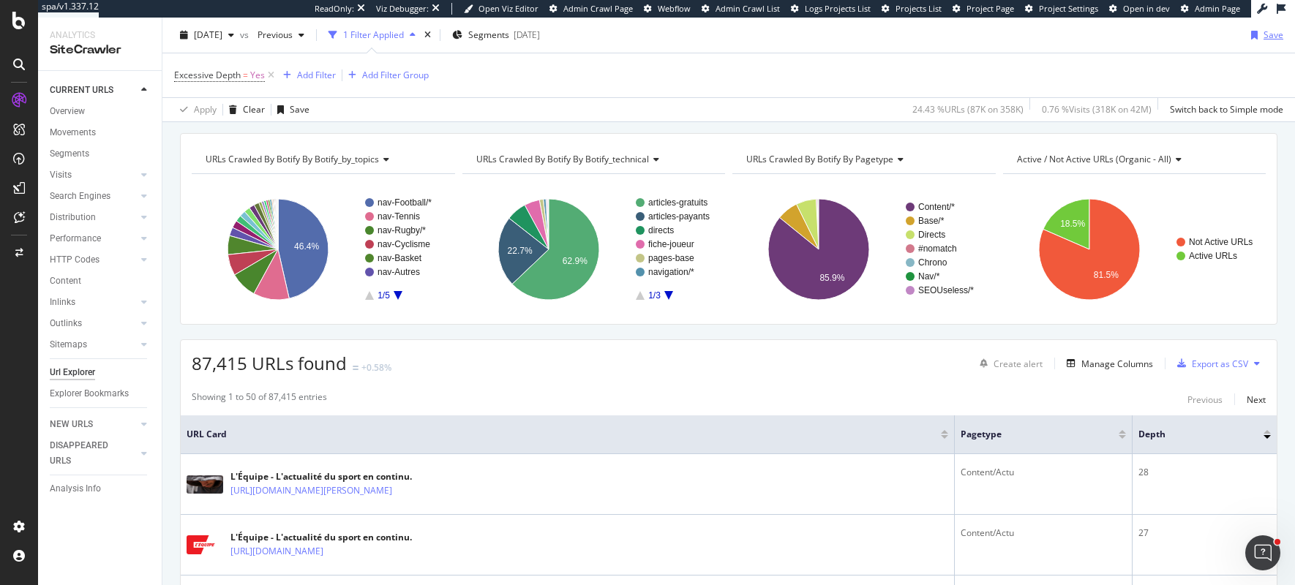
click at [1271, 37] on div "Save" at bounding box center [1274, 35] width 20 height 12
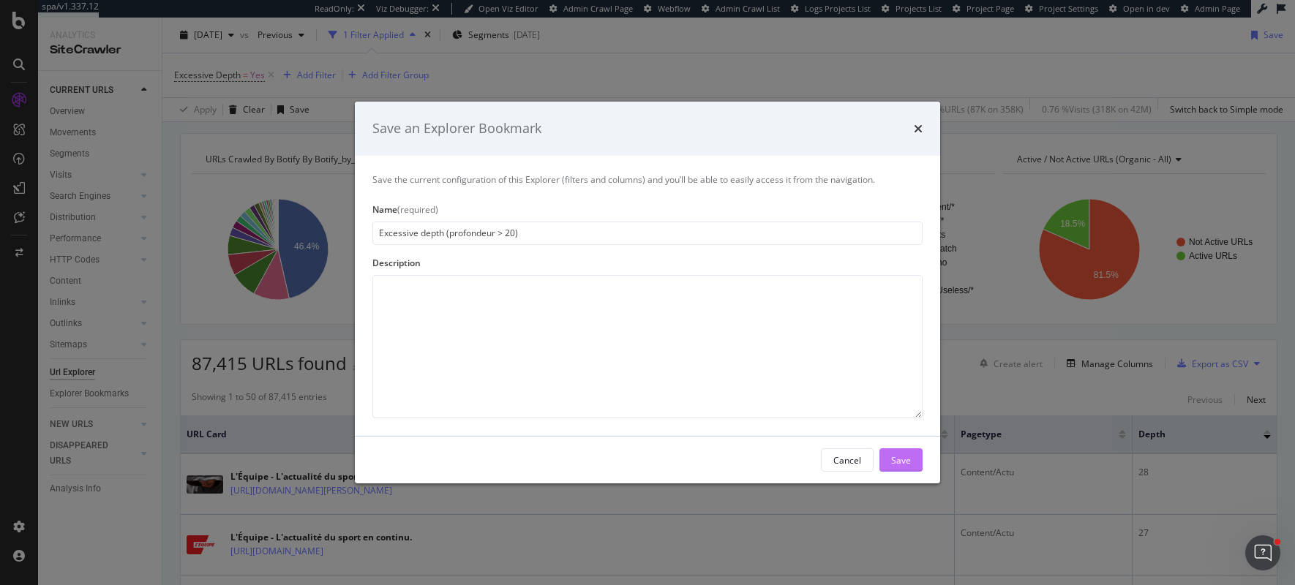
type input "Excessive depth (profondeur > 20)"
click at [895, 456] on div "Save" at bounding box center [901, 460] width 20 height 12
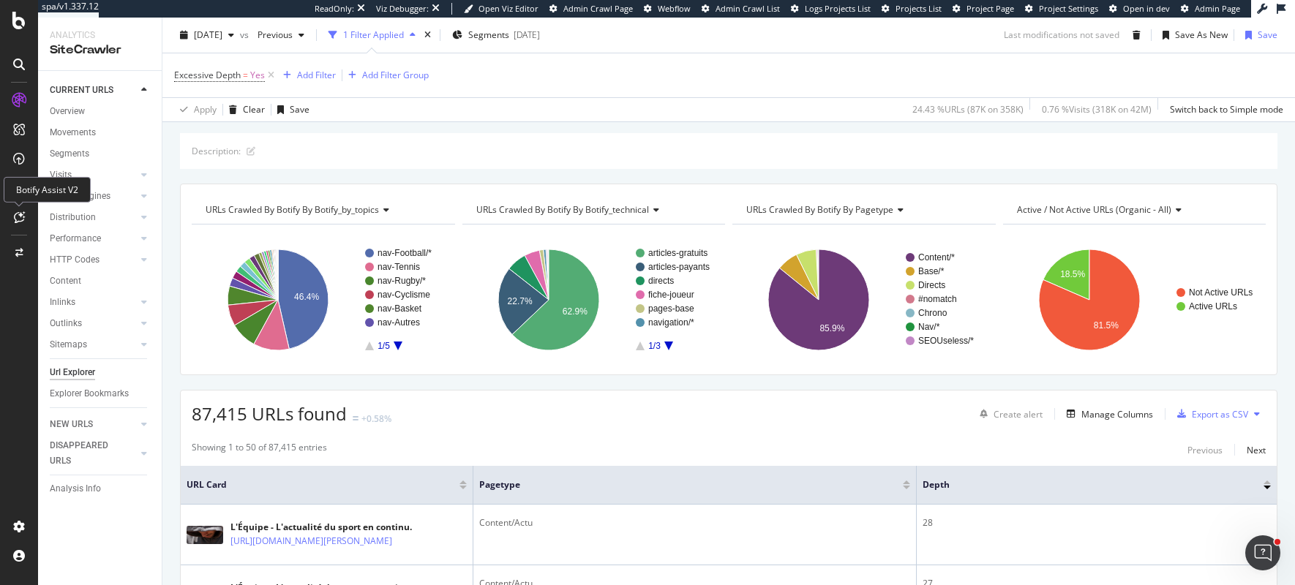
click at [19, 218] on icon at bounding box center [19, 218] width 11 height 12
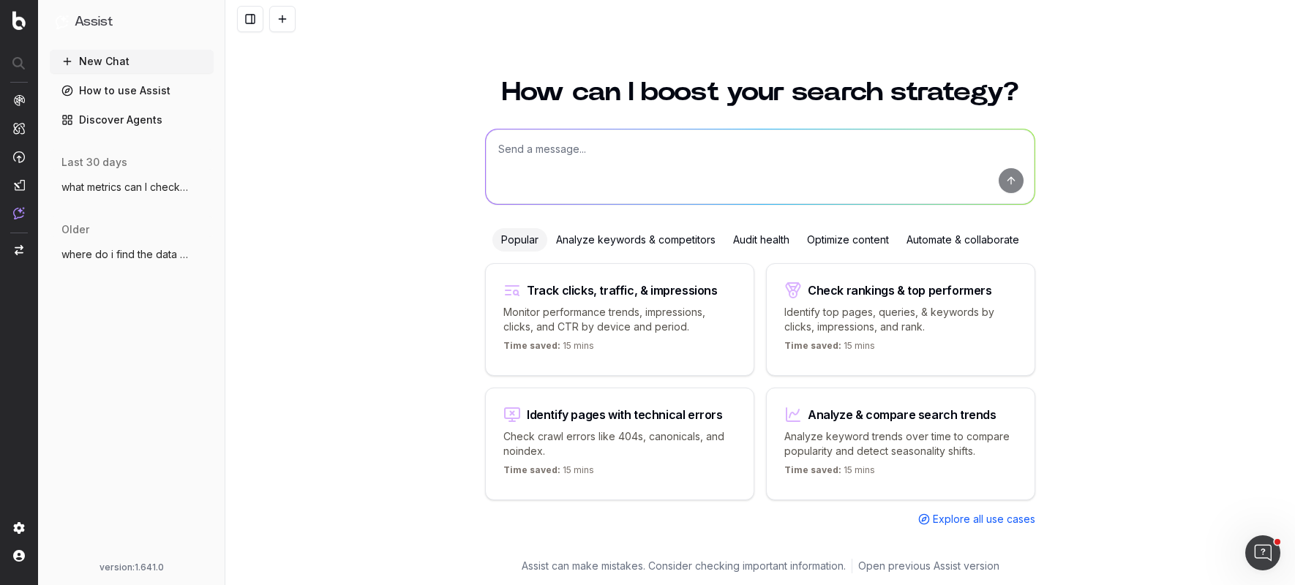
click at [978, 518] on span "Explore all use cases" at bounding box center [984, 519] width 102 height 15
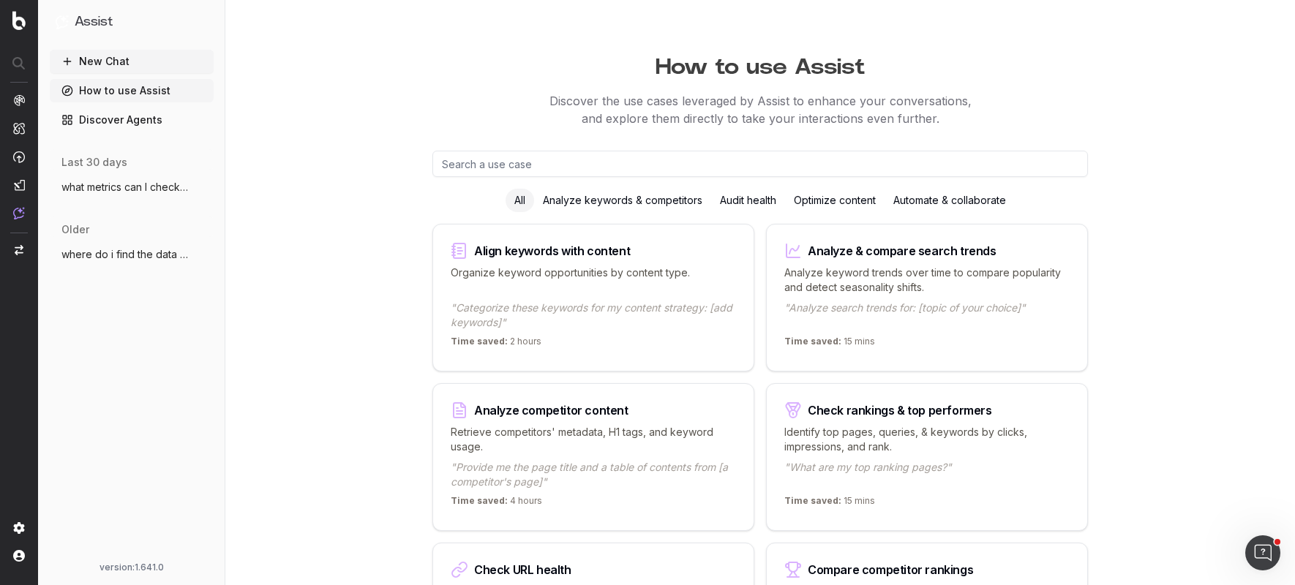
click at [104, 58] on button "New Chat" at bounding box center [132, 61] width 164 height 23
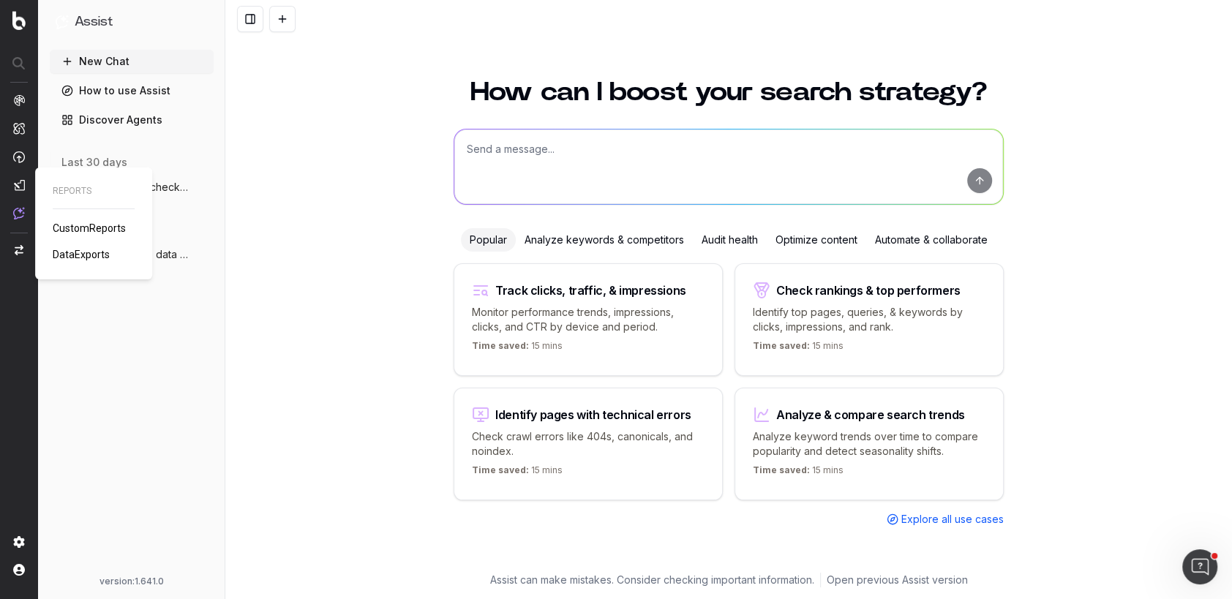
click at [85, 228] on span "CustomReports" at bounding box center [89, 228] width 73 height 12
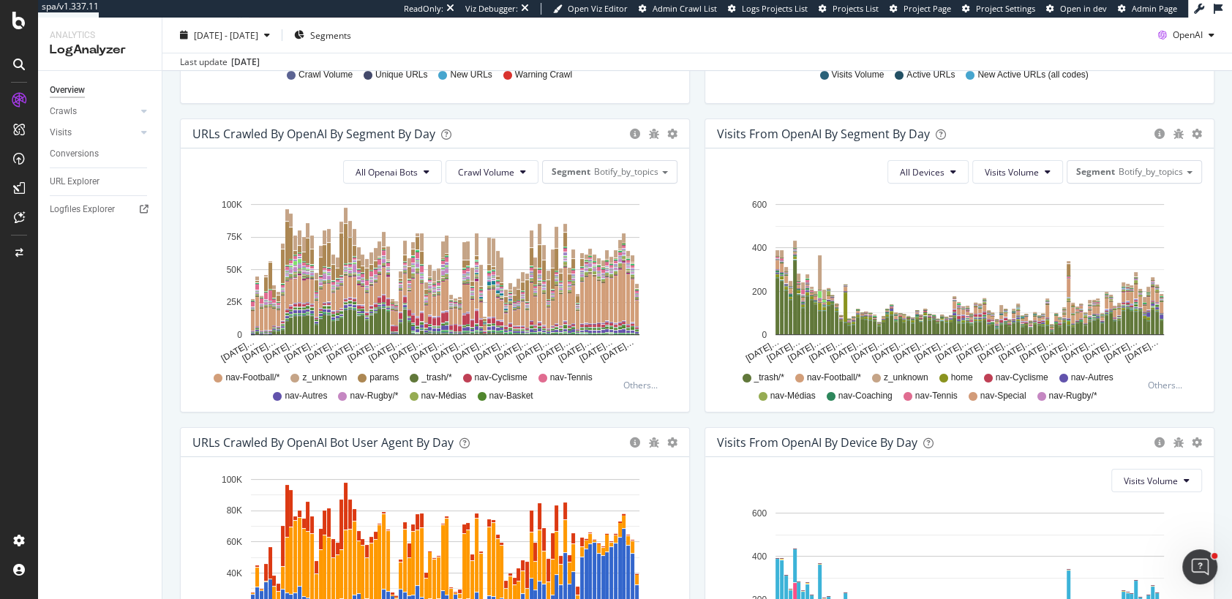
scroll to position [636, 0]
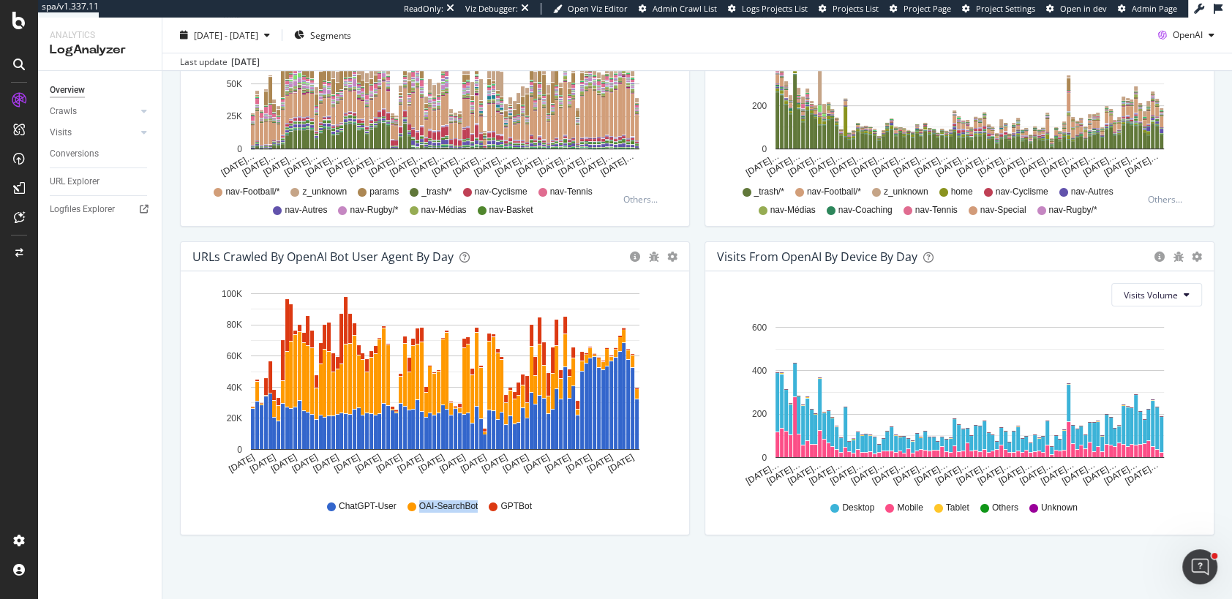
drag, startPoint x: 479, startPoint y: 506, endPoint x: 419, endPoint y: 505, distance: 60.0
click at [418, 506] on div "ChatGPT-User OAI-SearchBot GPTBot" at bounding box center [435, 506] width 471 height 33
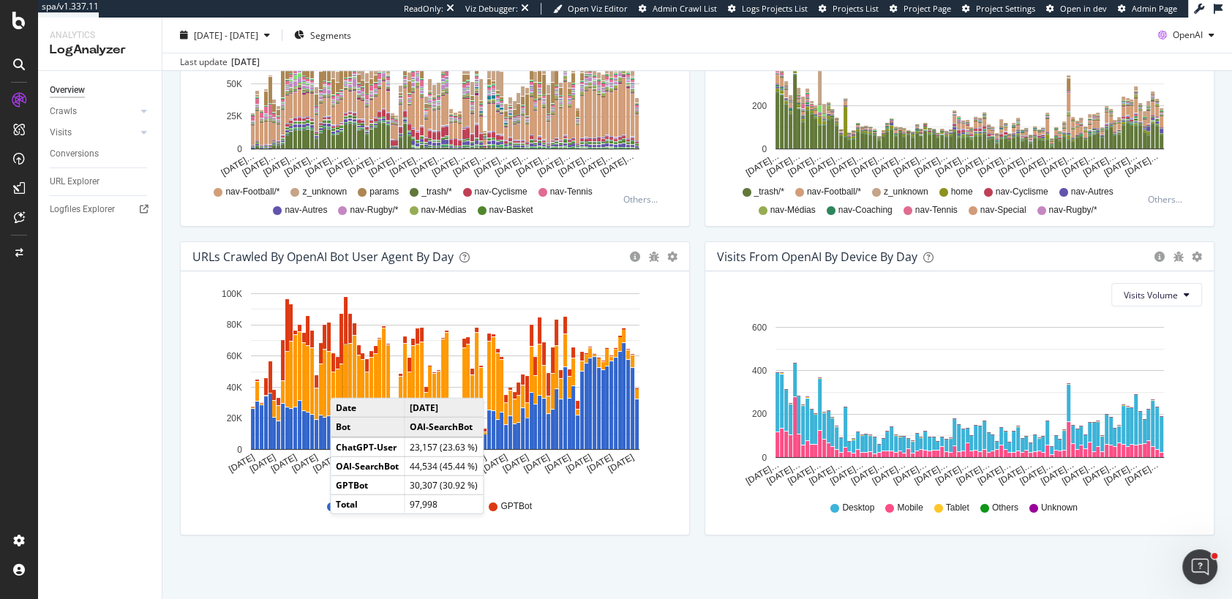
click at [390, 545] on div "URLs Crawled by OpenAI bot User Agent By Day Timeline (by Value) Timeline (by P…" at bounding box center [435, 396] width 525 height 309
click at [237, 517] on div "ChatGPT-User OAI-SearchBot GPTBot" at bounding box center [435, 506] width 471 height 33
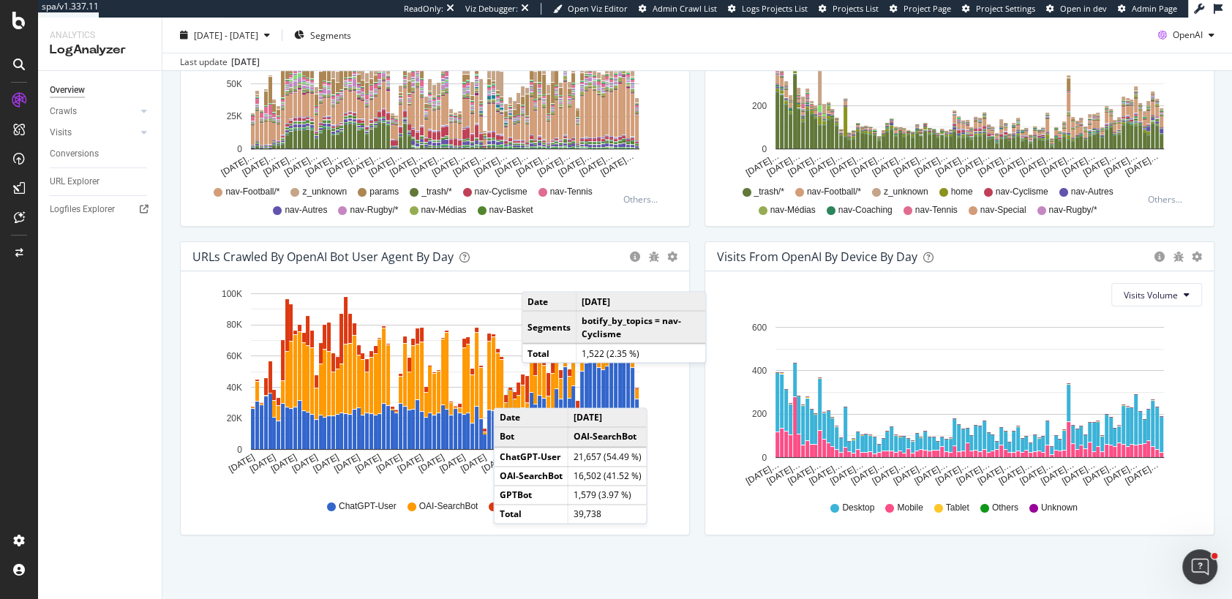
click at [446, 562] on div "We introduced 2 new report templates: AI Bots to track AI bot activity on your …" at bounding box center [697, 37] width 1070 height 1130
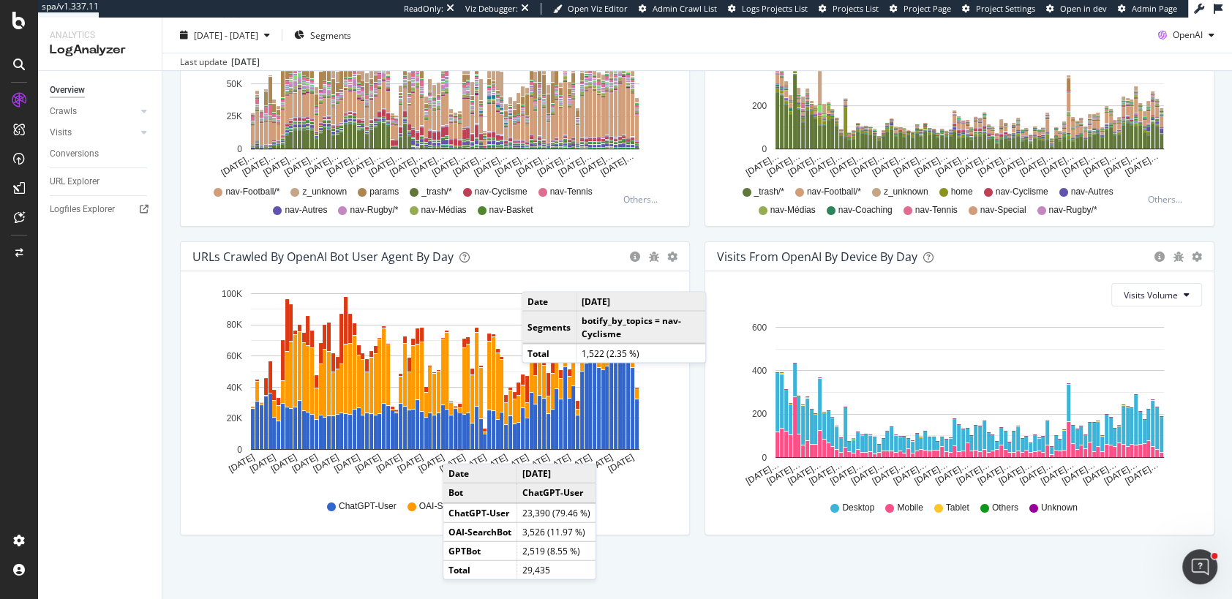
click at [696, 229] on div "URLs Crawled by OpenAI By Segment By Day Timeline (by Value) Table All Openai B…" at bounding box center [435, 87] width 525 height 309
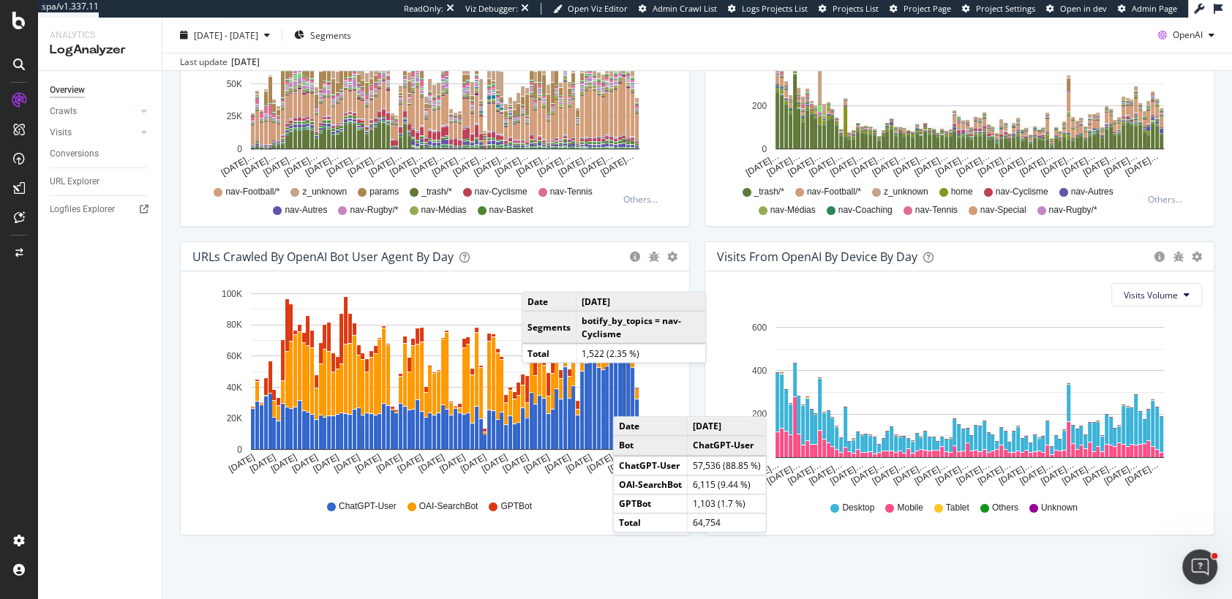
click at [522, 561] on div "We introduced 2 new report templates: AI Bots to track AI bot activity on your …" at bounding box center [697, 37] width 1070 height 1130
click at [695, 233] on div "URLs Crawled by OpenAI By Segment By Day Timeline (by Value) Table All Openai B…" at bounding box center [435, 87] width 525 height 309
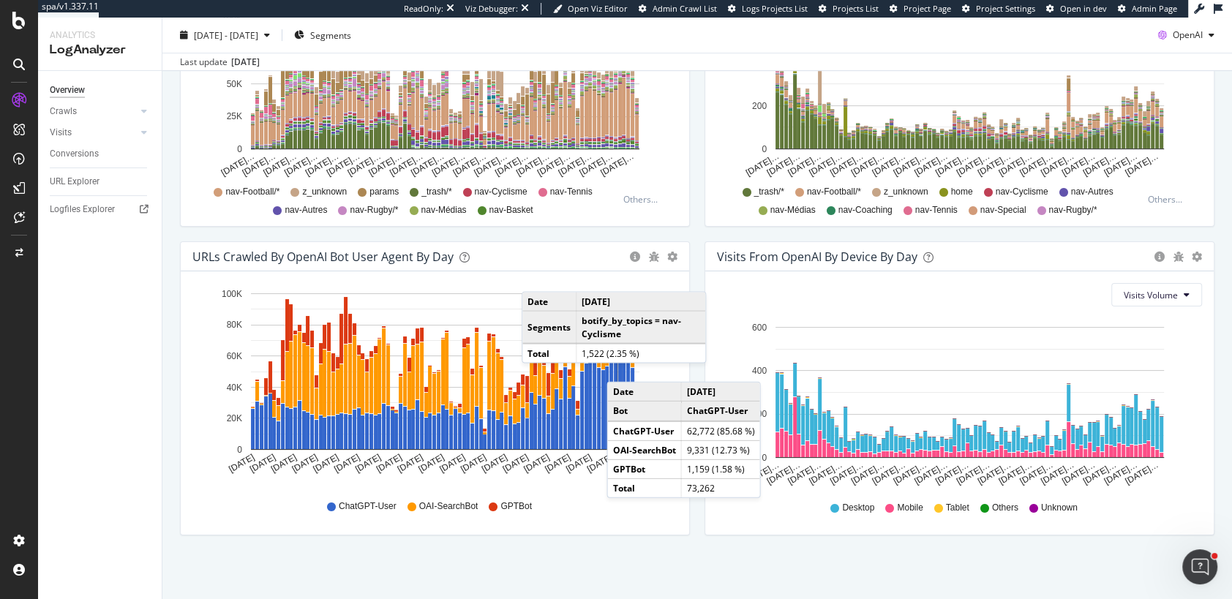
click at [631, 549] on div "We introduced 2 new report templates: AI Bots to track AI bot activity on your …" at bounding box center [697, 37] width 1070 height 1130
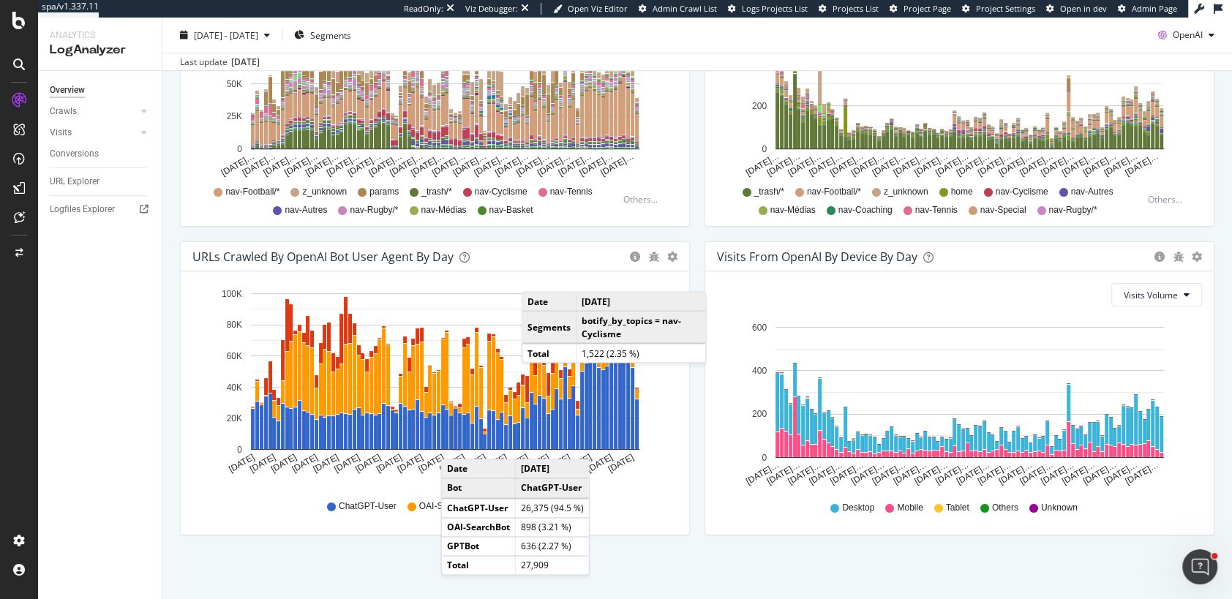
drag, startPoint x: 419, startPoint y: 503, endPoint x: 413, endPoint y: 498, distance: 7.8
click at [413, 498] on div "ChatGPT-User OAI-SearchBot GPTBot" at bounding box center [435, 506] width 471 height 33
click at [419, 548] on div "URLs Crawled by OpenAI bot User Agent By Day Timeline (by Value) Timeline (by P…" at bounding box center [435, 396] width 525 height 309
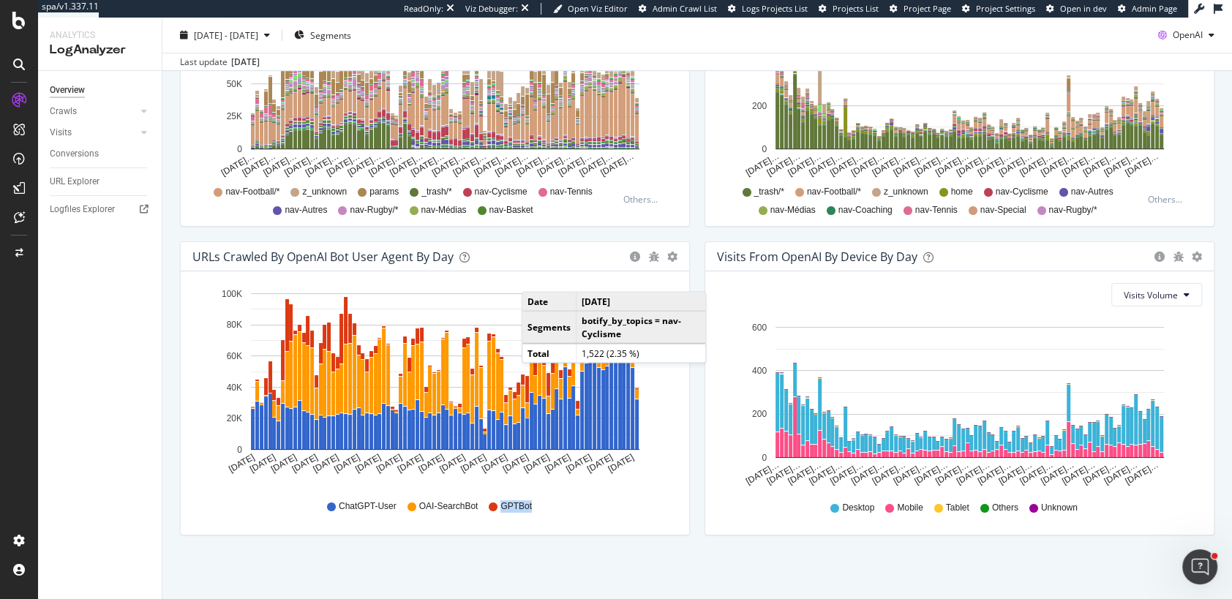
drag, startPoint x: 543, startPoint y: 504, endPoint x: 502, endPoint y: 504, distance: 41.0
click at [502, 504] on div "ChatGPT-User OAI-SearchBot GPTBot" at bounding box center [435, 506] width 471 height 33
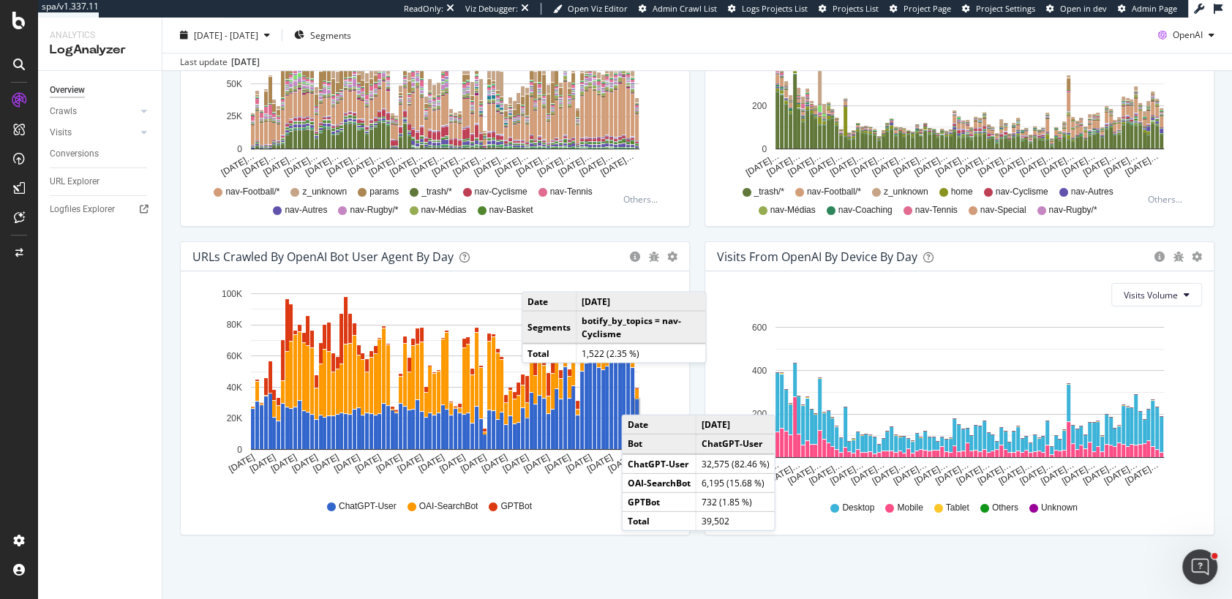
click at [692, 225] on div "URLs Crawled by OpenAI By Segment By Day Timeline (by Value) Table All Openai B…" at bounding box center [435, 87] width 525 height 309
click at [694, 226] on div "URLs Crawled by OpenAI By Segment By Day Timeline (by Value) Table All Openai B…" at bounding box center [435, 87] width 525 height 309
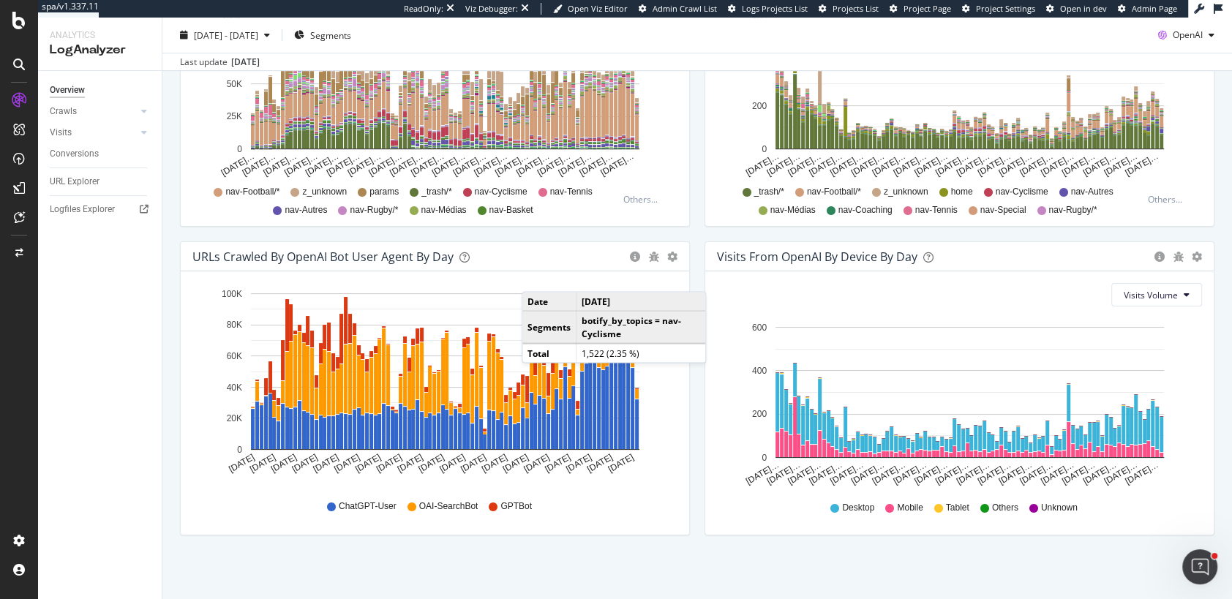
click at [541, 564] on div "We introduced 2 new report templates: AI Bots to track AI bot activity on your …" at bounding box center [697, 37] width 1070 height 1130
click at [668, 572] on div "We introduced 2 new report templates: AI Bots to track AI bot activity on your …" at bounding box center [697, 37] width 1070 height 1130
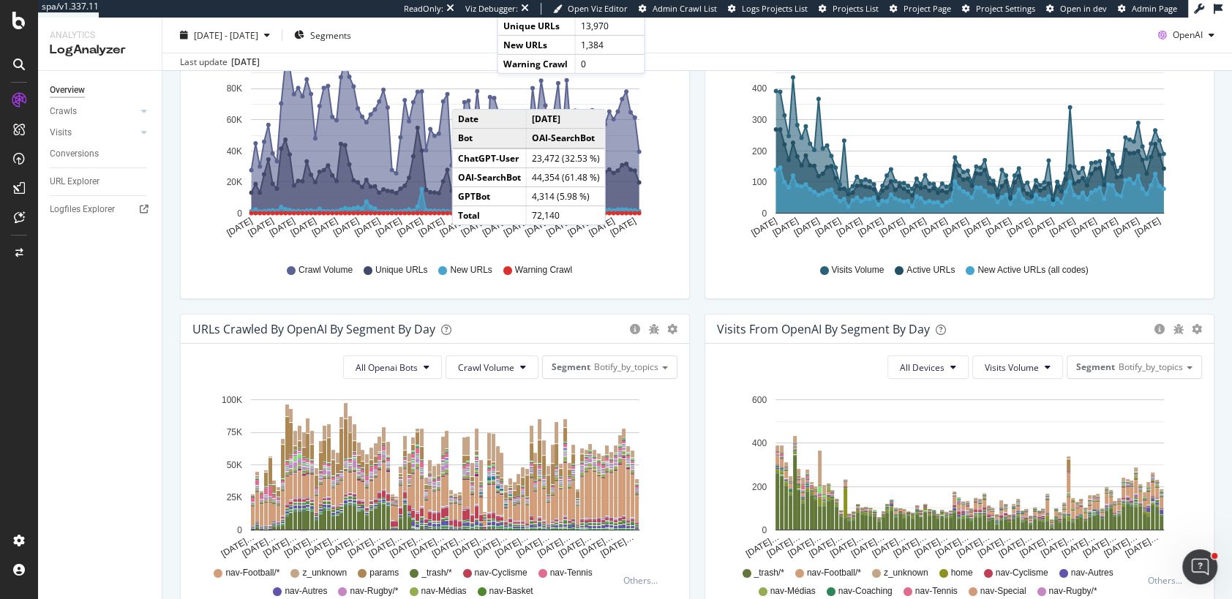
scroll to position [0, 0]
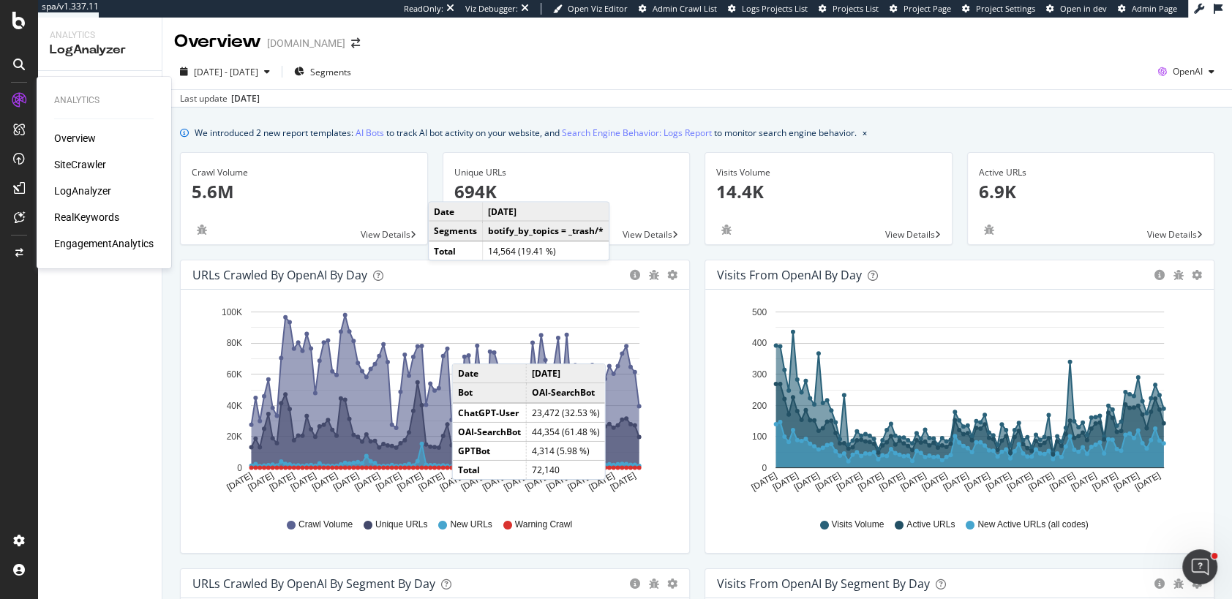
click at [81, 157] on div "SiteCrawler" at bounding box center [80, 164] width 52 height 15
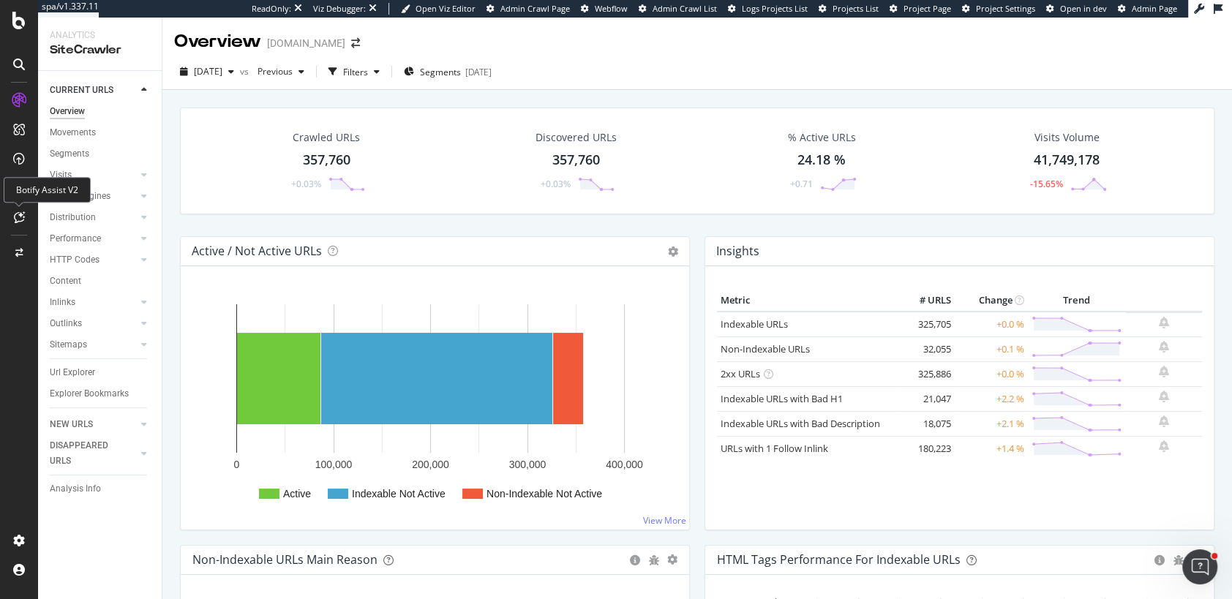
click at [18, 216] on icon at bounding box center [19, 218] width 11 height 12
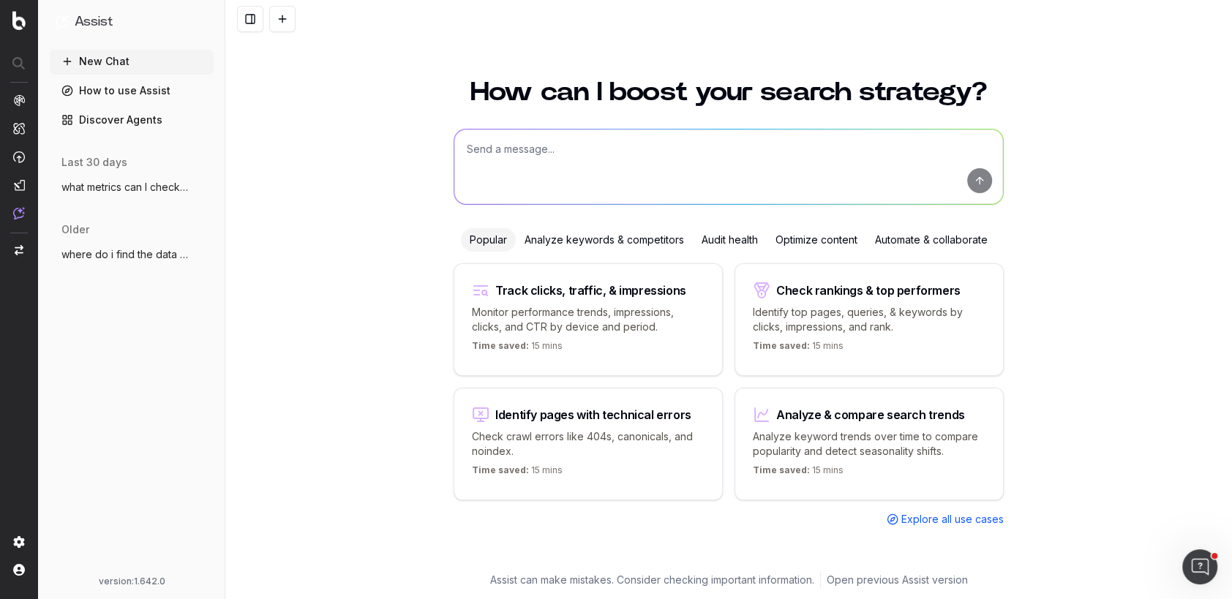
click at [490, 157] on textarea at bounding box center [728, 167] width 549 height 75
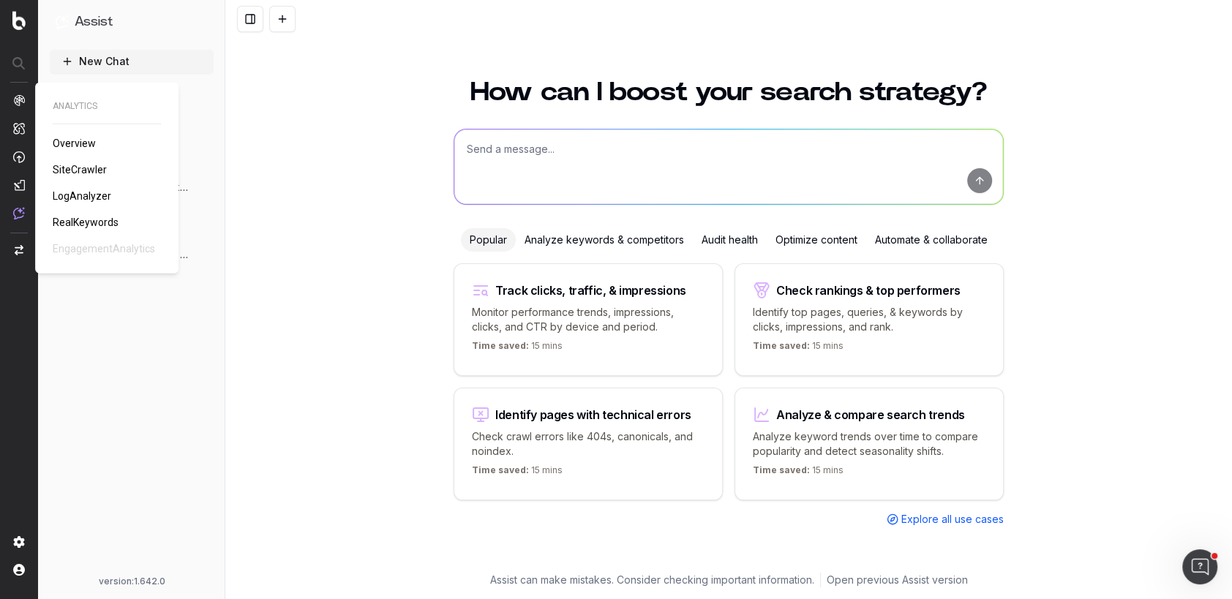
click at [83, 171] on span "SiteCrawler" at bounding box center [80, 170] width 54 height 12
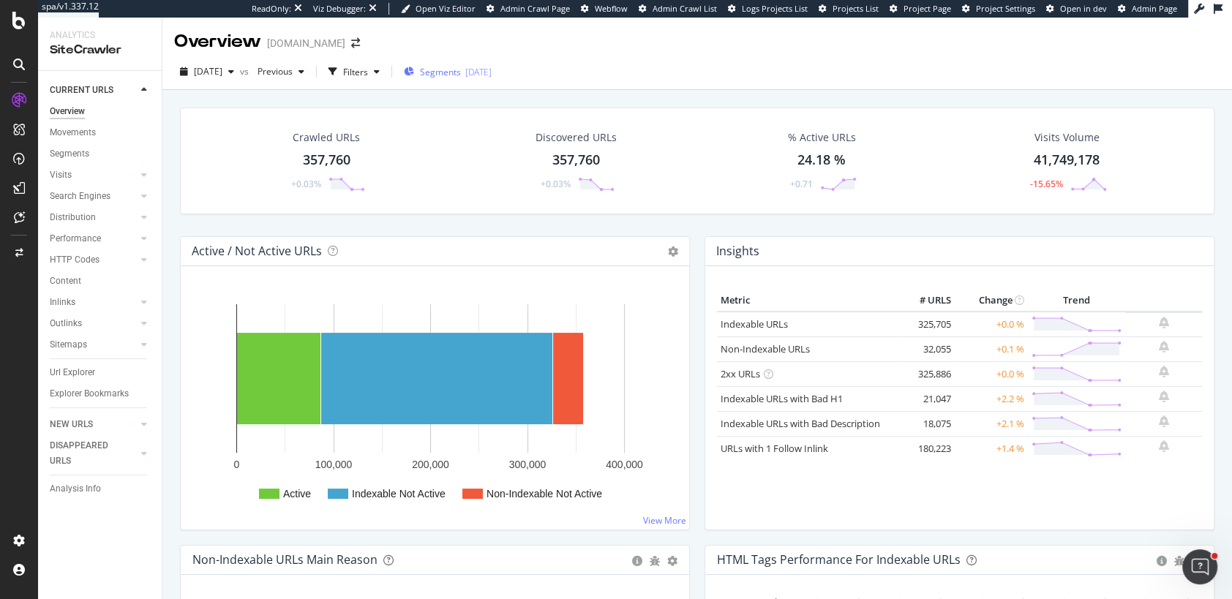
click at [461, 72] on span "Segments" at bounding box center [440, 72] width 41 height 12
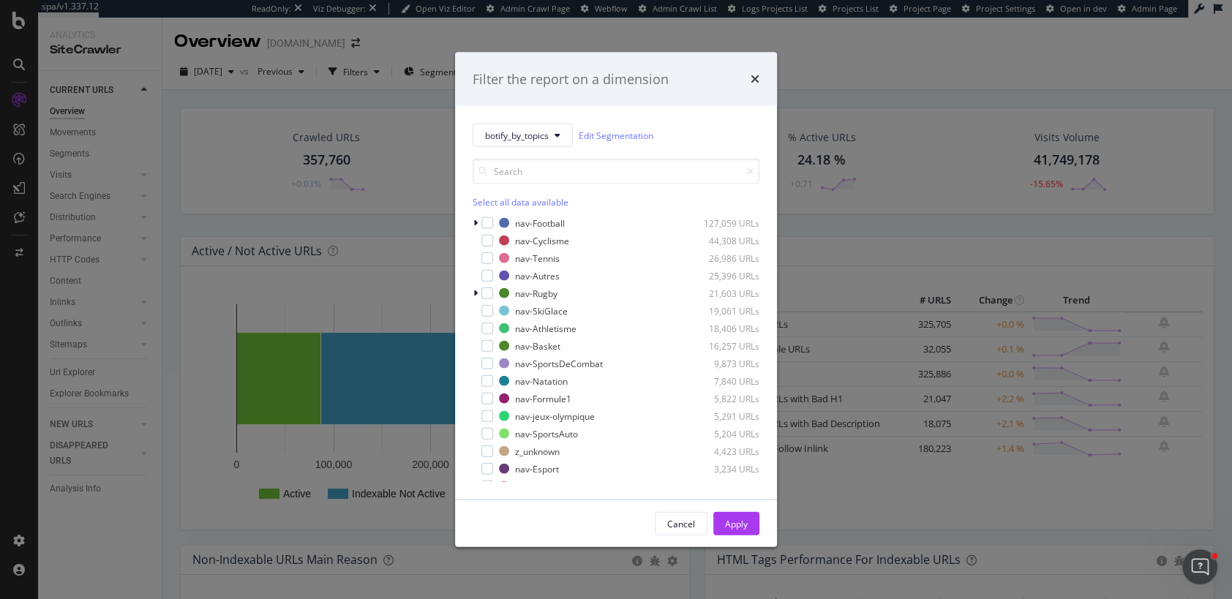
click at [764, 76] on div "Filter the report on a dimension" at bounding box center [616, 79] width 322 height 54
click at [757, 76] on icon "times" at bounding box center [755, 79] width 9 height 12
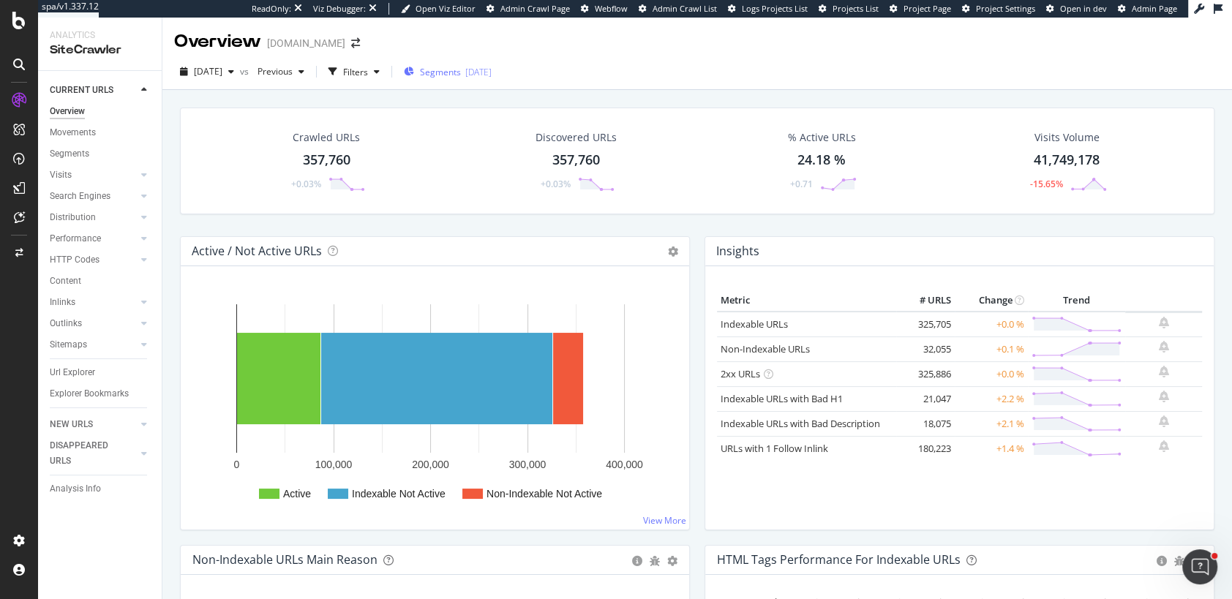
click at [459, 71] on span "Segments" at bounding box center [440, 72] width 41 height 12
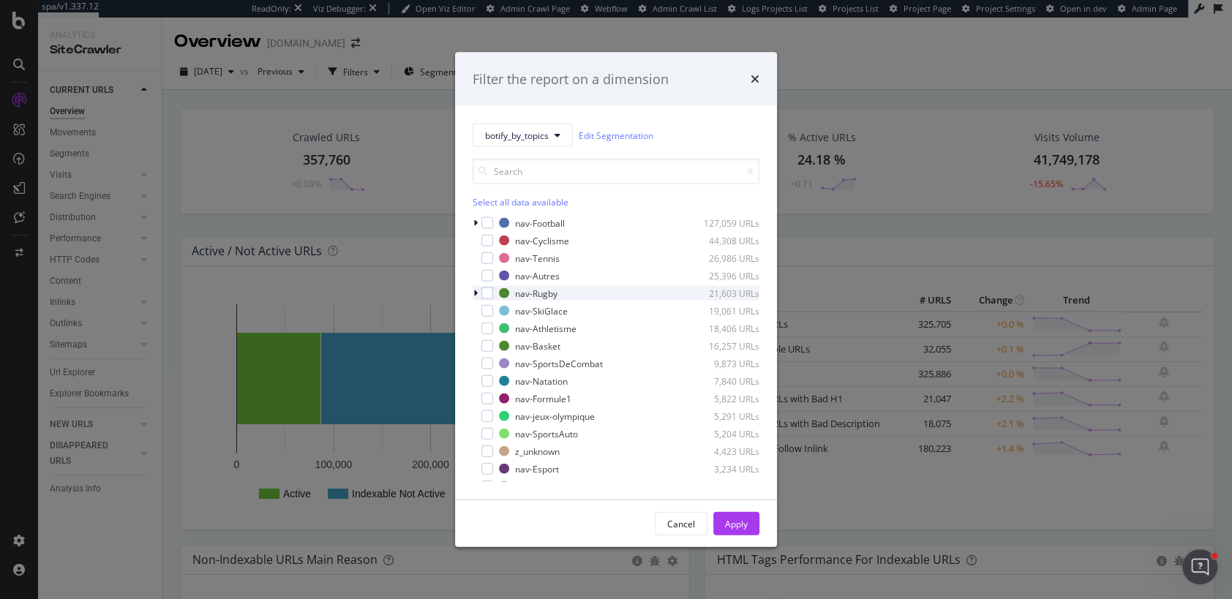
click at [476, 294] on icon "modal" at bounding box center [476, 293] width 4 height 9
click at [478, 294] on icon "modal" at bounding box center [476, 293] width 6 height 9
click at [488, 329] on div "modal" at bounding box center [488, 329] width 12 height 12
click at [738, 526] on div "Apply" at bounding box center [736, 523] width 23 height 12
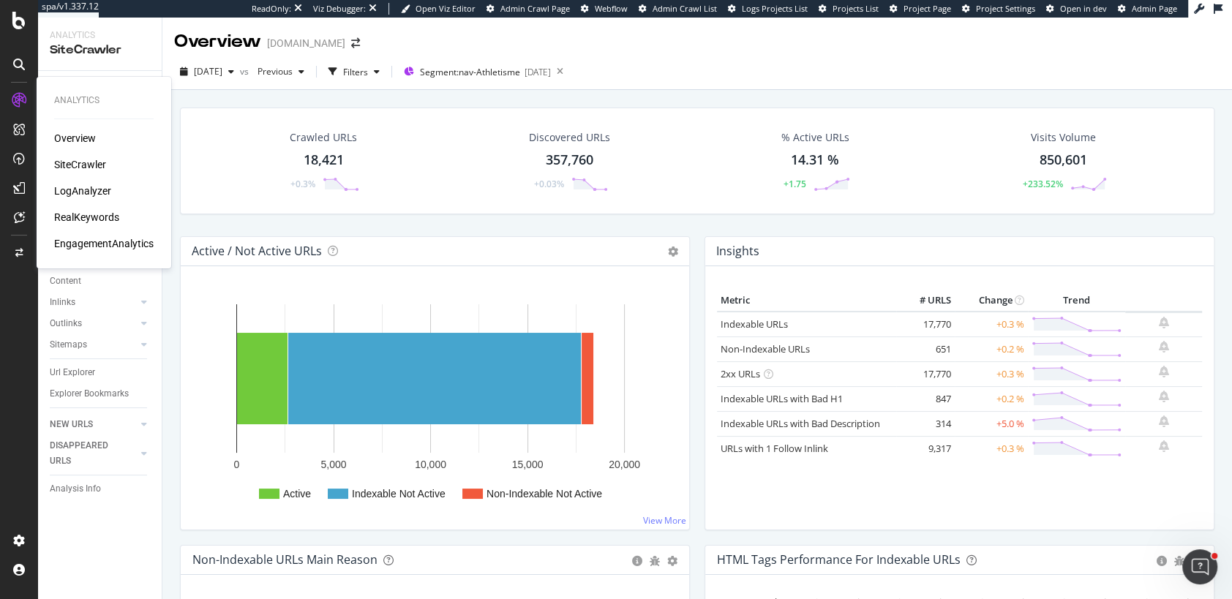
click at [75, 221] on div "RealKeywords" at bounding box center [86, 217] width 65 height 15
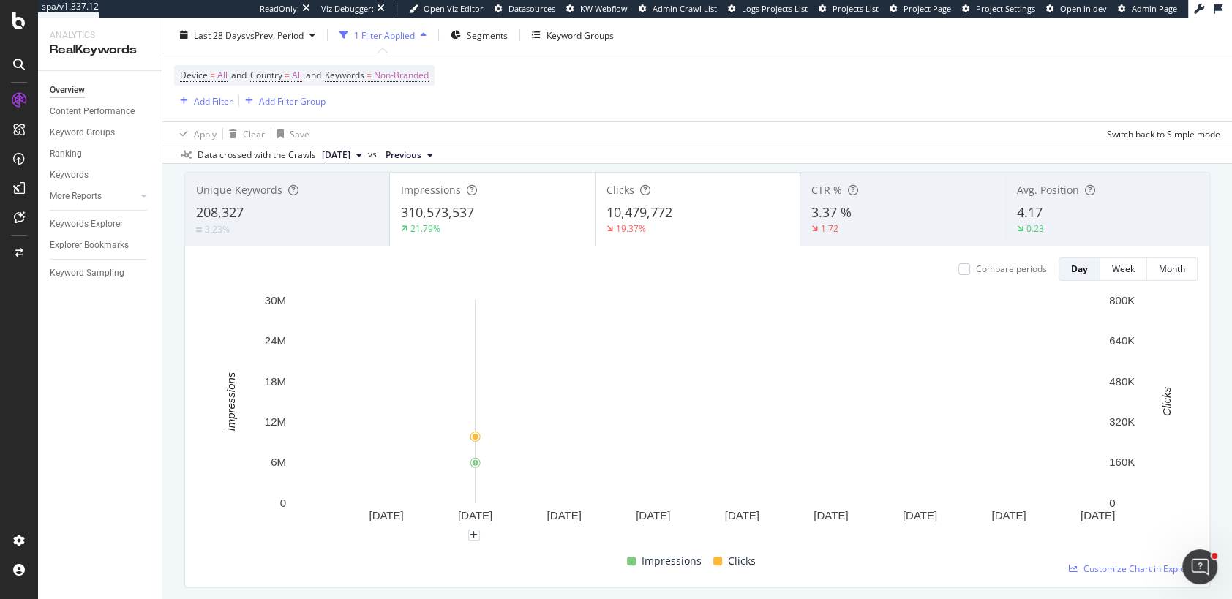
scroll to position [40, 0]
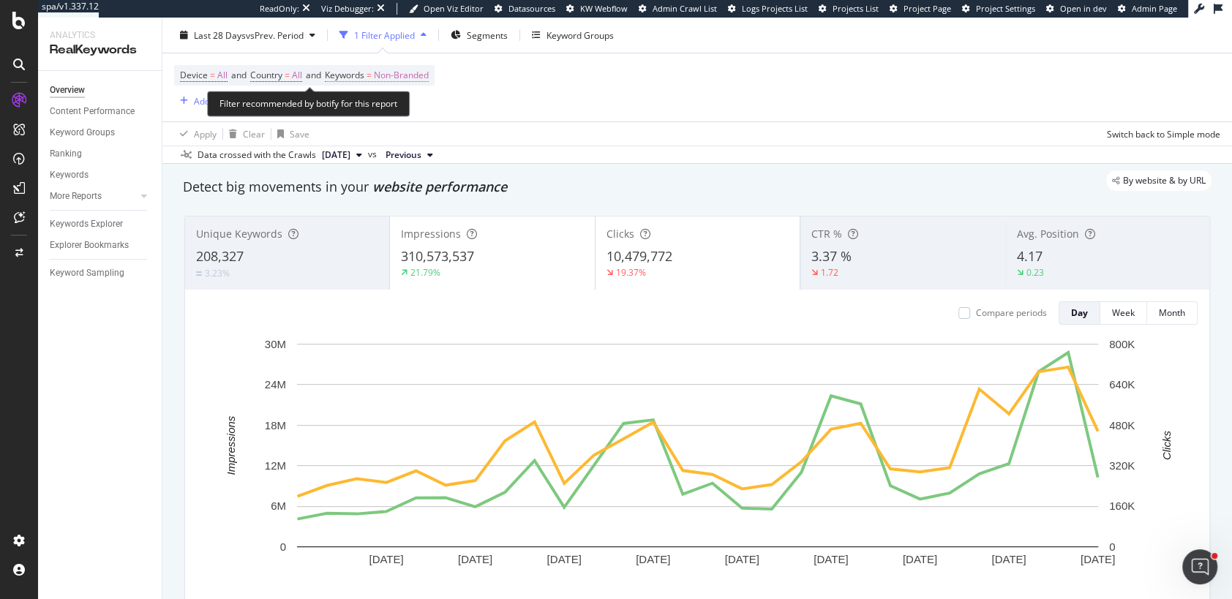
click at [415, 75] on span "Non-Branded" at bounding box center [401, 75] width 55 height 20
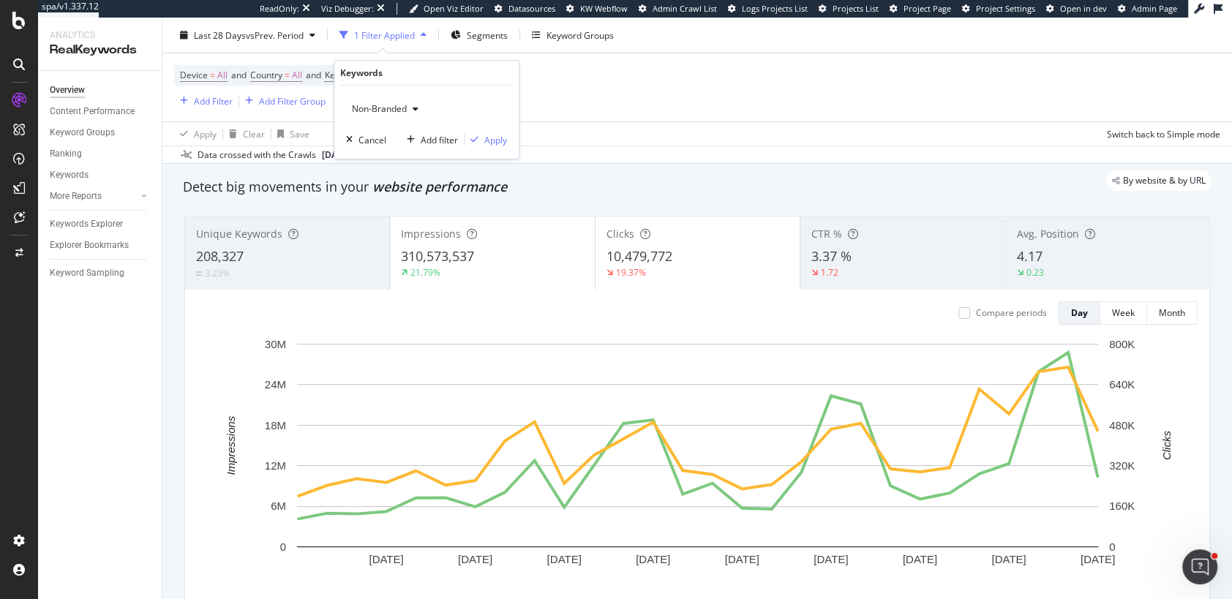
click at [382, 108] on span "Non-Branded" at bounding box center [376, 108] width 61 height 12
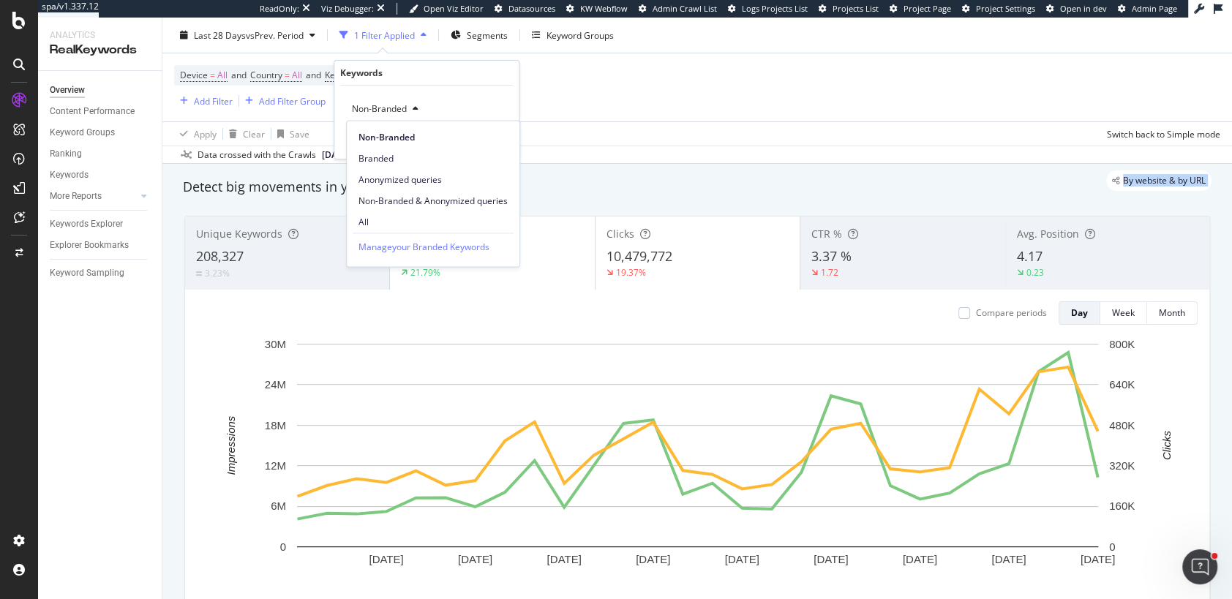
click at [602, 162] on div "Overview LEQUIPE.FR Last 28 Days vs Prev. Period 1 Filter Applied Segments Keyw…" at bounding box center [697, 309] width 1070 height 582
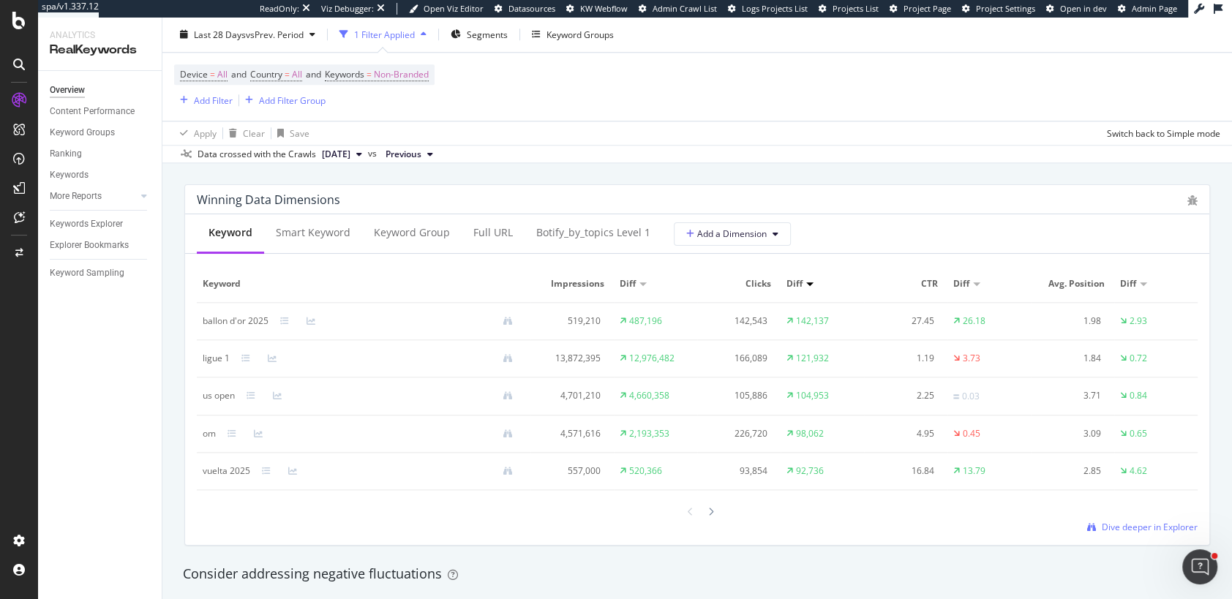
scroll to position [651, 0]
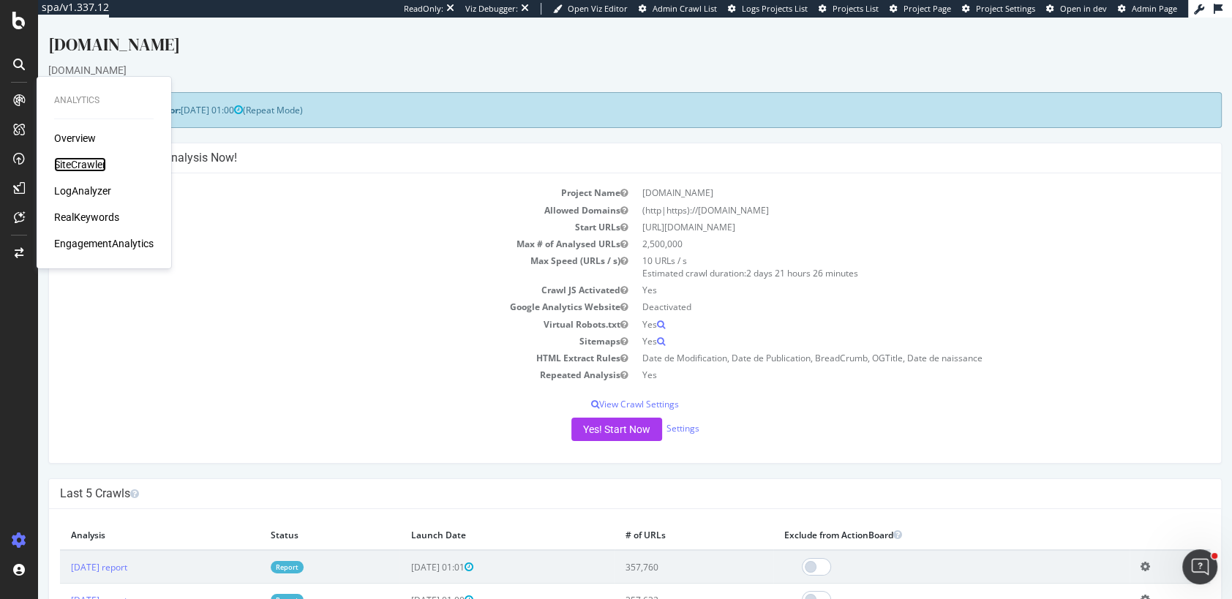
click at [75, 163] on div "SiteCrawler" at bounding box center [80, 164] width 52 height 15
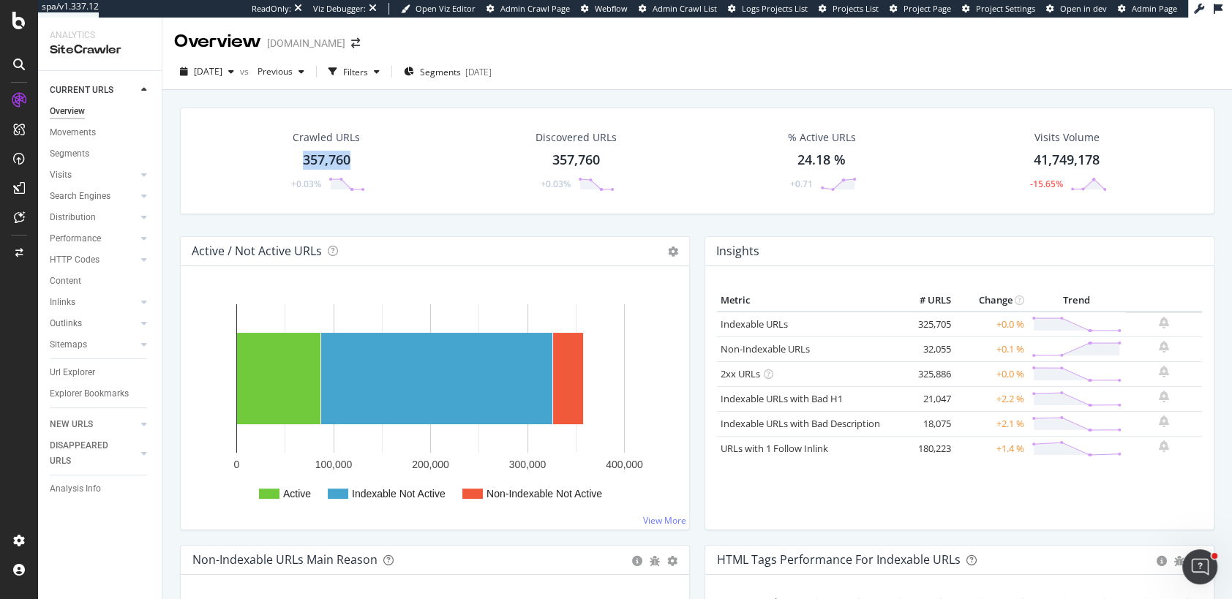
drag, startPoint x: 304, startPoint y: 162, endPoint x: 610, endPoint y: 51, distance: 325.3
click at [349, 162] on div "357,760" at bounding box center [327, 160] width 48 height 19
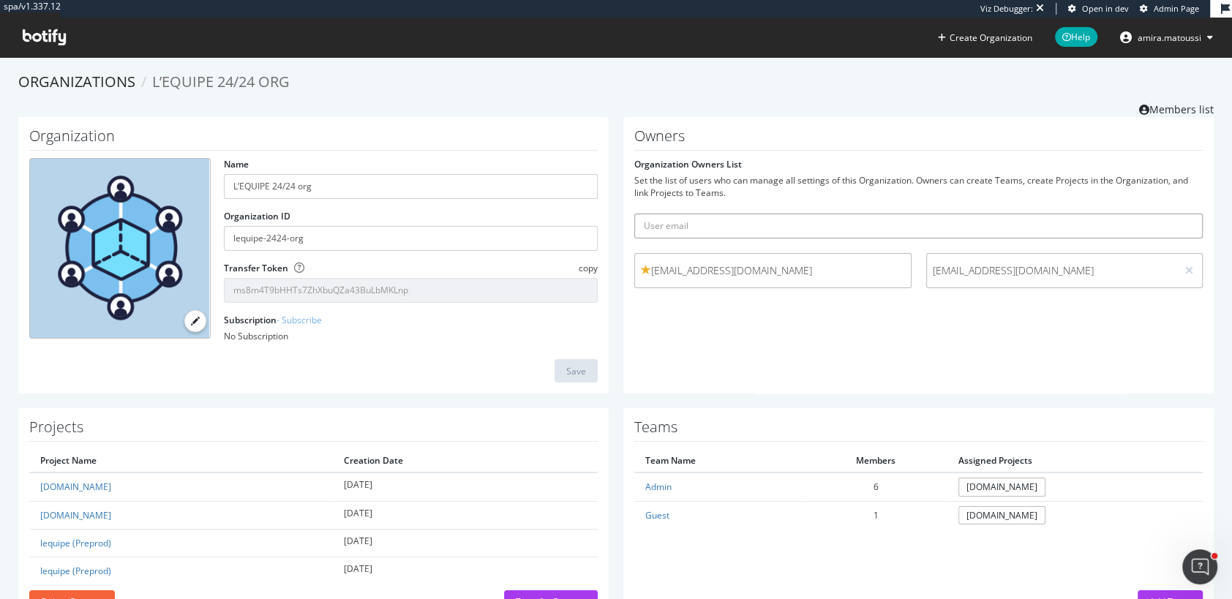
click at [867, 228] on input "text" at bounding box center [919, 226] width 569 height 25
paste input "[EMAIL_ADDRESS][DOMAIN_NAME]"
type input "[EMAIL_ADDRESS][DOMAIN_NAME]"
click at [1178, 214] on button "submit" at bounding box center [1190, 226] width 25 height 25
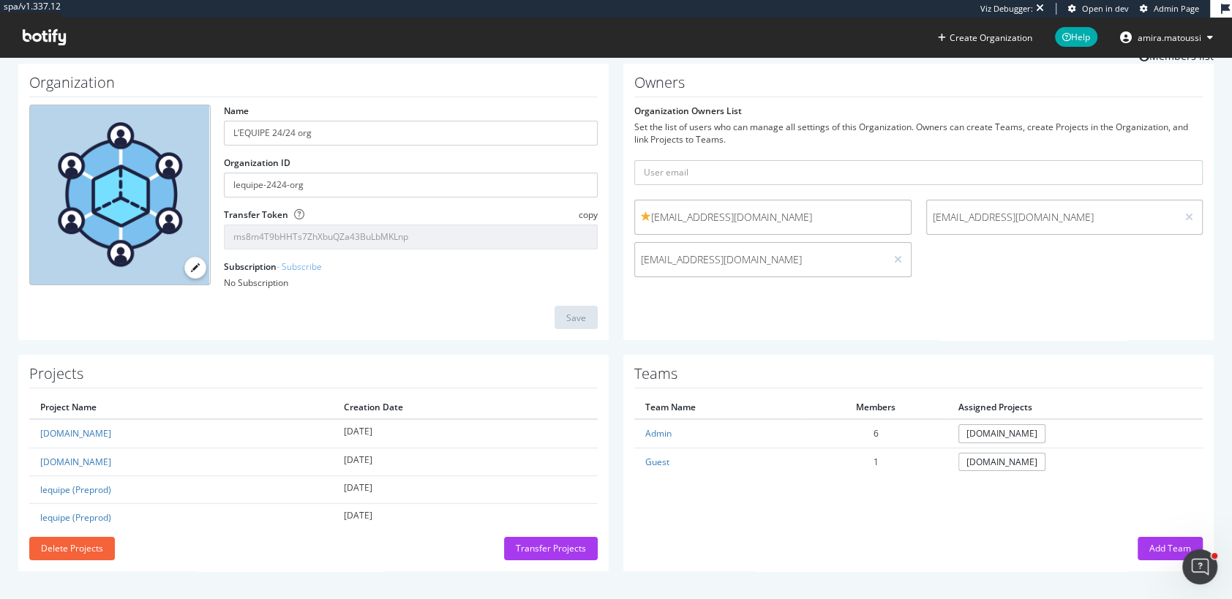
click at [773, 336] on div "Owners Organization Owners List Set the list of users who can manage all settin…" at bounding box center [919, 202] width 591 height 277
drag, startPoint x: 749, startPoint y: 261, endPoint x: 620, endPoint y: 261, distance: 129.5
click at [619, 261] on div "Owners Organization Owners List Set the list of users who can manage all settin…" at bounding box center [918, 202] width 605 height 277
copy span "[EMAIL_ADDRESS][DOMAIN_NAME]"
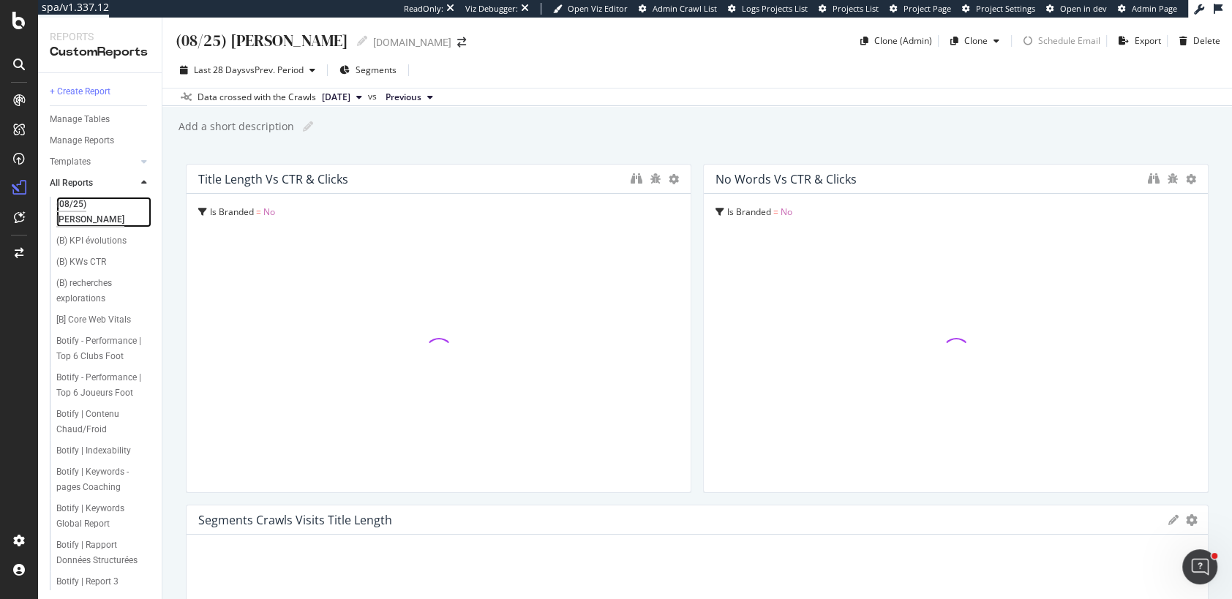
click at [92, 203] on div "(08/25) [PERSON_NAME]" at bounding box center [97, 212] width 83 height 31
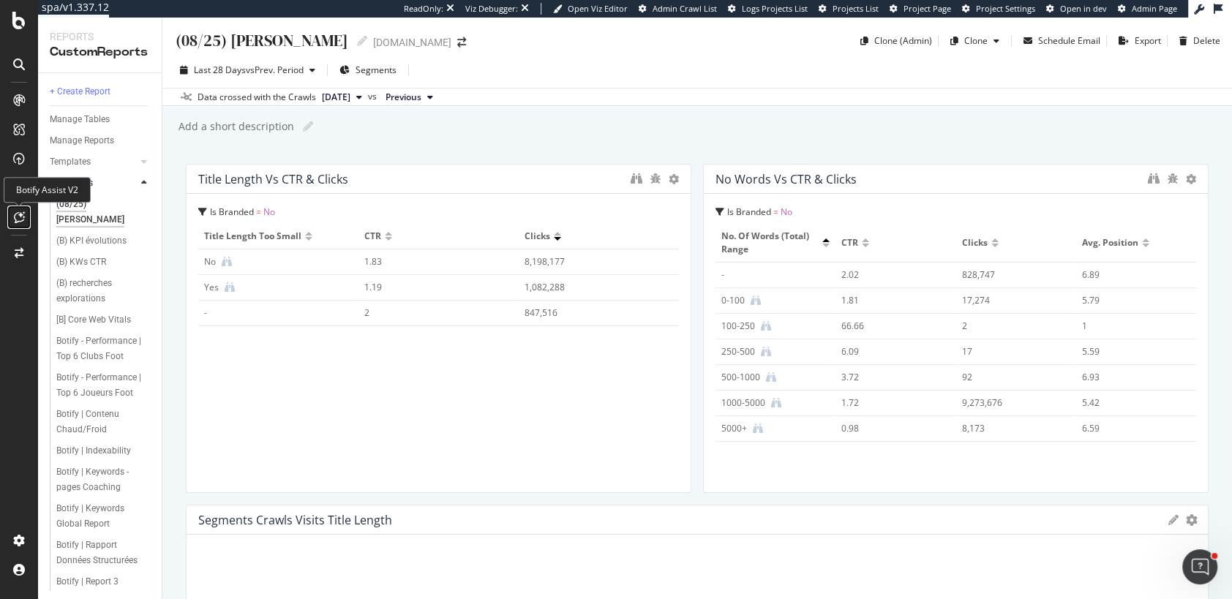
click at [16, 219] on icon at bounding box center [19, 218] width 11 height 12
click at [15, 220] on icon at bounding box center [19, 218] width 11 height 12
